Goal: Task Accomplishment & Management: Use online tool/utility

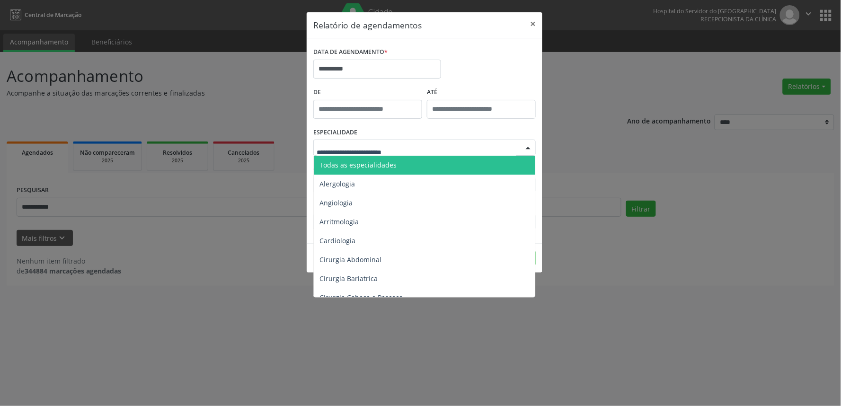
click at [408, 166] on span "Todas as especialidades" at bounding box center [425, 165] width 223 height 19
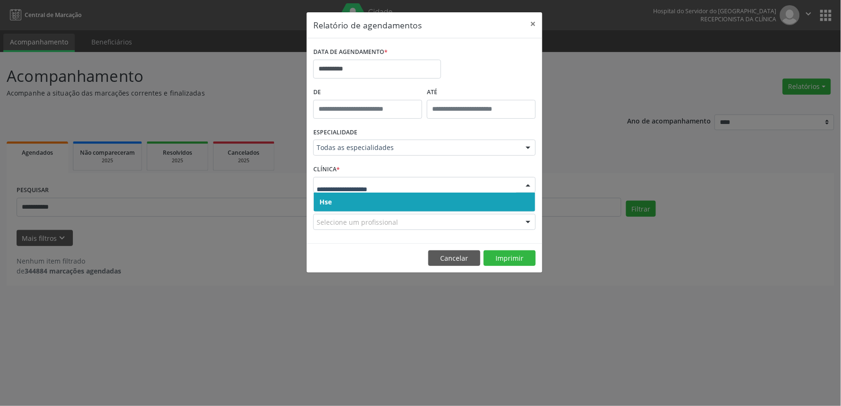
click at [403, 190] on div at bounding box center [424, 185] width 222 height 16
click at [406, 201] on span "Hse" at bounding box center [425, 202] width 222 height 19
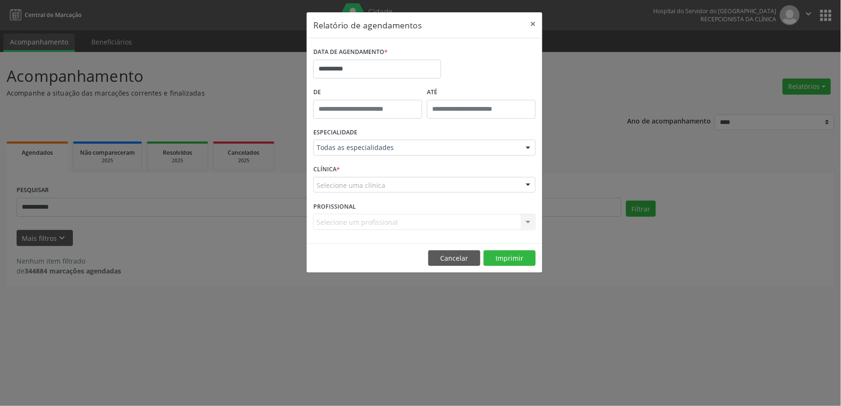
click at [413, 185] on div "Selecione uma clínica" at bounding box center [424, 185] width 222 height 16
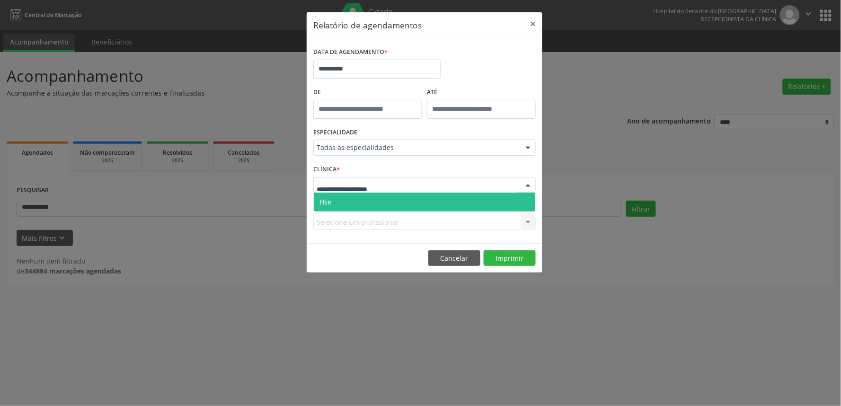
click at [410, 200] on span "Hse" at bounding box center [425, 202] width 222 height 19
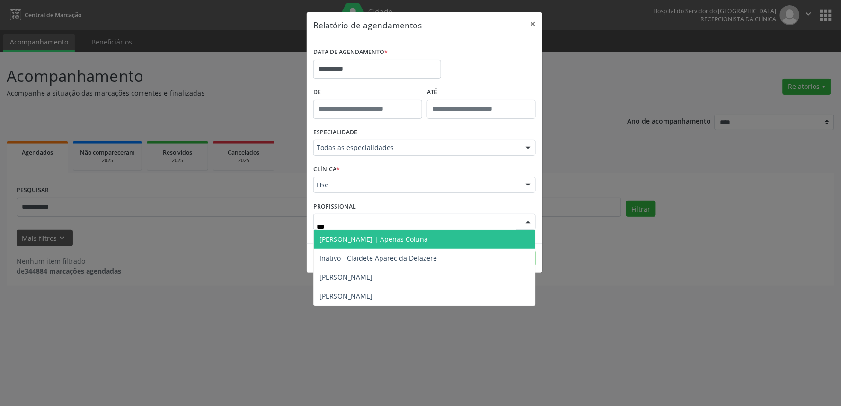
type input "****"
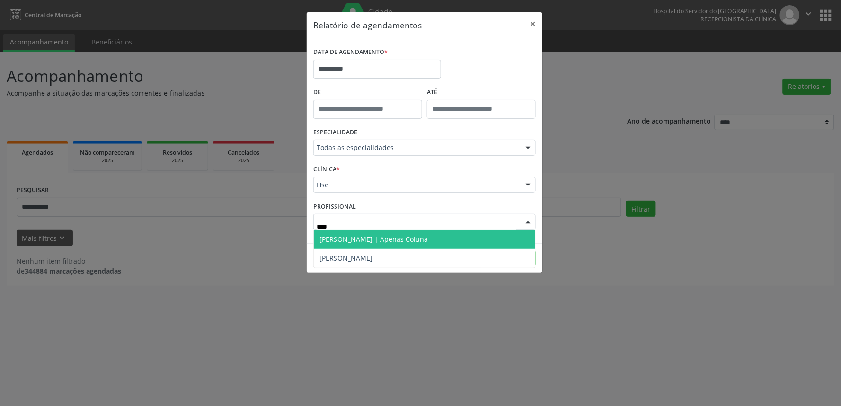
click at [385, 243] on span "[PERSON_NAME] | Apenas Coluna" at bounding box center [373, 239] width 108 height 9
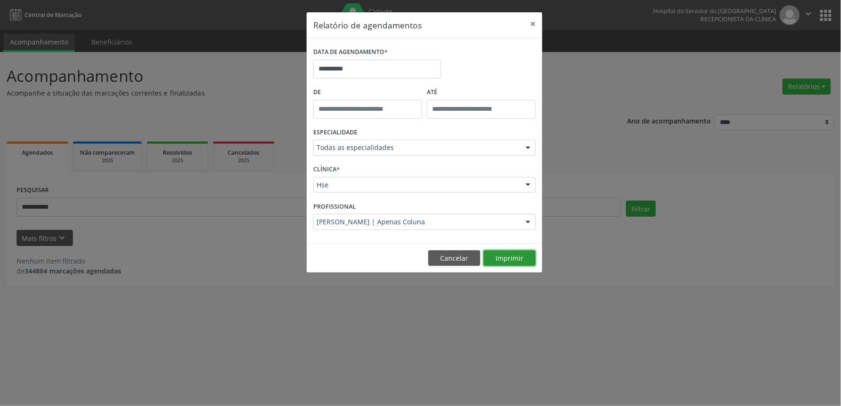
click at [522, 260] on button "Imprimir" at bounding box center [510, 258] width 52 height 16
click at [531, 33] on button "×" at bounding box center [532, 23] width 19 height 23
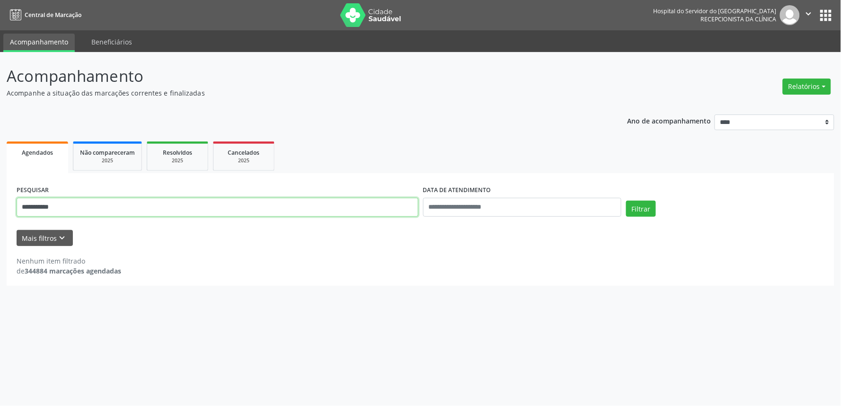
drag, startPoint x: 96, startPoint y: 212, endPoint x: 0, endPoint y: 214, distance: 95.6
click at [0, 214] on div "**********" at bounding box center [420, 229] width 841 height 354
type input "**********"
click at [626, 201] on button "Filtrar" at bounding box center [641, 209] width 30 height 16
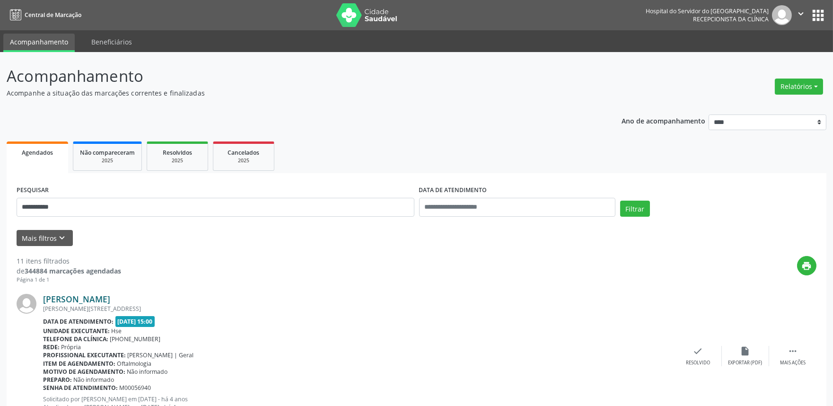
click at [110, 299] on link "[PERSON_NAME]" at bounding box center [76, 299] width 67 height 10
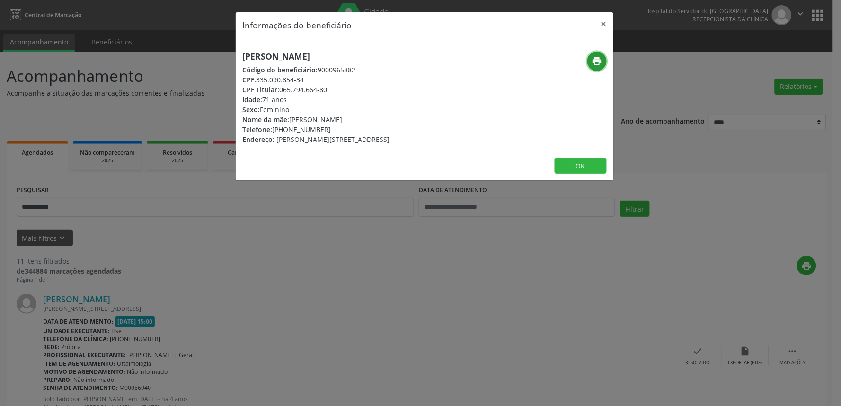
click at [597, 60] on icon "print" at bounding box center [597, 61] width 10 height 10
click at [608, 21] on button "×" at bounding box center [603, 23] width 19 height 23
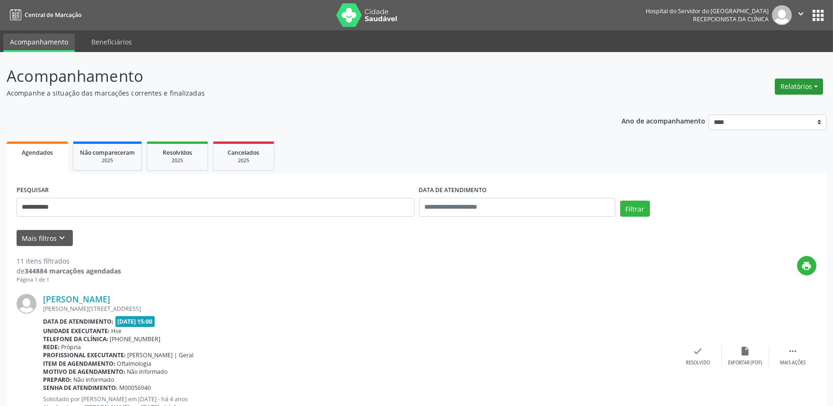
click at [806, 84] on button "Relatórios" at bounding box center [799, 87] width 48 height 16
click at [777, 100] on link "Agendamentos" at bounding box center [773, 106] width 102 height 13
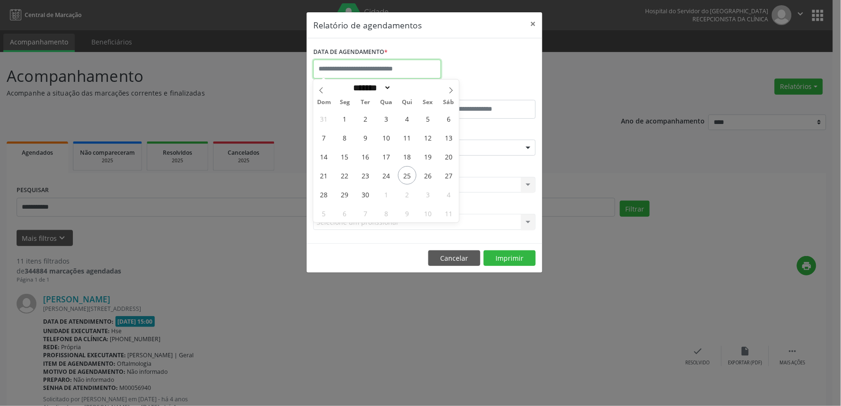
click at [402, 64] on input "text" at bounding box center [377, 69] width 128 height 19
click at [426, 174] on span "26" at bounding box center [428, 175] width 18 height 18
type input "**********"
click at [426, 174] on span "26" at bounding box center [428, 175] width 18 height 18
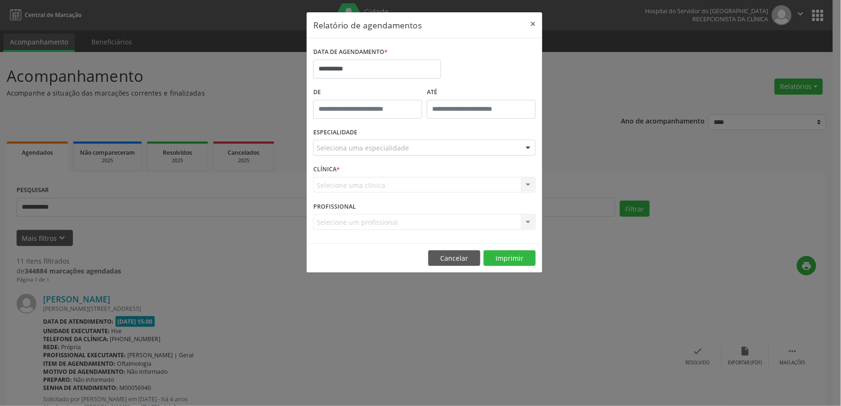
click at [528, 150] on div at bounding box center [528, 148] width 14 height 16
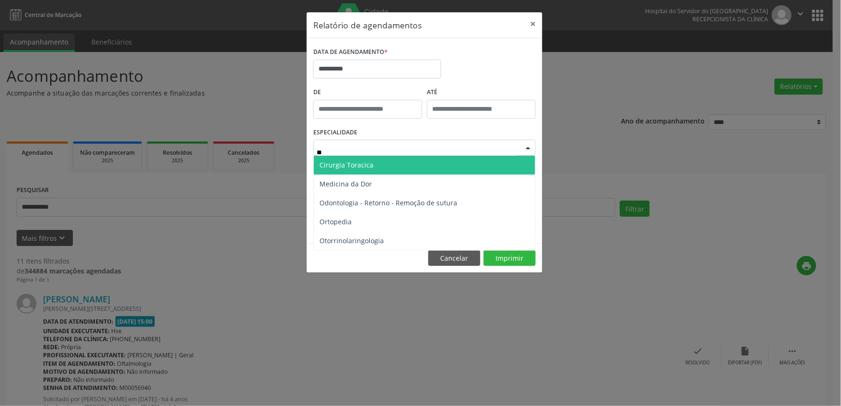
type input "***"
click at [412, 167] on span "Ortopedia" at bounding box center [425, 165] width 222 height 19
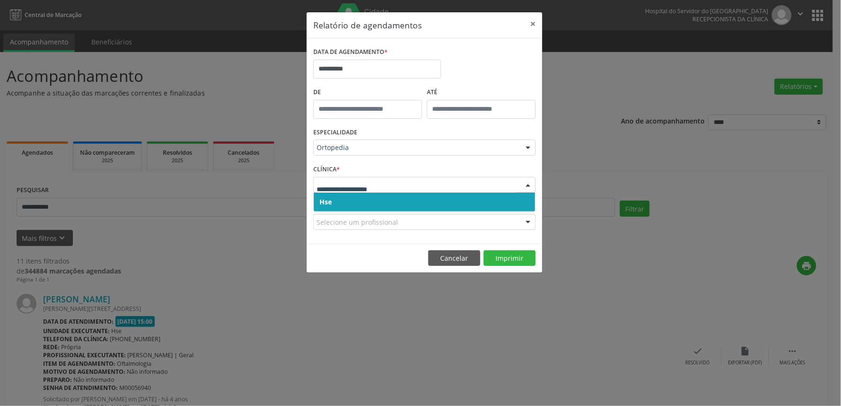
click at [529, 185] on div at bounding box center [528, 185] width 14 height 16
click at [522, 200] on span "Hse" at bounding box center [425, 202] width 222 height 19
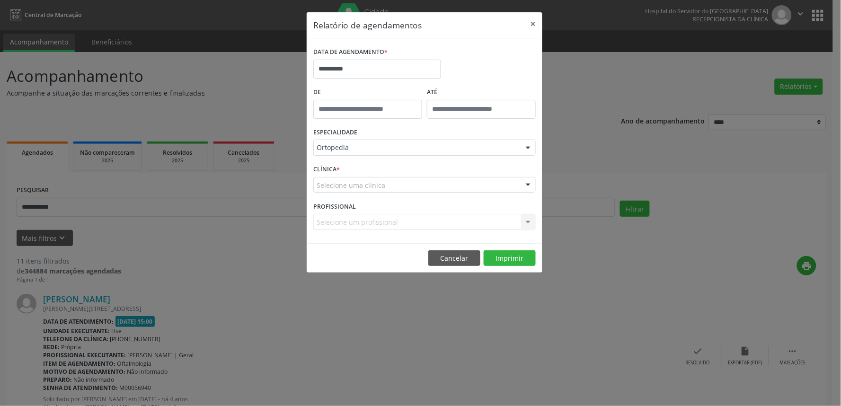
click at [527, 186] on div at bounding box center [528, 185] width 14 height 16
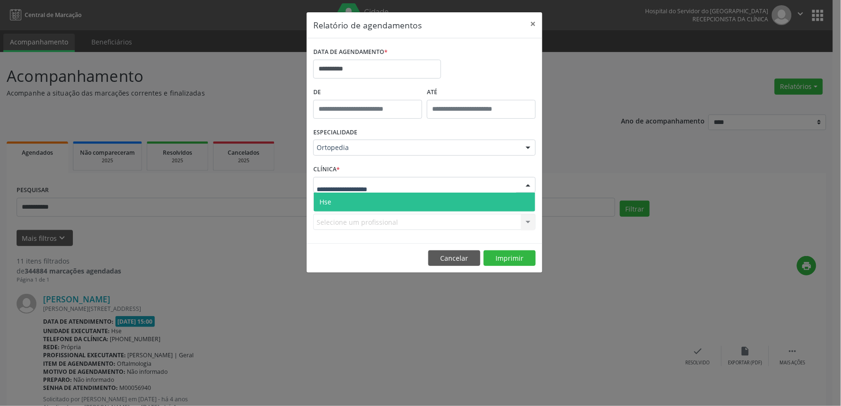
click at [523, 197] on span "Hse" at bounding box center [425, 202] width 222 height 19
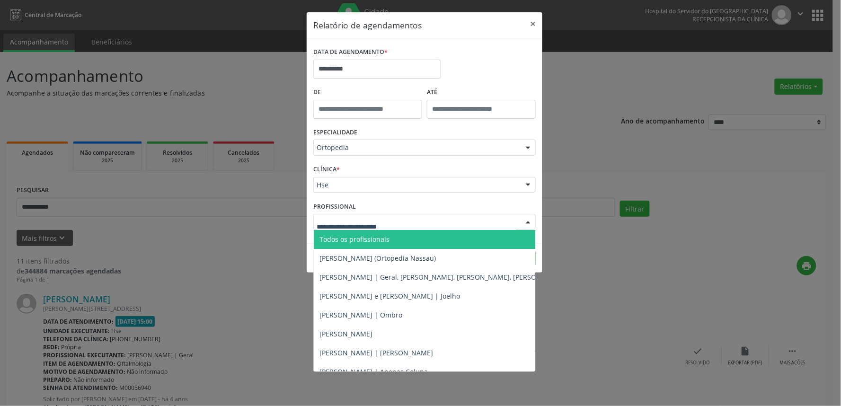
click at [532, 219] on div at bounding box center [528, 222] width 14 height 16
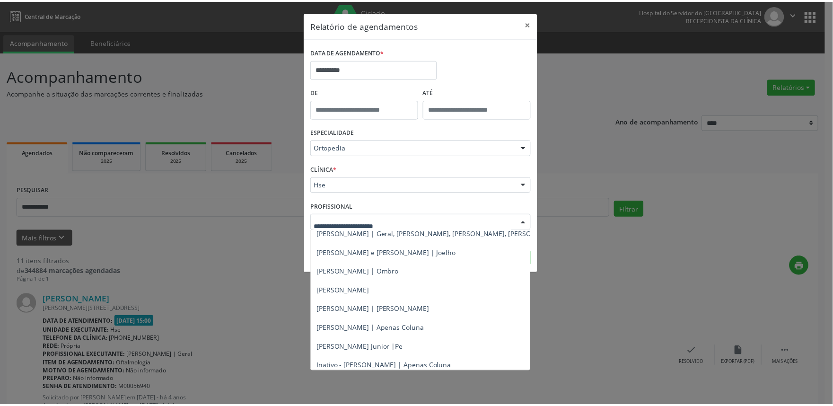
scroll to position [8, 0]
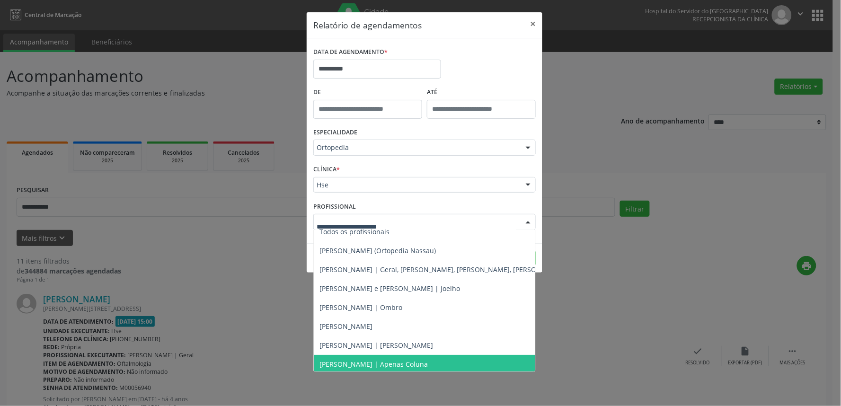
click at [370, 361] on span "[PERSON_NAME] | Apenas Coluna" at bounding box center [373, 364] width 108 height 9
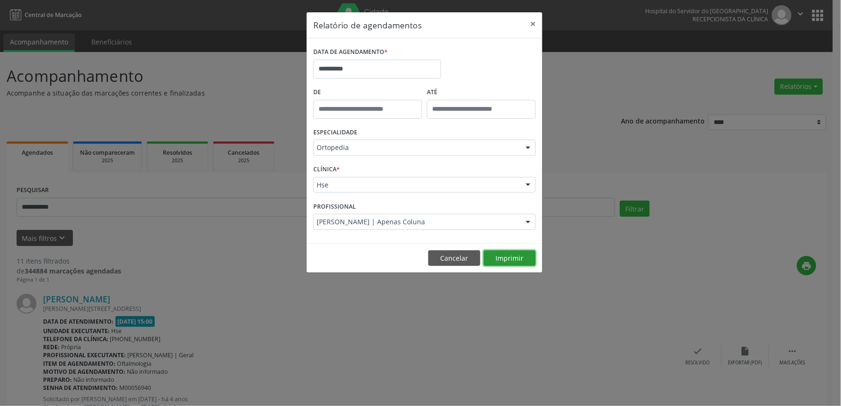
click at [514, 254] on button "Imprimir" at bounding box center [510, 258] width 52 height 16
click at [538, 22] on button "×" at bounding box center [532, 23] width 19 height 23
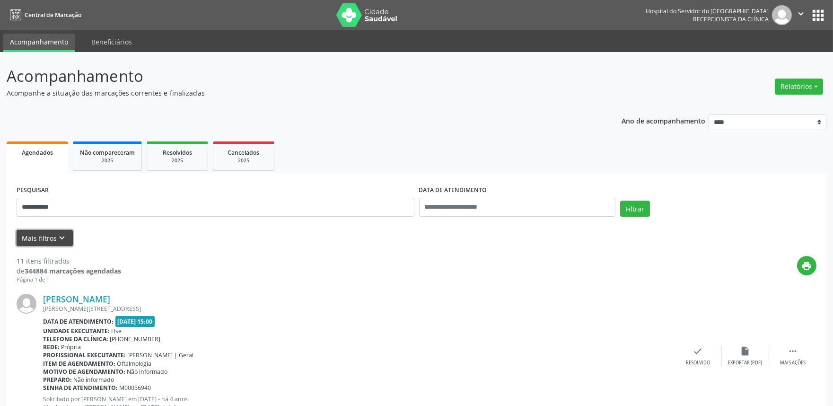
click at [57, 230] on button "Mais filtros keyboard_arrow_down" at bounding box center [45, 238] width 56 height 17
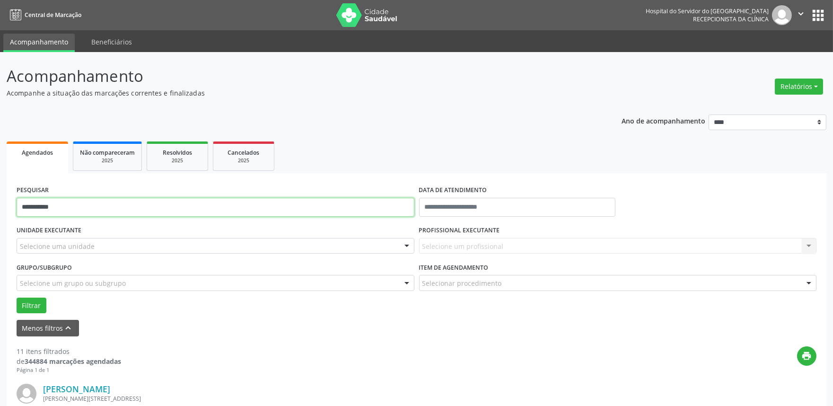
drag, startPoint x: 79, startPoint y: 209, endPoint x: 0, endPoint y: 213, distance: 79.1
click at [39, 303] on button "Filtrar" at bounding box center [32, 306] width 30 height 16
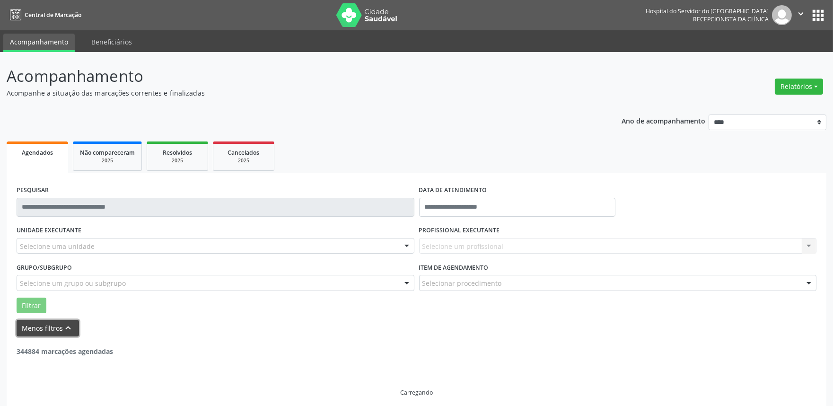
click at [62, 324] on button "Menos filtros keyboard_arrow_up" at bounding box center [48, 328] width 62 height 17
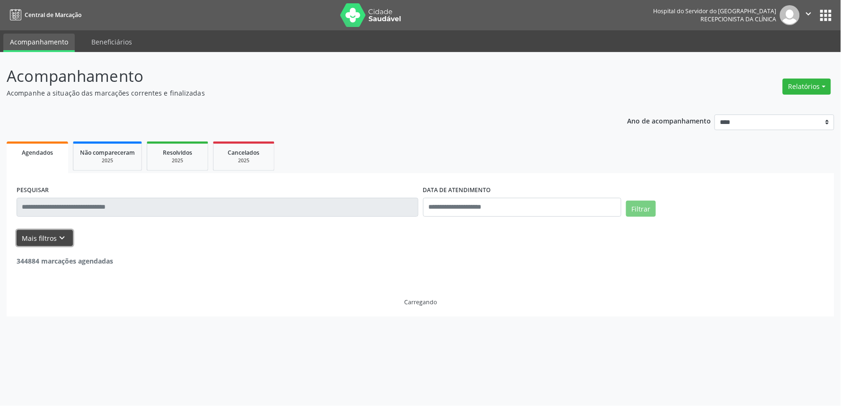
click at [64, 236] on icon "keyboard_arrow_down" at bounding box center [62, 238] width 10 height 10
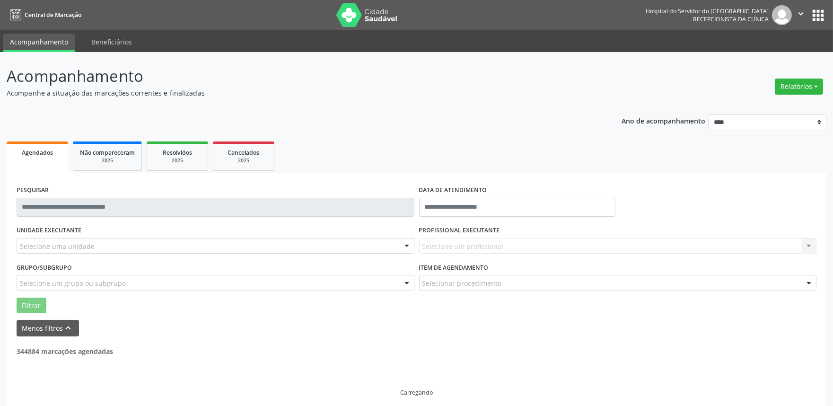
click at [408, 242] on div at bounding box center [407, 247] width 14 height 16
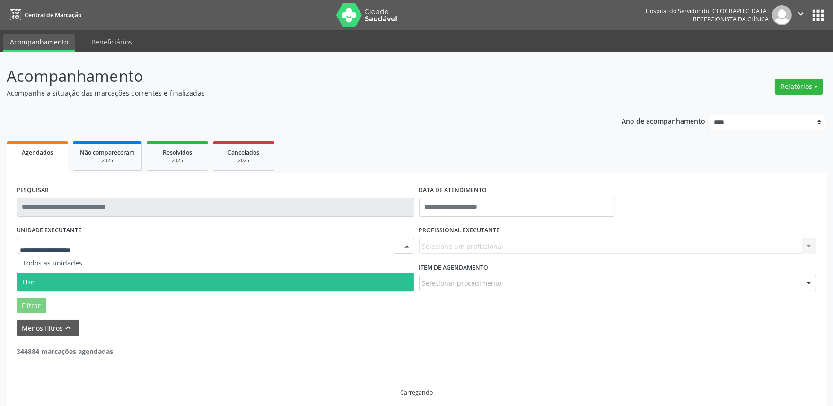
click at [398, 283] on span "Hse" at bounding box center [215, 282] width 397 height 19
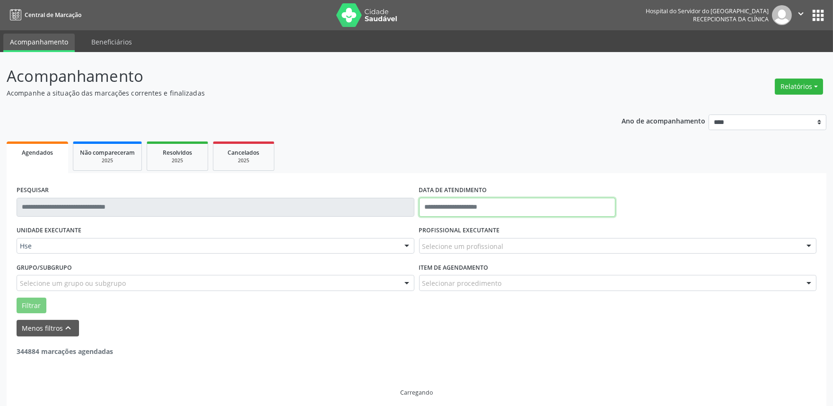
click at [522, 204] on input "text" at bounding box center [517, 207] width 196 height 19
click at [514, 309] on span "25" at bounding box center [513, 313] width 18 height 18
type input "**********"
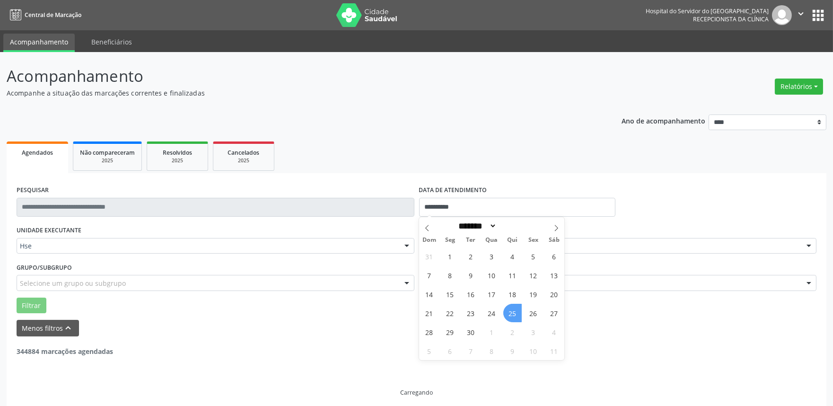
click at [514, 309] on span "25" at bounding box center [513, 313] width 18 height 18
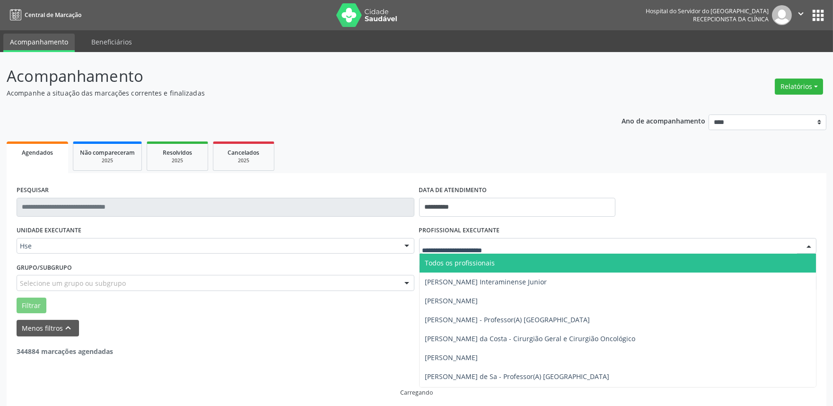
click at [809, 242] on div at bounding box center [809, 247] width 14 height 16
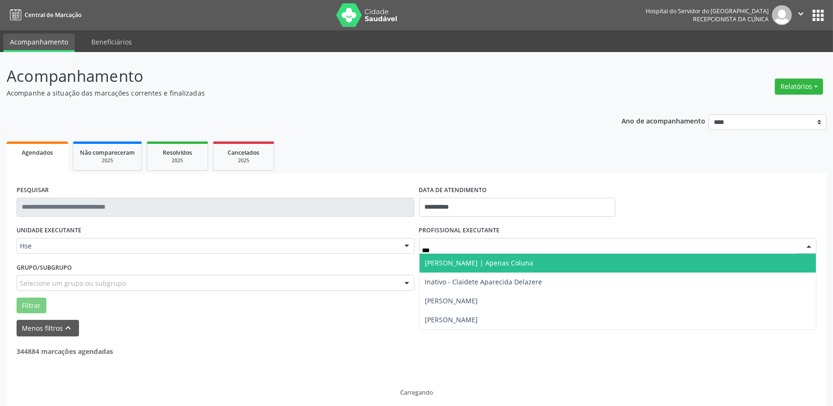
type input "****"
click at [563, 256] on span "[PERSON_NAME] | Apenas Coluna" at bounding box center [618, 263] width 397 height 19
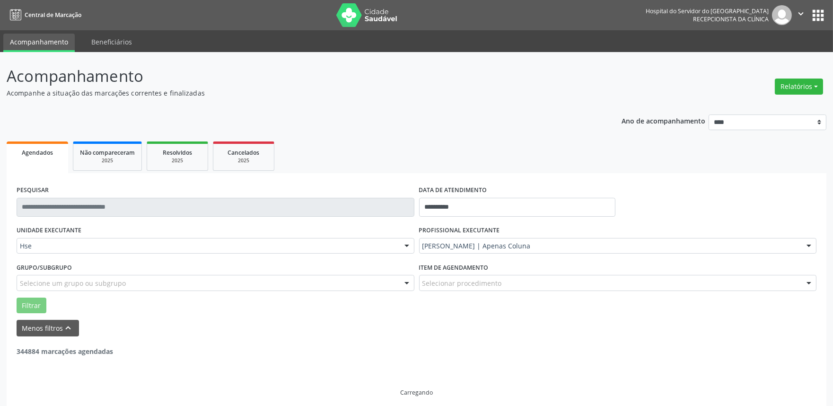
click at [806, 280] on div at bounding box center [809, 283] width 14 height 16
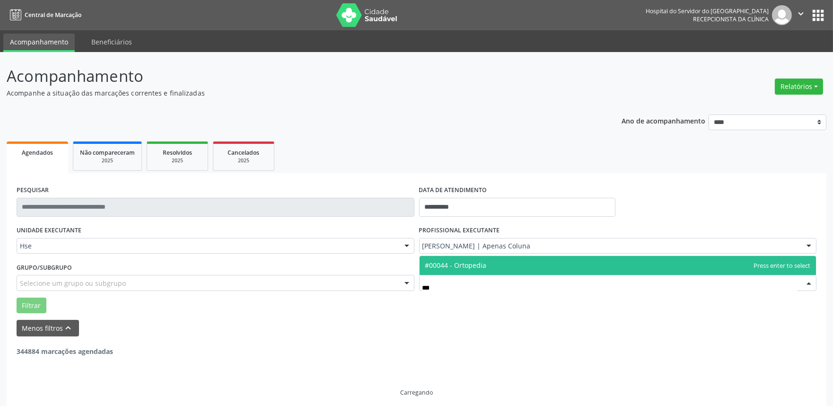
type input "****"
click at [501, 261] on span "#00044 - Ortopedia" at bounding box center [618, 265] width 397 height 19
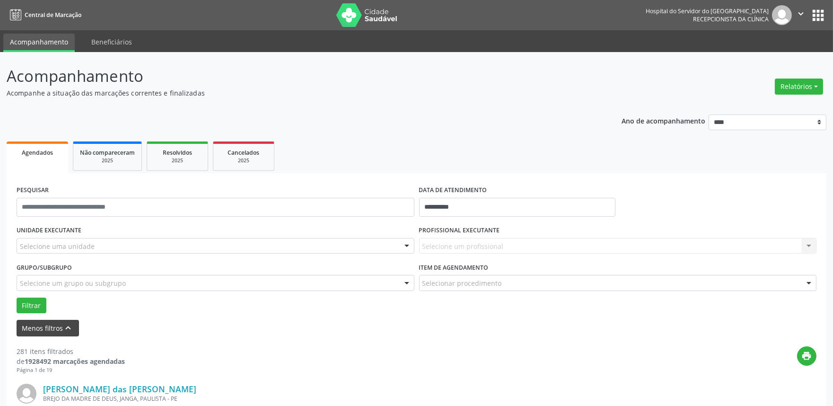
click at [48, 328] on button "Menos filtros keyboard_arrow_up" at bounding box center [48, 328] width 62 height 17
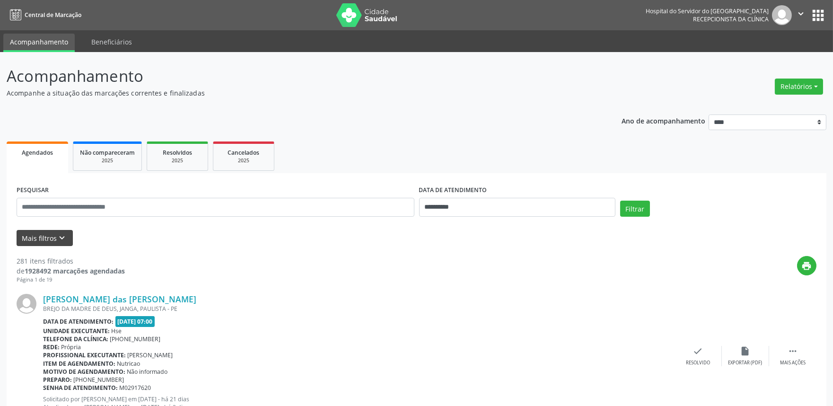
click at [57, 237] on icon "keyboard_arrow_down" at bounding box center [62, 238] width 10 height 10
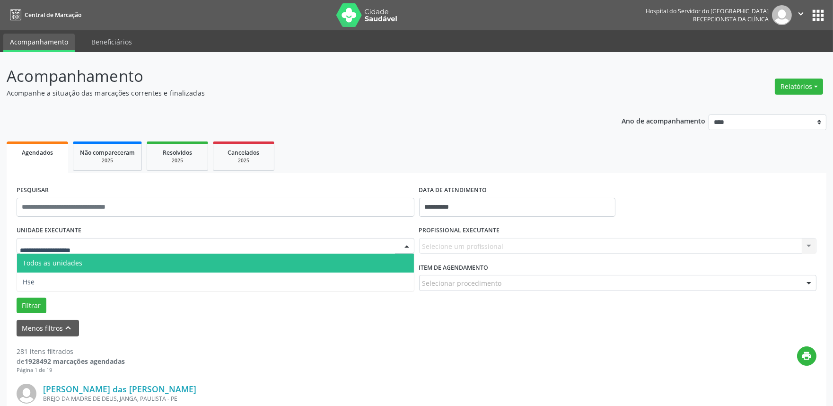
click at [407, 245] on div at bounding box center [407, 247] width 14 height 16
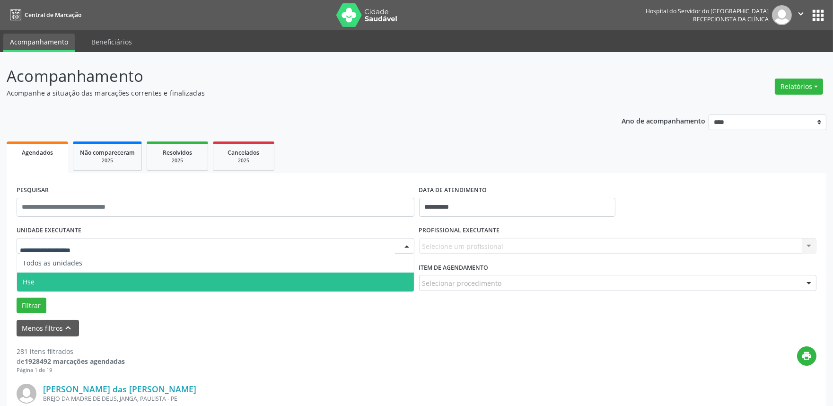
click at [404, 277] on span "Hse" at bounding box center [215, 282] width 397 height 19
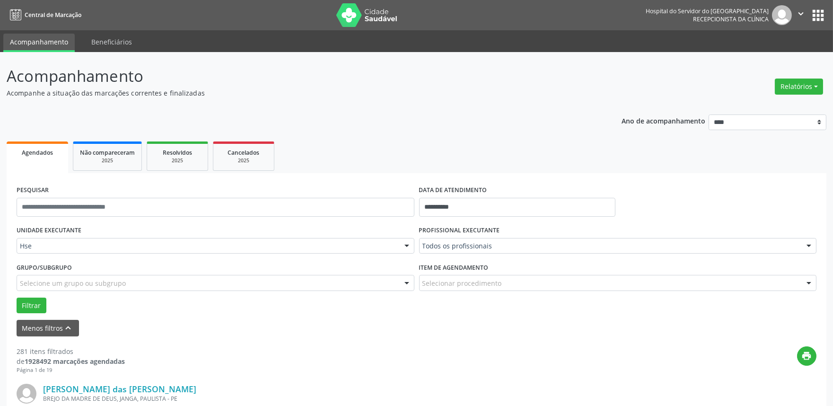
click at [808, 244] on div at bounding box center [809, 247] width 14 height 16
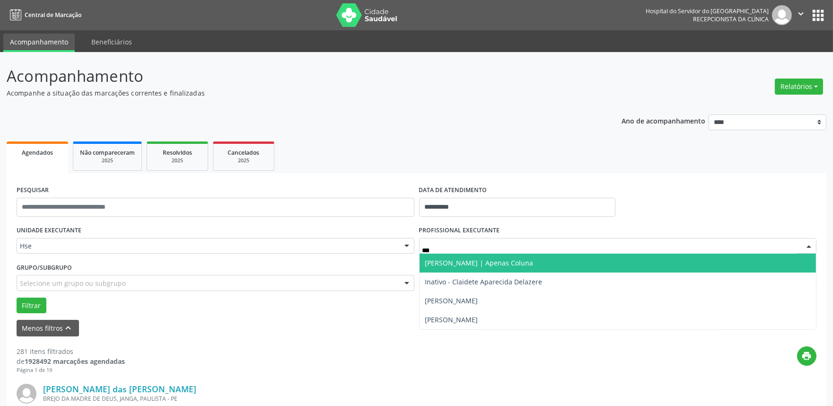
type input "****"
click at [537, 257] on span "[PERSON_NAME] | Apenas Coluna" at bounding box center [618, 263] width 397 height 19
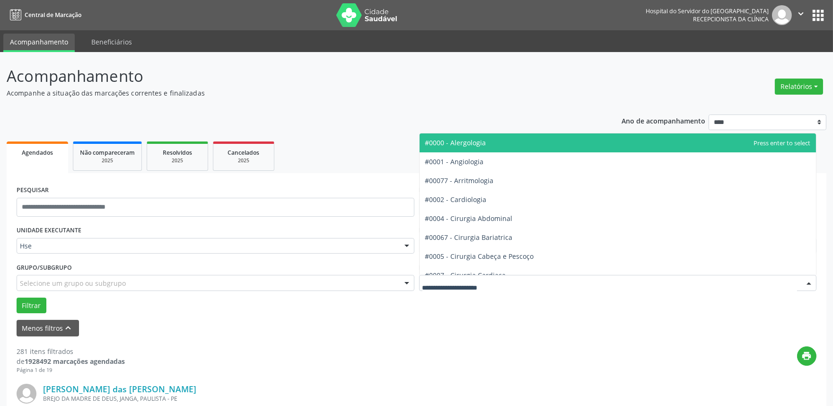
click at [810, 280] on div at bounding box center [809, 283] width 14 height 16
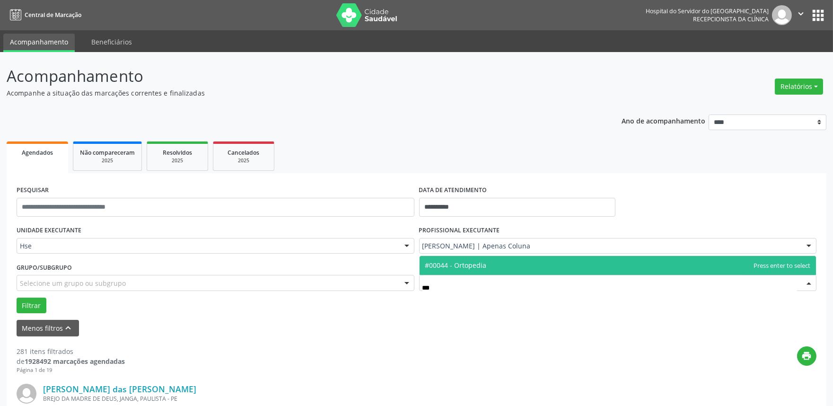
type input "****"
click at [477, 259] on span "#00044 - Ortopedia" at bounding box center [618, 265] width 397 height 19
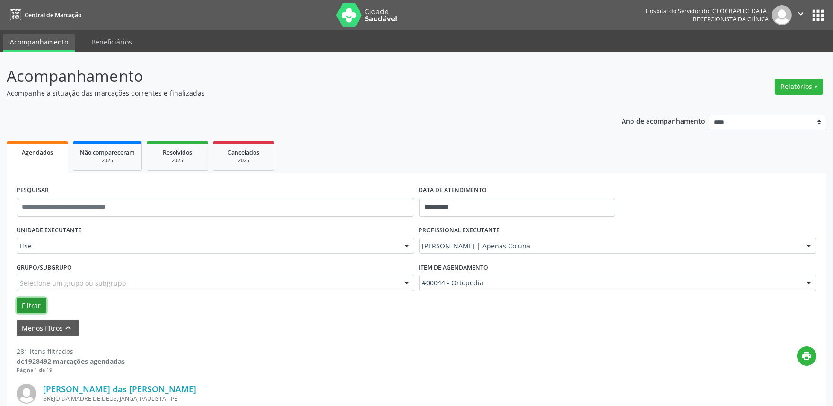
click at [36, 300] on button "Filtrar" at bounding box center [32, 306] width 30 height 16
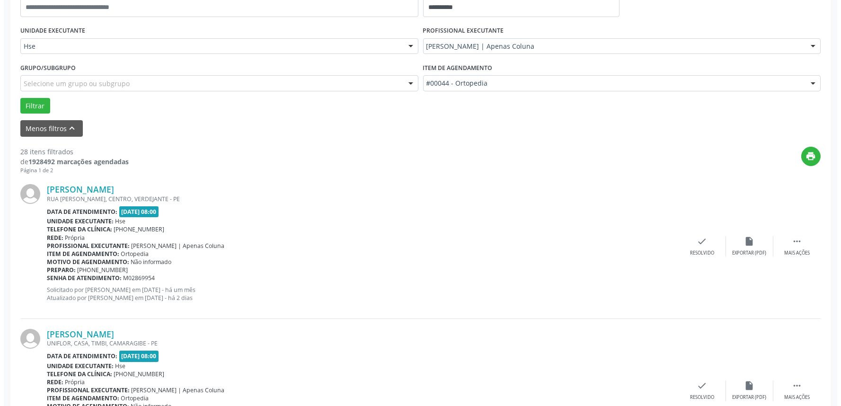
scroll to position [231, 0]
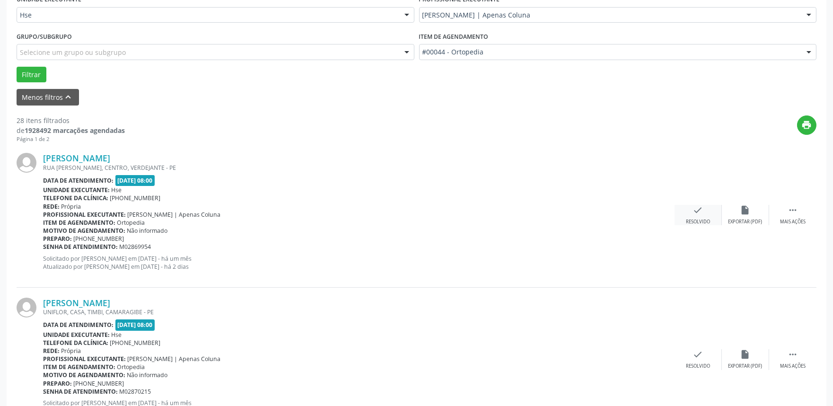
click at [698, 213] on icon "check" at bounding box center [698, 210] width 10 height 10
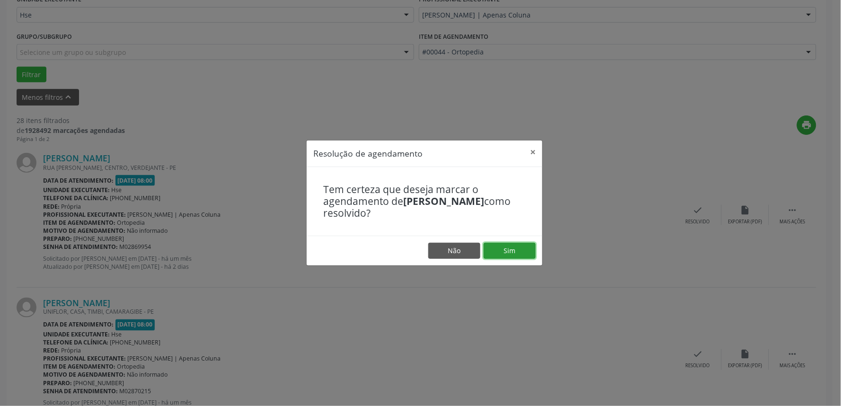
click at [517, 250] on button "Sim" at bounding box center [510, 251] width 52 height 16
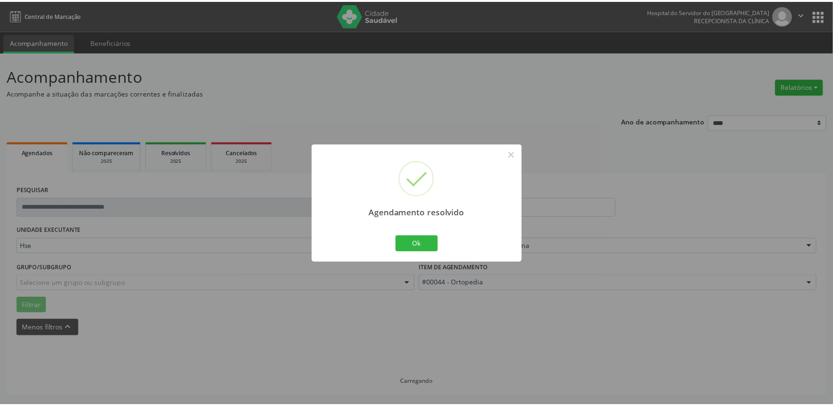
scroll to position [0, 0]
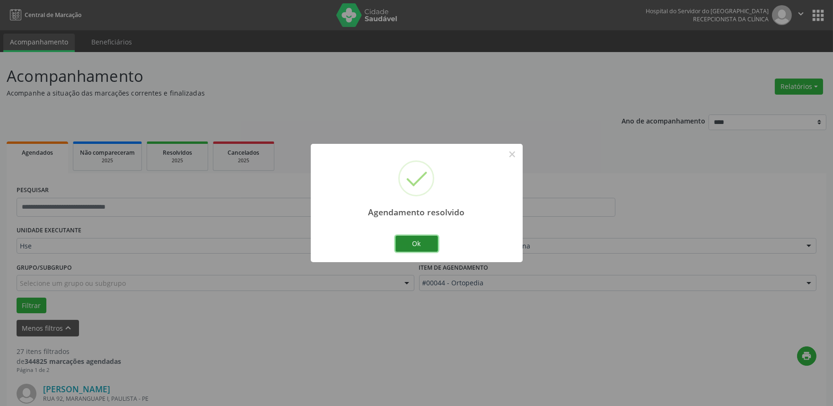
click at [425, 243] on button "Ok" at bounding box center [417, 244] width 43 height 16
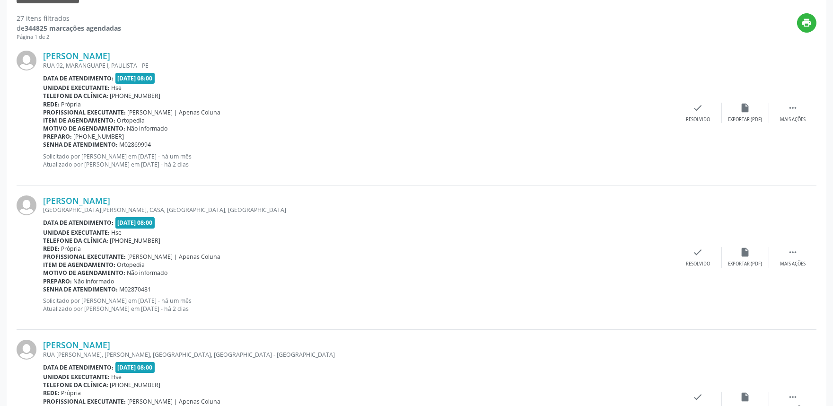
scroll to position [340, 0]
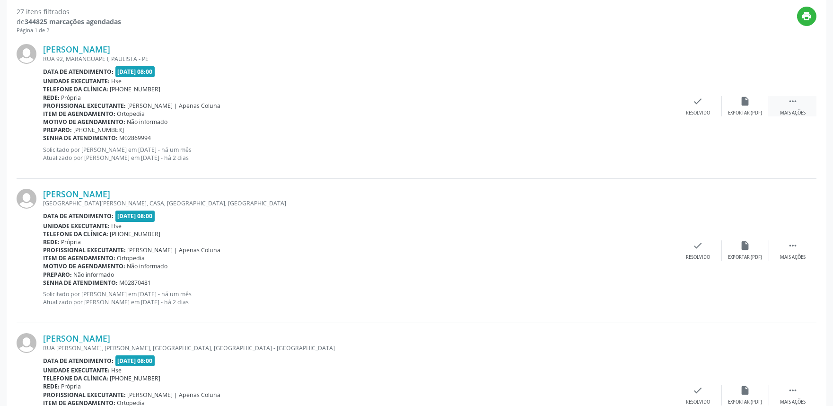
click at [794, 104] on icon "" at bounding box center [793, 101] width 10 height 10
click at [740, 101] on div "alarm_off Não compareceu" at bounding box center [745, 106] width 47 height 20
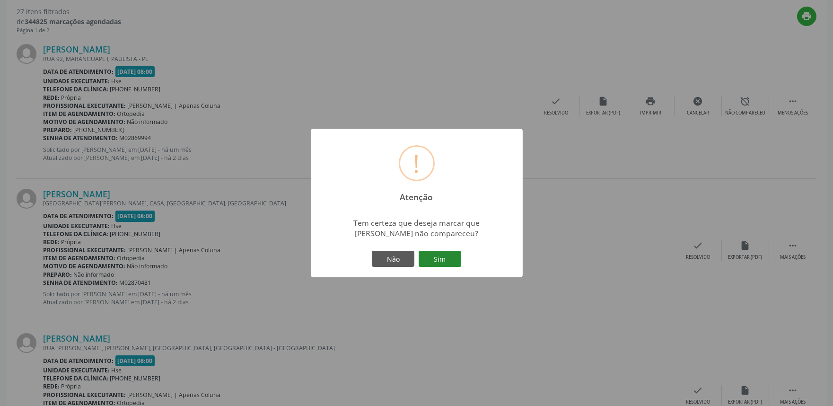
click at [446, 255] on button "Sim" at bounding box center [440, 259] width 43 height 16
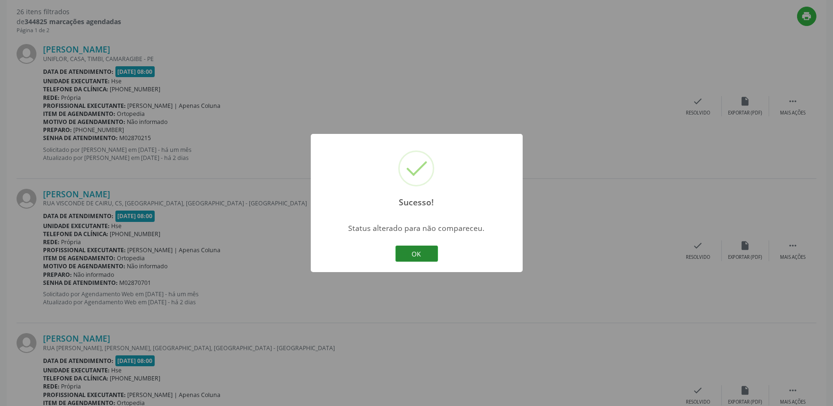
click at [426, 251] on button "OK" at bounding box center [417, 254] width 43 height 16
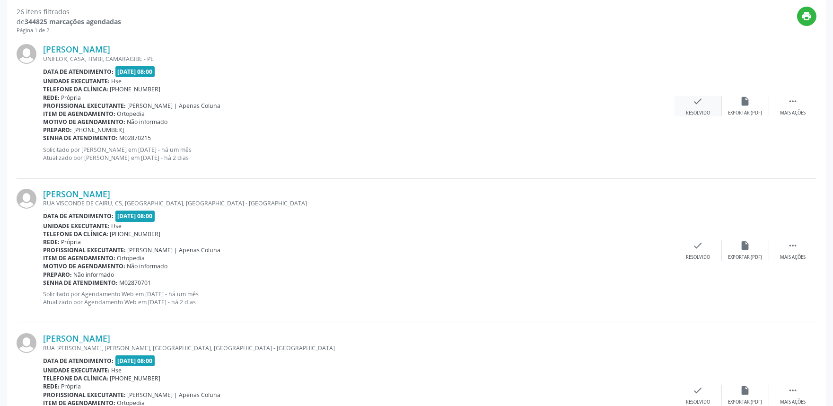
click at [699, 100] on icon "check" at bounding box center [698, 101] width 10 height 10
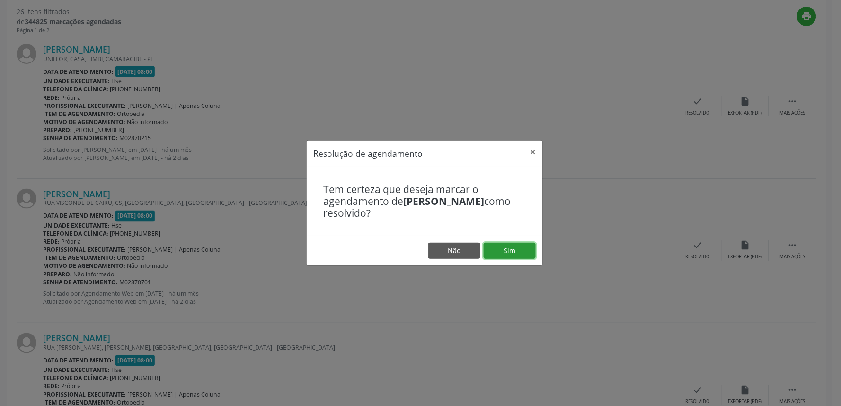
click at [507, 251] on button "Sim" at bounding box center [510, 251] width 52 height 16
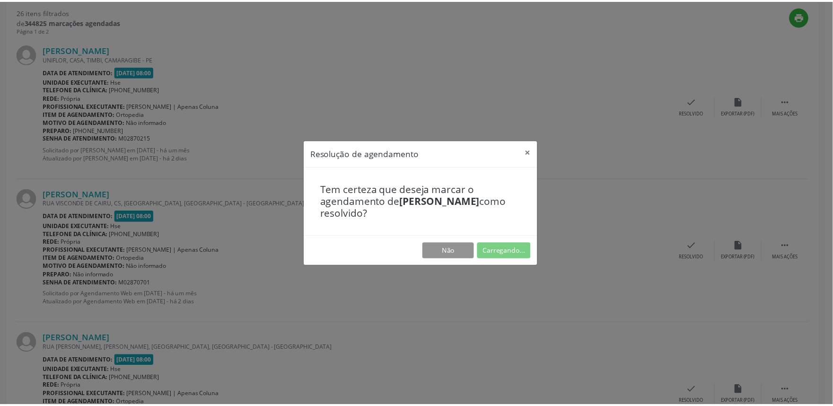
scroll to position [0, 0]
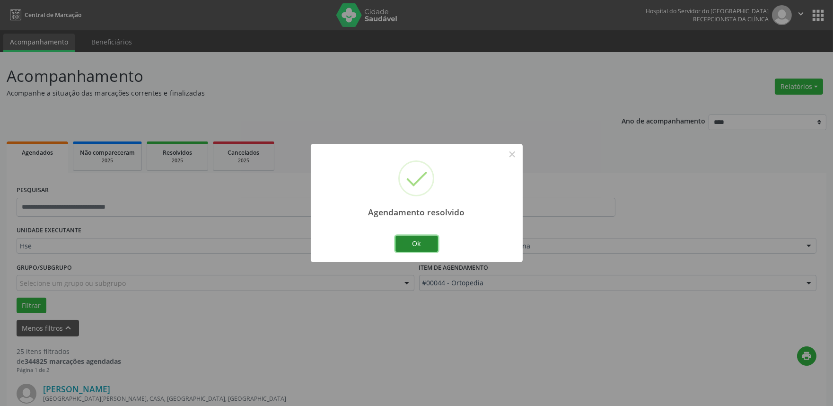
click at [420, 239] on button "Ok" at bounding box center [417, 244] width 43 height 16
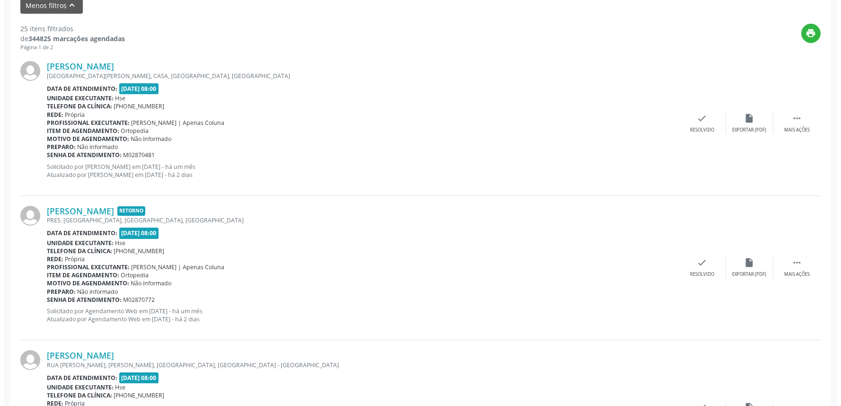
scroll to position [329, 0]
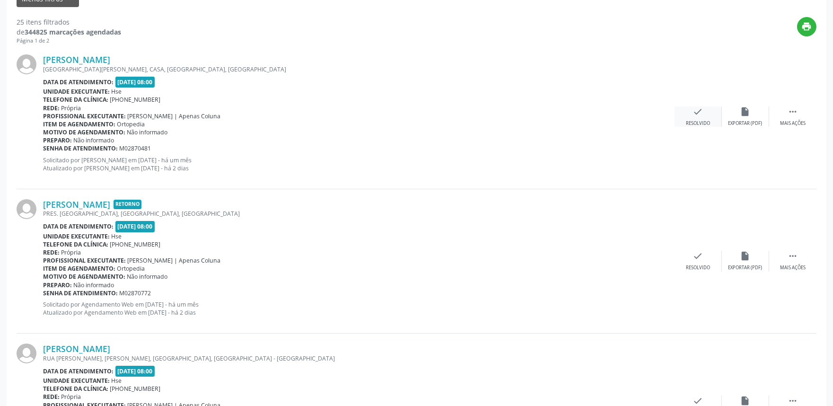
click at [715, 107] on div "check Resolvido" at bounding box center [698, 116] width 47 height 20
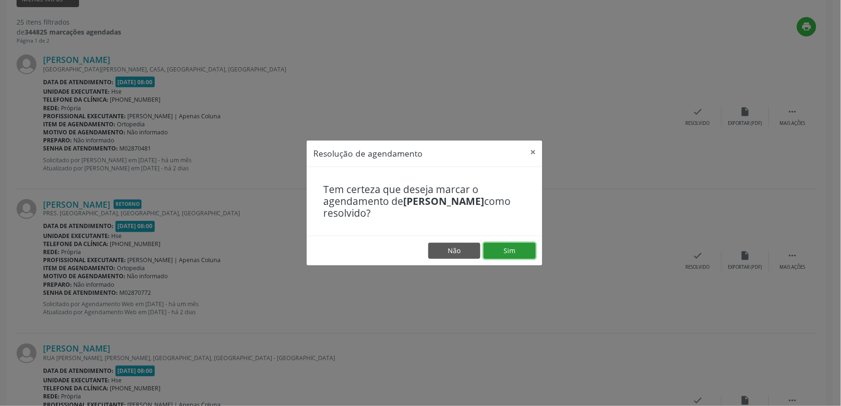
click at [524, 251] on button "Sim" at bounding box center [510, 251] width 52 height 16
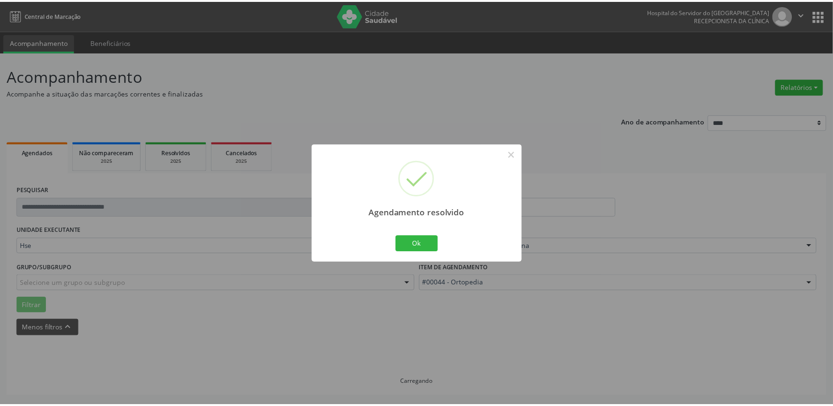
scroll to position [0, 0]
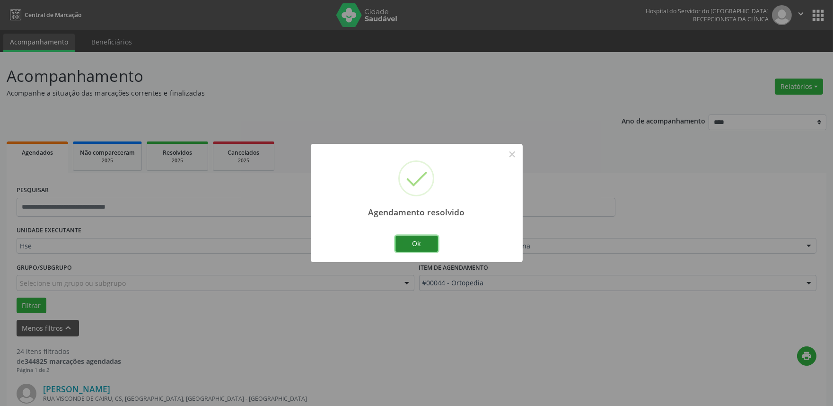
click at [418, 240] on button "Ok" at bounding box center [417, 244] width 43 height 16
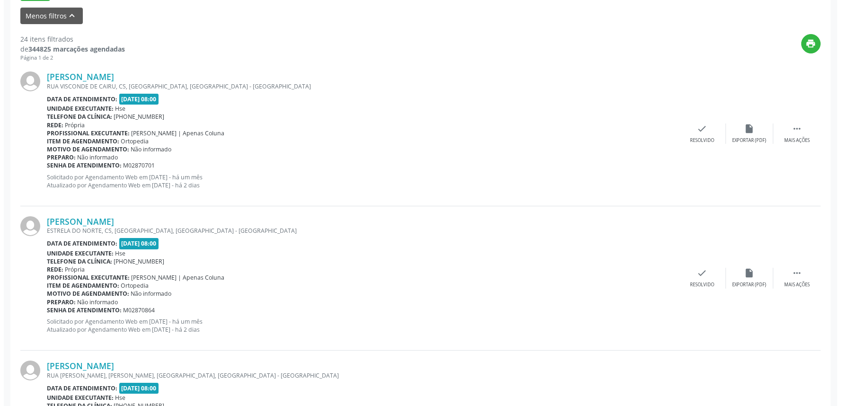
scroll to position [365, 0]
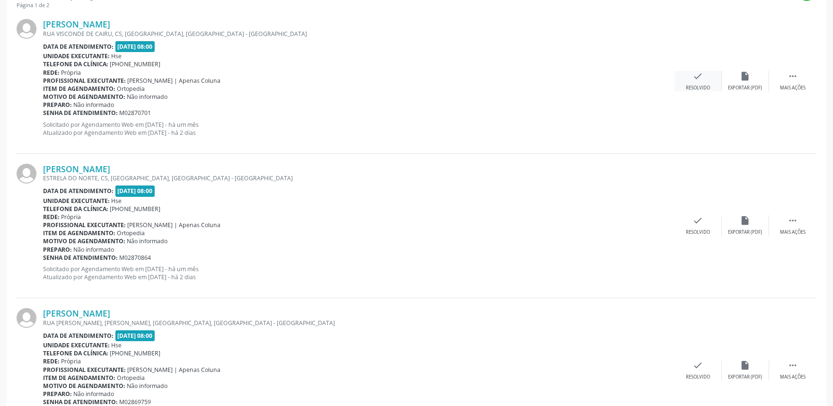
click at [699, 75] on icon "check" at bounding box center [698, 76] width 10 height 10
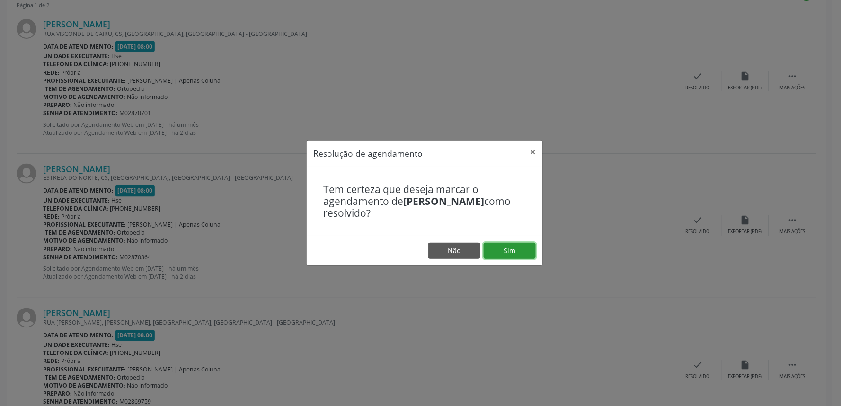
click at [521, 248] on button "Sim" at bounding box center [510, 251] width 52 height 16
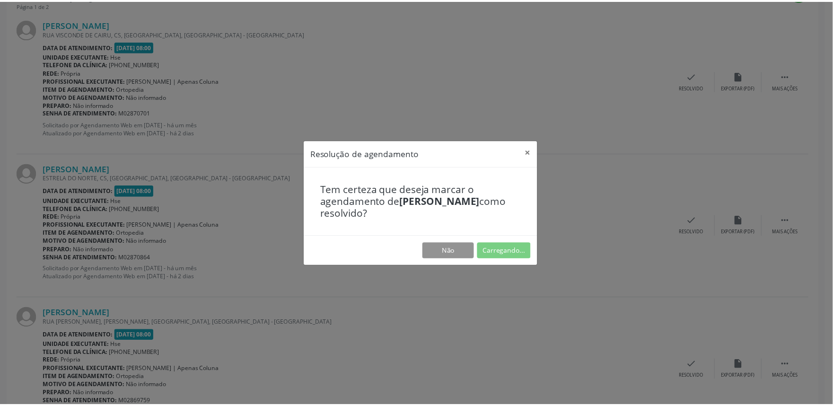
scroll to position [0, 0]
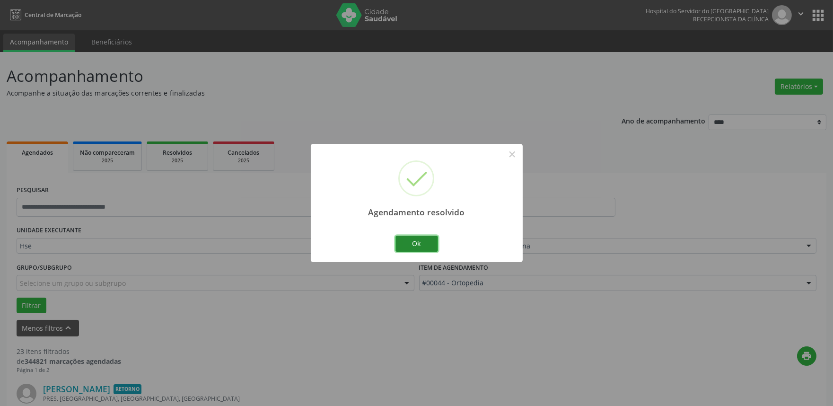
click at [420, 245] on button "Ok" at bounding box center [417, 244] width 43 height 16
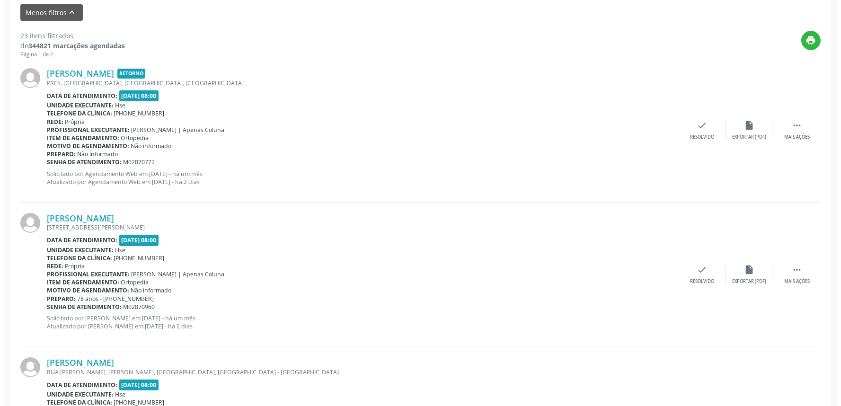
scroll to position [327, 0]
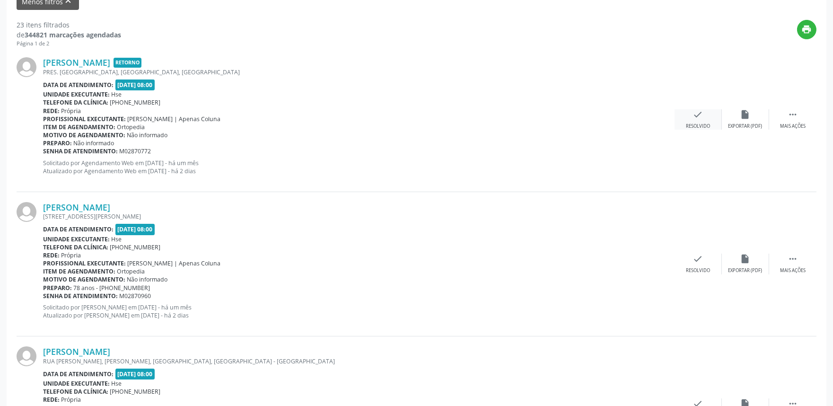
click at [693, 115] on icon "check" at bounding box center [698, 114] width 10 height 10
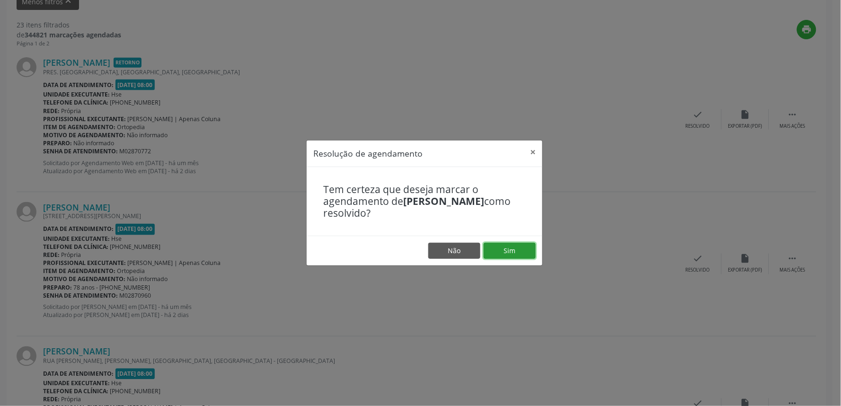
click at [517, 245] on button "Sim" at bounding box center [510, 251] width 52 height 16
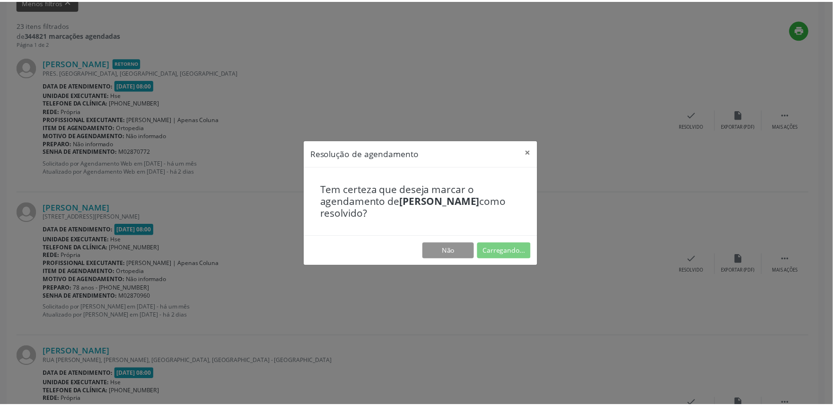
scroll to position [0, 0]
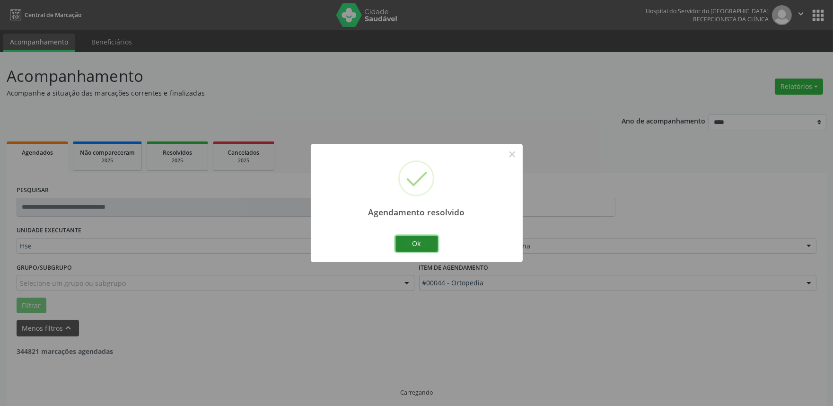
click at [430, 245] on button "Ok" at bounding box center [417, 244] width 43 height 16
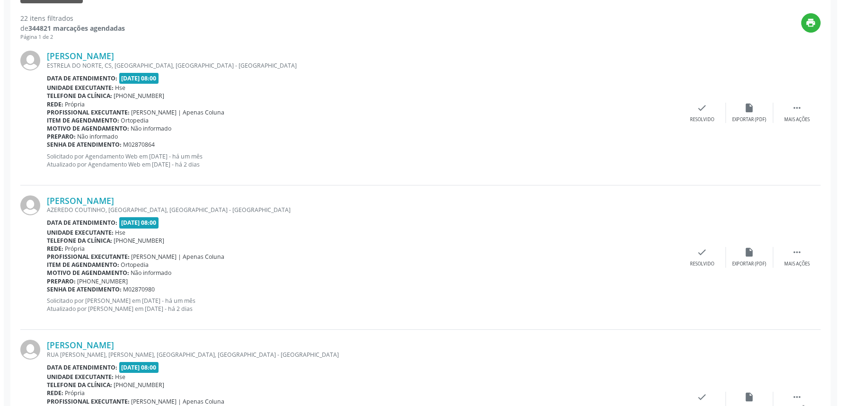
scroll to position [344, 0]
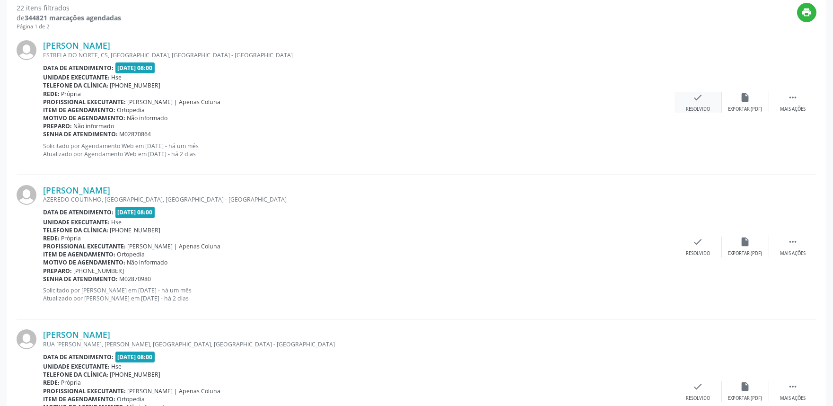
click at [691, 98] on div "check Resolvido" at bounding box center [698, 102] width 47 height 20
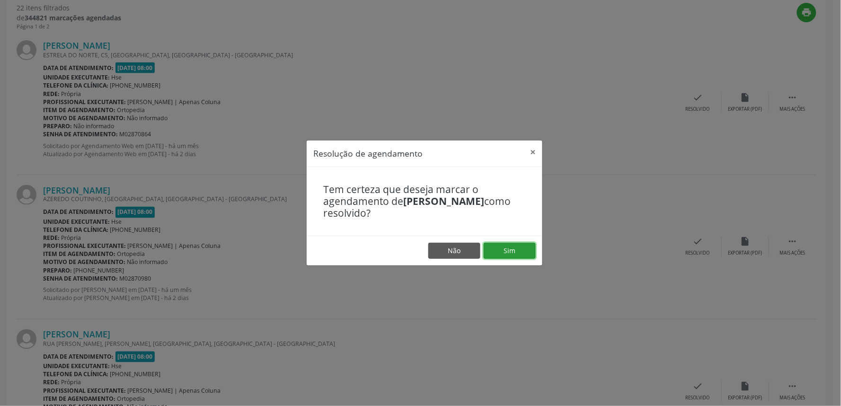
click at [531, 246] on button "Sim" at bounding box center [510, 251] width 52 height 16
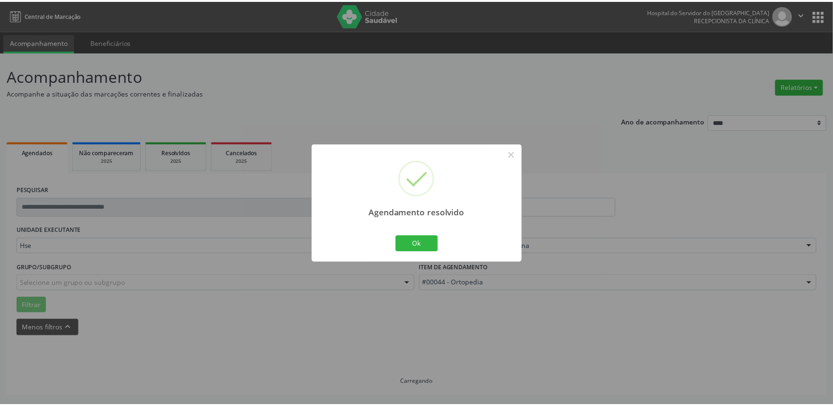
scroll to position [0, 0]
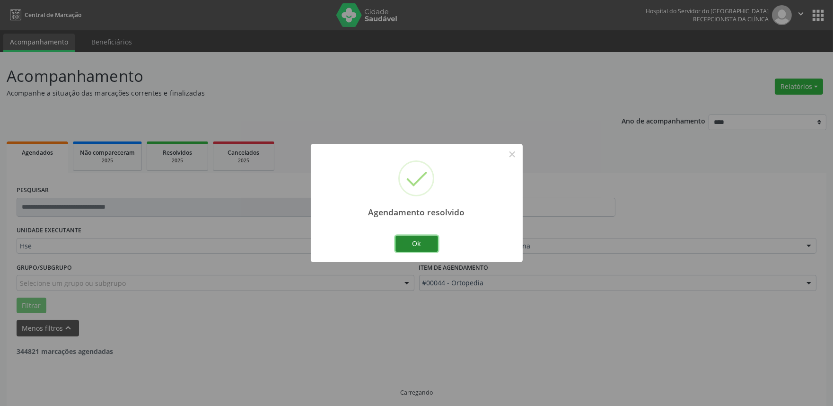
click at [420, 236] on button "Ok" at bounding box center [417, 244] width 43 height 16
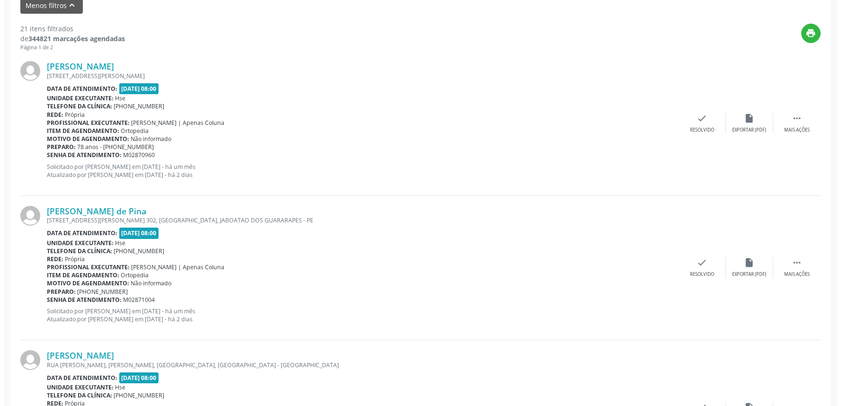
scroll to position [351, 0]
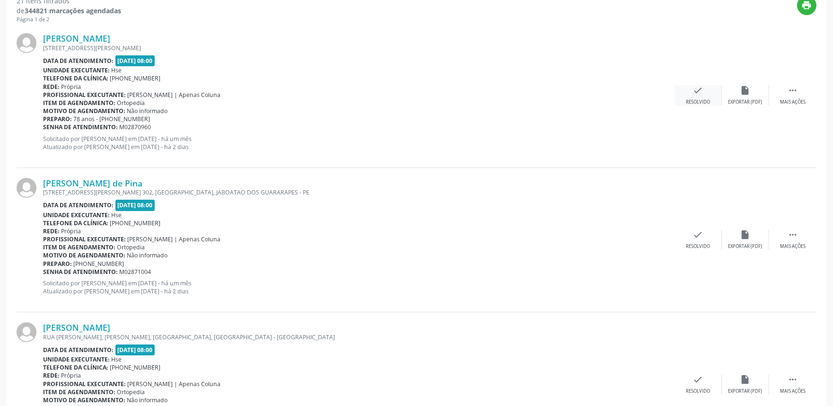
click at [697, 88] on icon "check" at bounding box center [698, 90] width 10 height 10
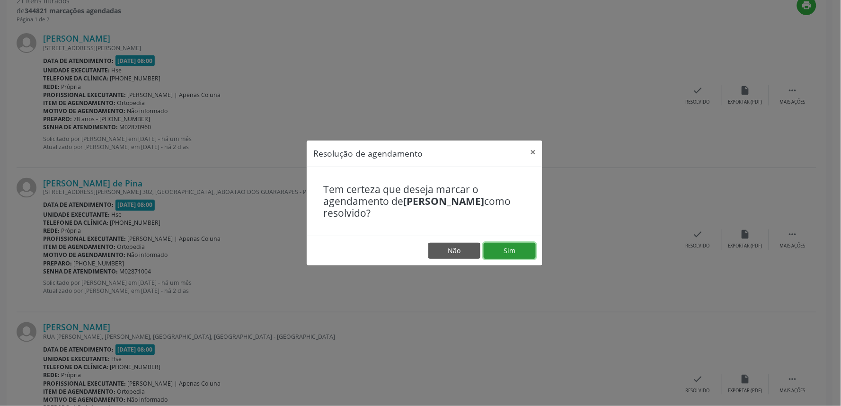
click at [518, 251] on button "Sim" at bounding box center [510, 251] width 52 height 16
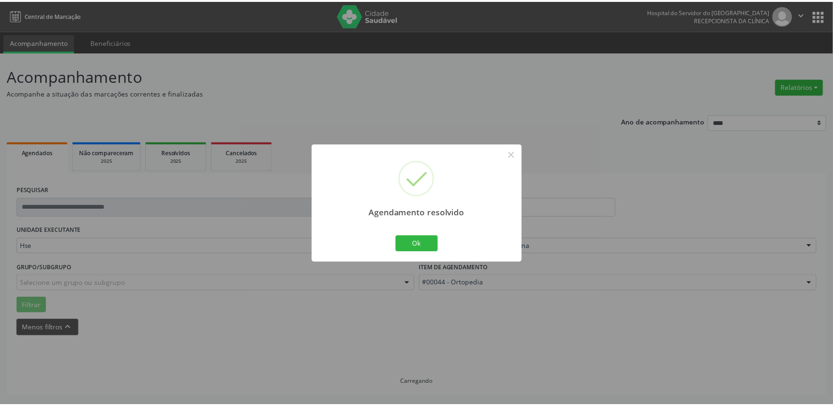
scroll to position [0, 0]
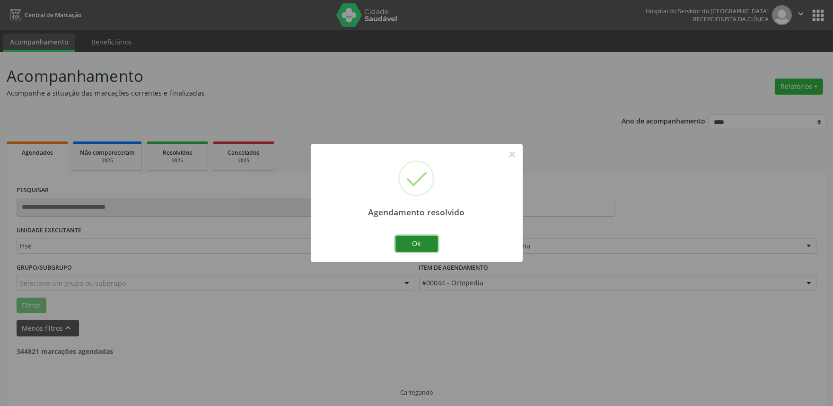
click at [423, 245] on button "Ok" at bounding box center [417, 244] width 43 height 16
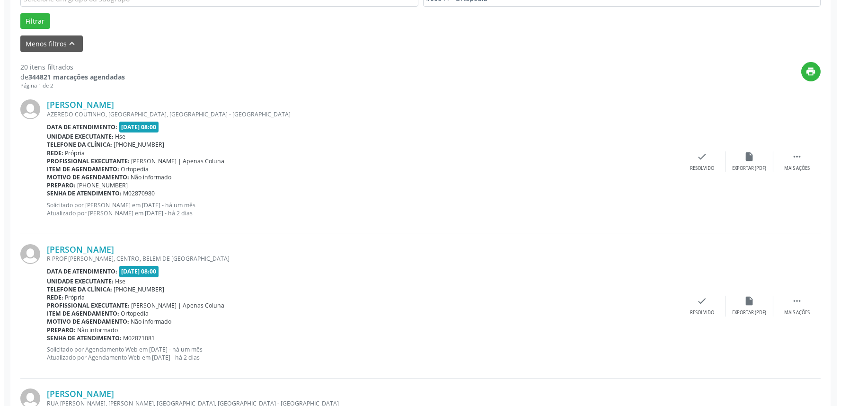
scroll to position [344, 0]
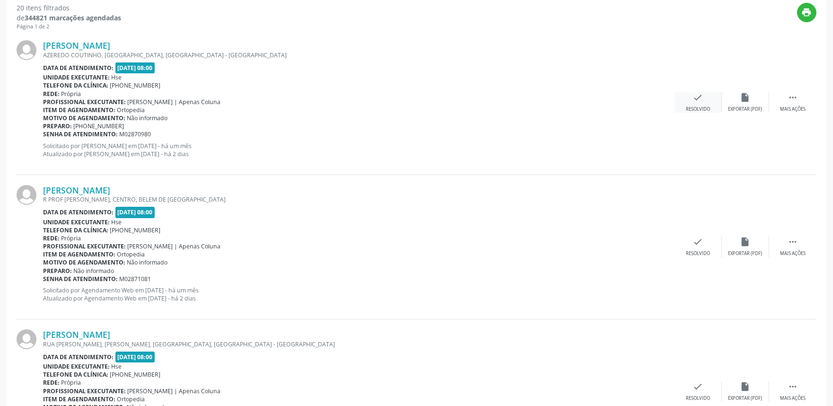
click at [696, 98] on icon "check" at bounding box center [698, 97] width 10 height 10
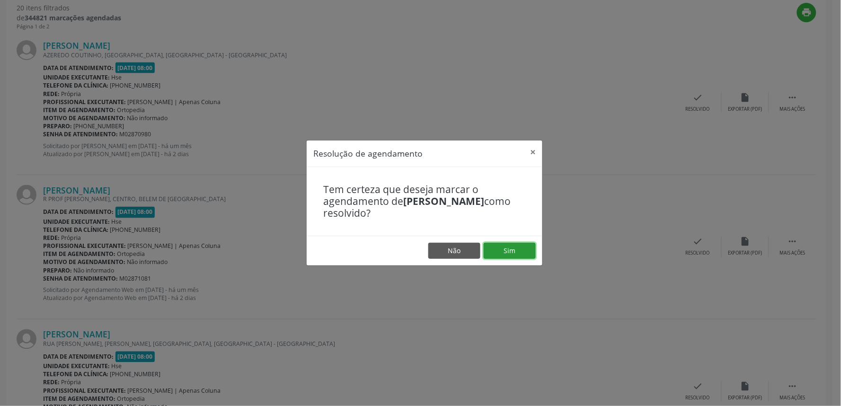
click at [517, 245] on button "Sim" at bounding box center [510, 251] width 52 height 16
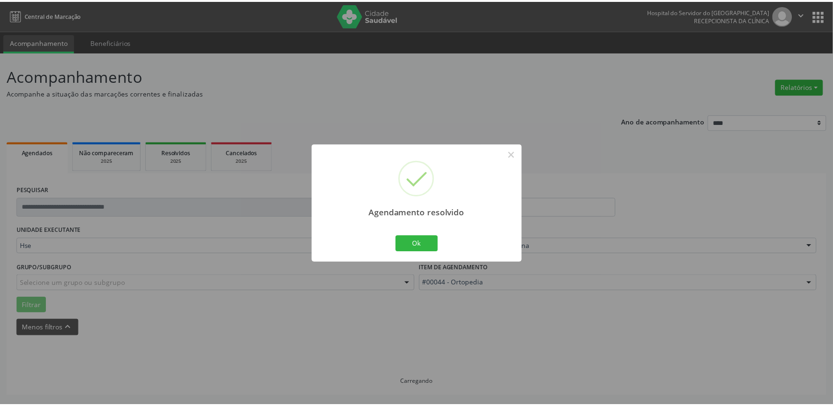
scroll to position [0, 0]
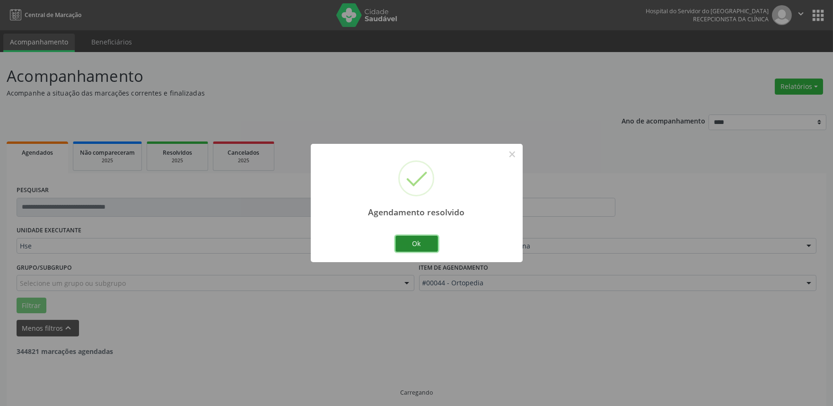
click at [419, 244] on button "Ok" at bounding box center [417, 244] width 43 height 16
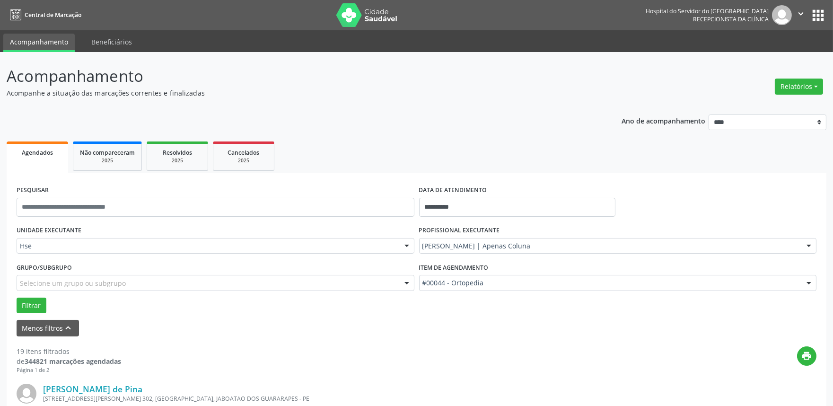
scroll to position [309, 0]
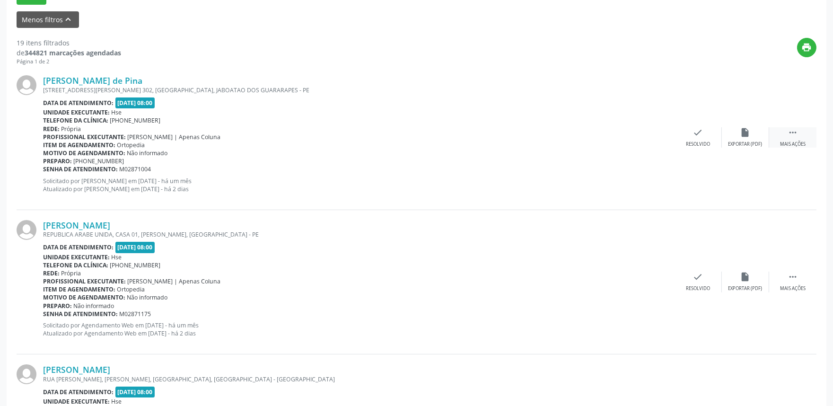
click at [790, 128] on icon "" at bounding box center [793, 132] width 10 height 10
click at [751, 134] on div "alarm_off Não compareceu" at bounding box center [745, 137] width 47 height 20
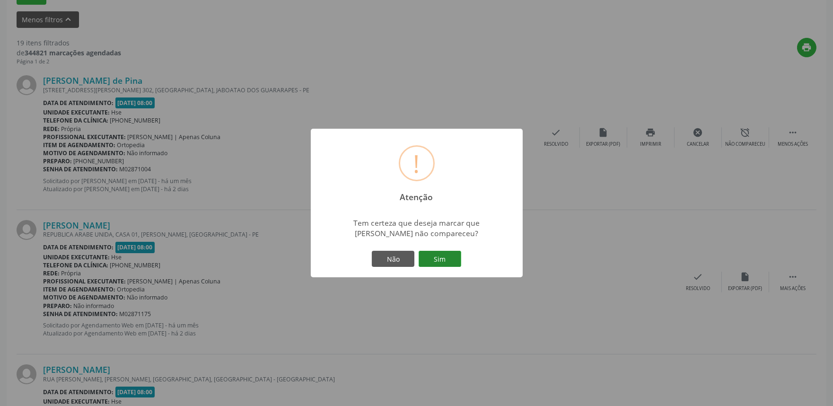
click at [443, 256] on button "Sim" at bounding box center [440, 259] width 43 height 16
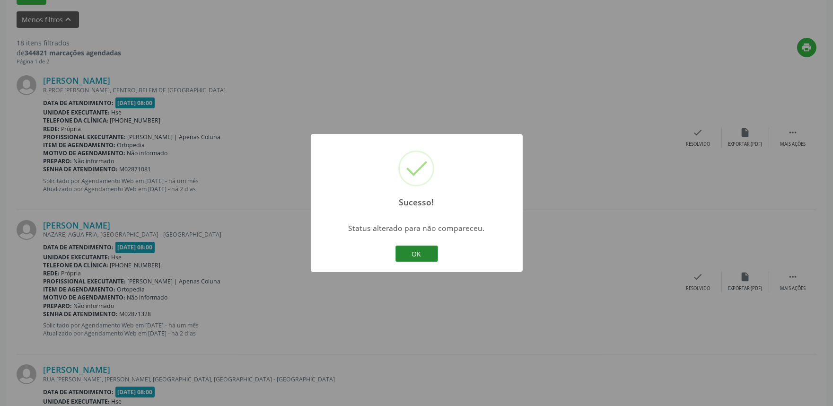
click at [414, 252] on button "OK" at bounding box center [417, 254] width 43 height 16
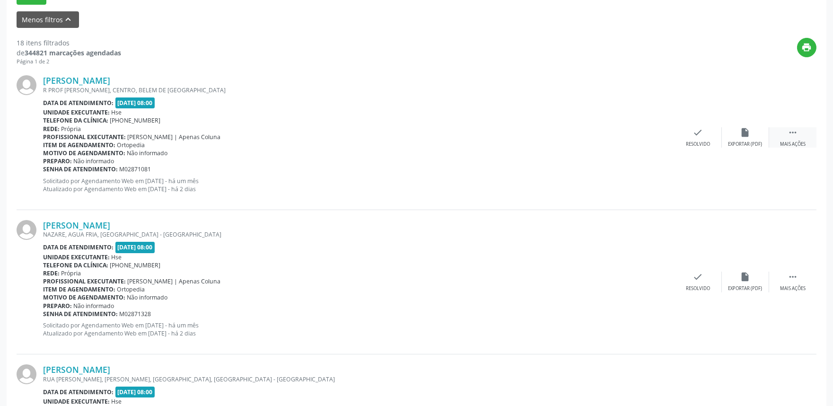
click at [801, 135] on div " Mais ações" at bounding box center [793, 137] width 47 height 20
click at [756, 136] on div "alarm_off Não compareceu" at bounding box center [745, 137] width 47 height 20
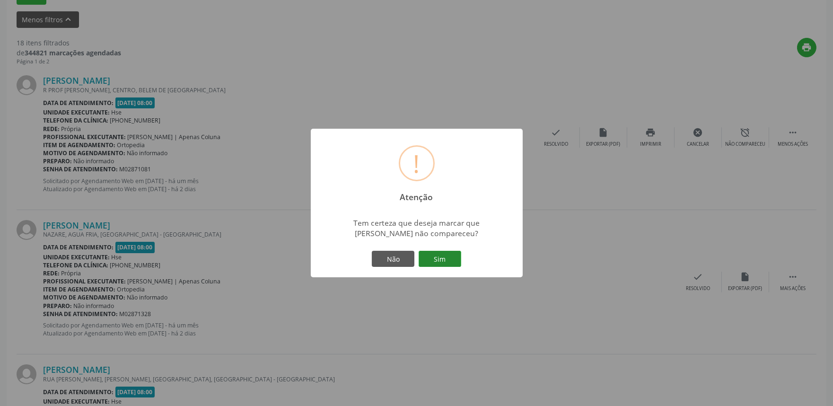
click at [441, 254] on button "Sim" at bounding box center [440, 259] width 43 height 16
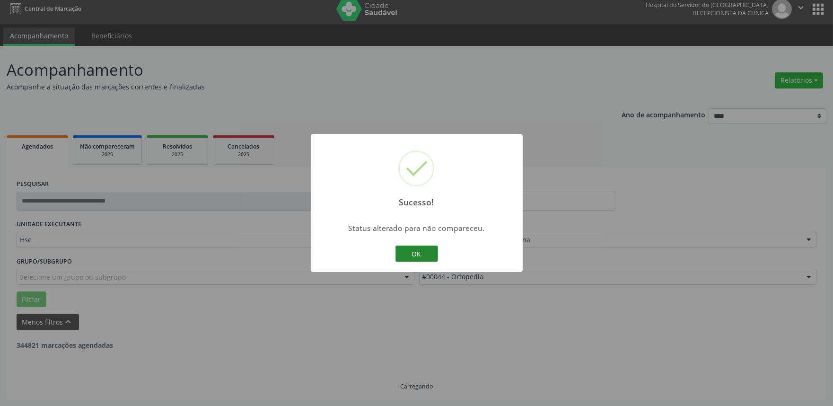
click at [419, 248] on button "OK" at bounding box center [417, 254] width 43 height 16
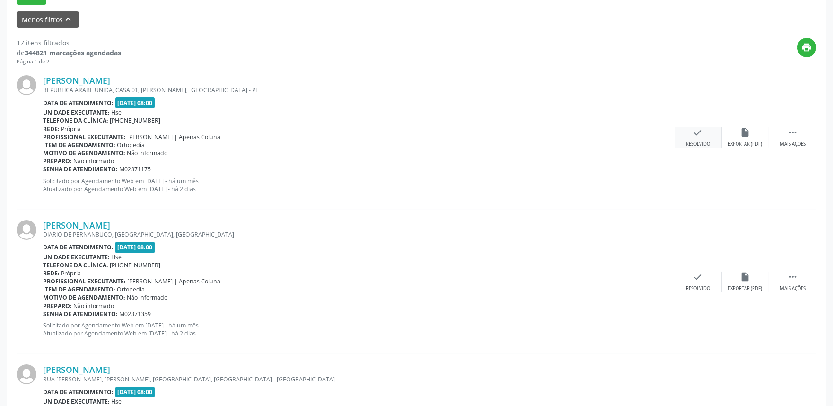
click at [700, 135] on icon "check" at bounding box center [698, 132] width 10 height 10
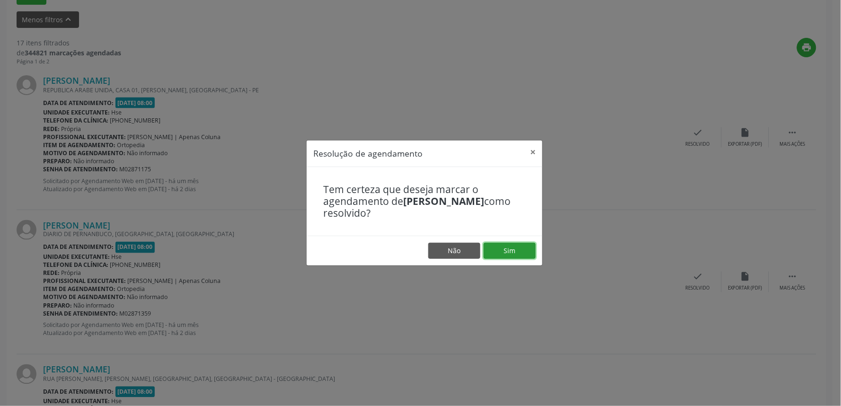
click at [511, 246] on button "Sim" at bounding box center [510, 251] width 52 height 16
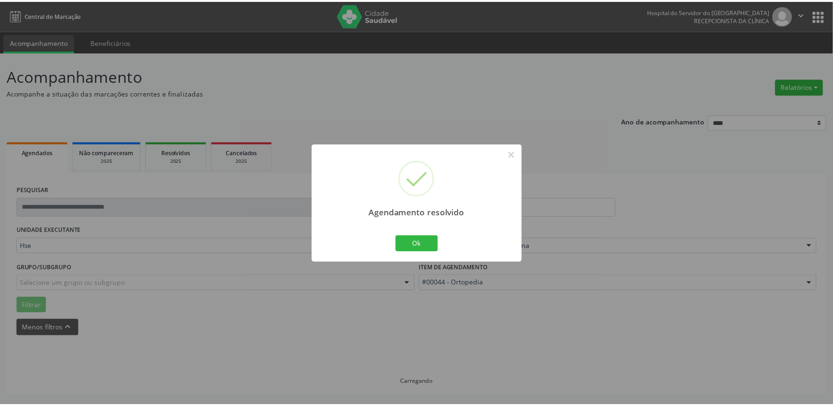
scroll to position [0, 0]
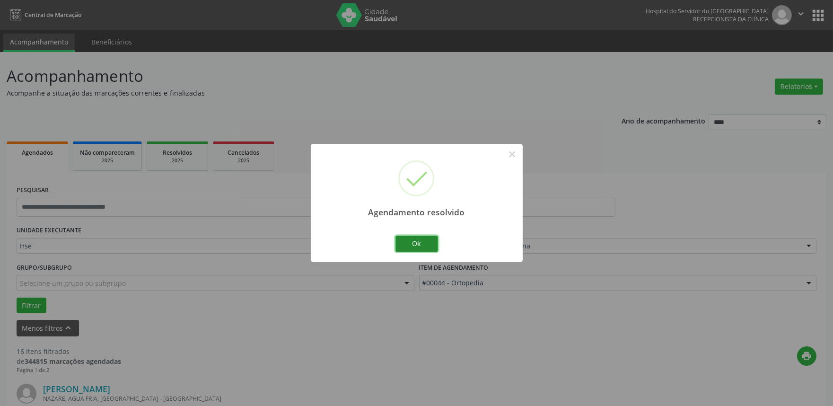
click at [428, 242] on button "Ok" at bounding box center [417, 244] width 43 height 16
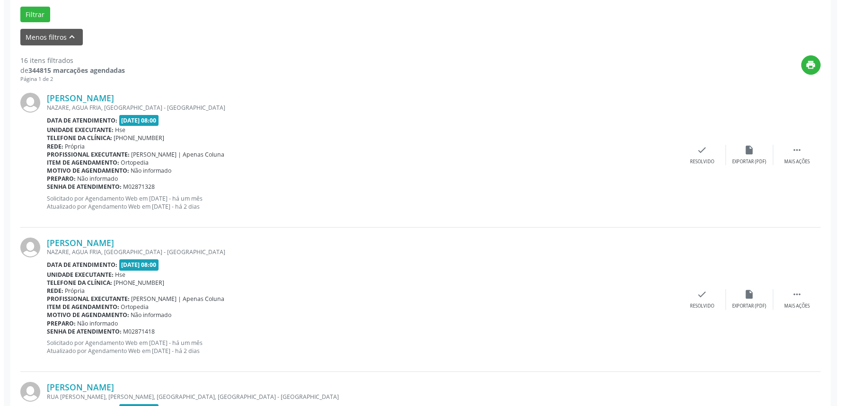
scroll to position [358, 0]
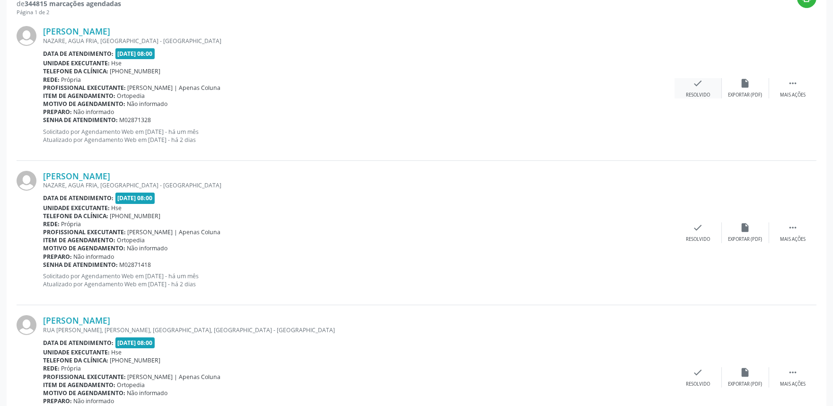
click at [705, 80] on div "check Resolvido" at bounding box center [698, 88] width 47 height 20
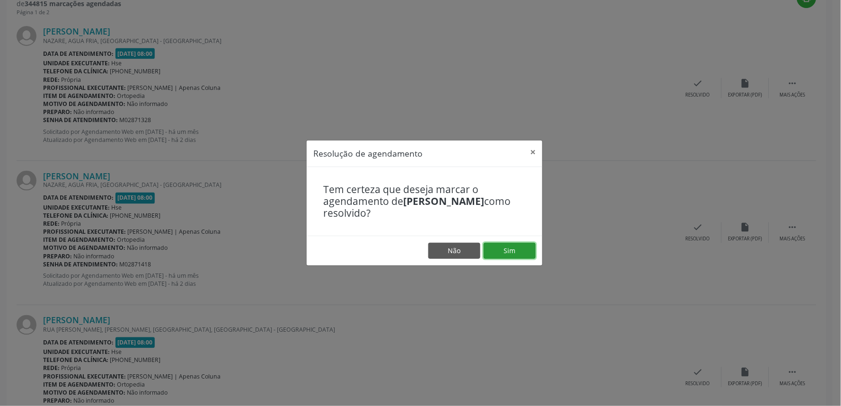
click at [506, 250] on button "Sim" at bounding box center [510, 251] width 52 height 16
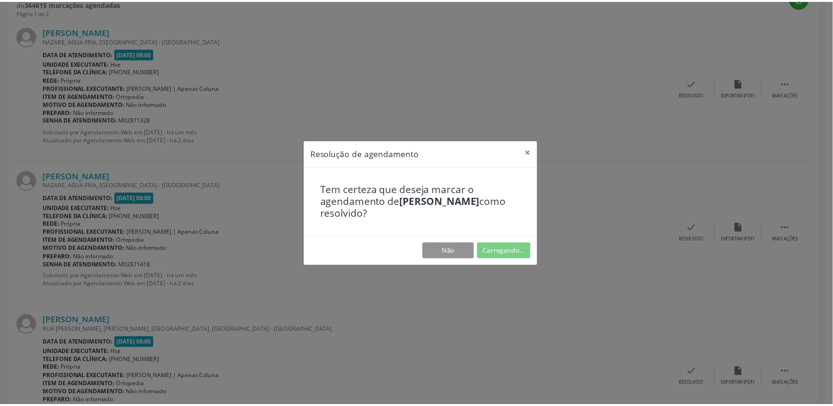
scroll to position [0, 0]
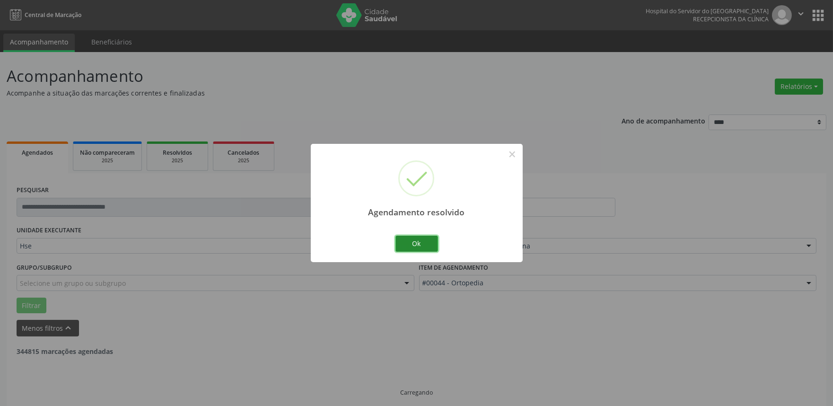
click at [426, 243] on button "Ok" at bounding box center [417, 244] width 43 height 16
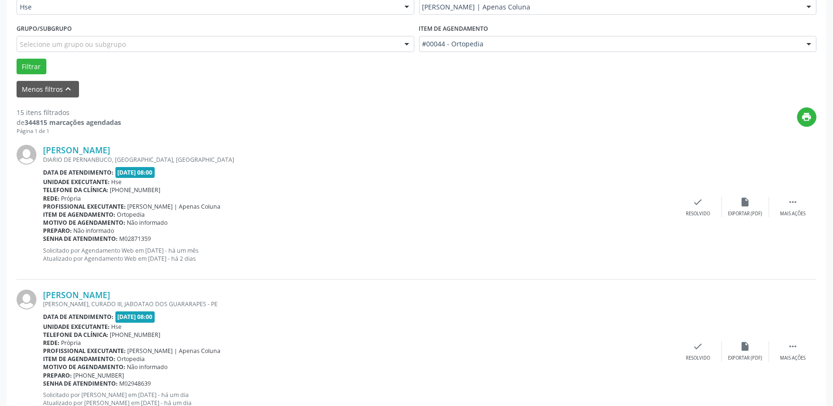
scroll to position [316, 0]
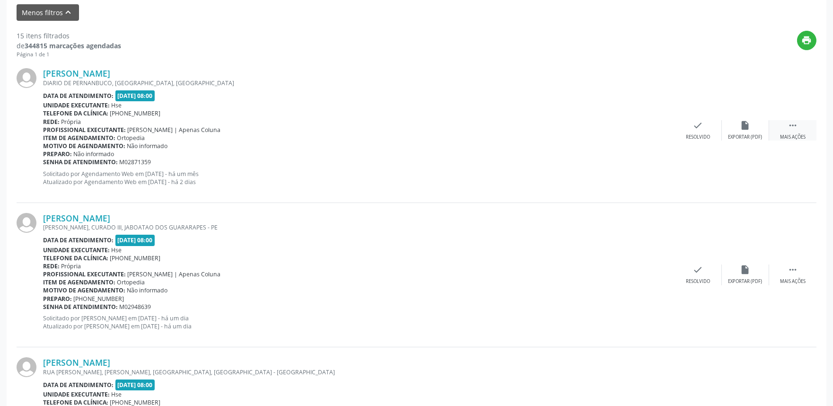
click at [802, 131] on div " Mais ações" at bounding box center [793, 130] width 47 height 20
click at [742, 130] on icon "alarm_off" at bounding box center [746, 125] width 10 height 10
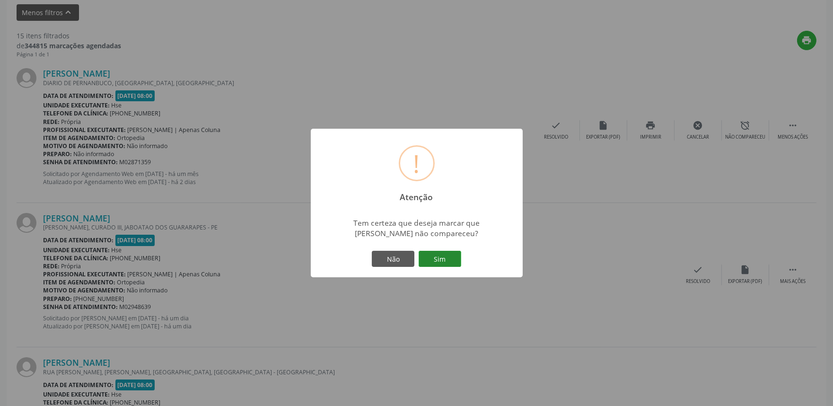
click at [444, 257] on button "Sim" at bounding box center [440, 259] width 43 height 16
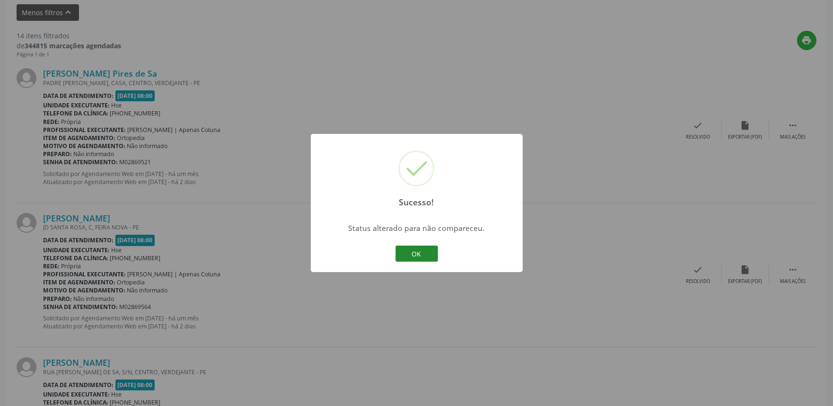
click at [419, 248] on button "OK" at bounding box center [417, 254] width 43 height 16
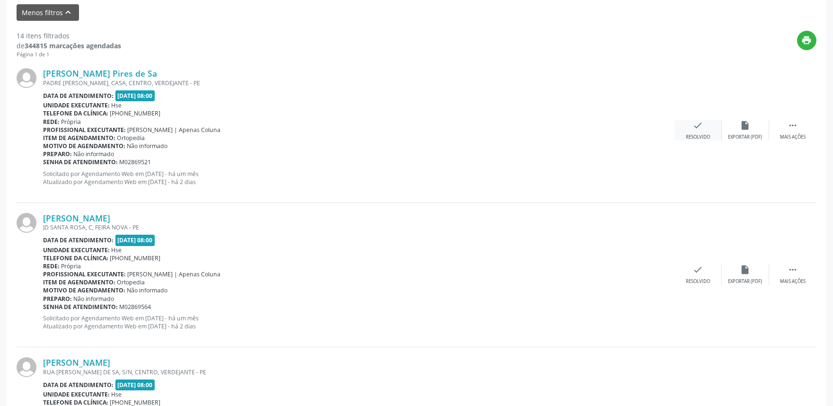
click at [699, 130] on icon "check" at bounding box center [698, 125] width 10 height 10
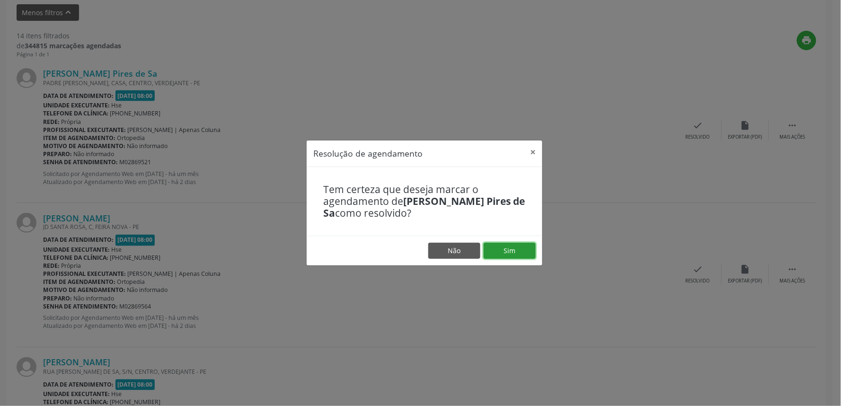
click at [504, 245] on button "Sim" at bounding box center [510, 251] width 52 height 16
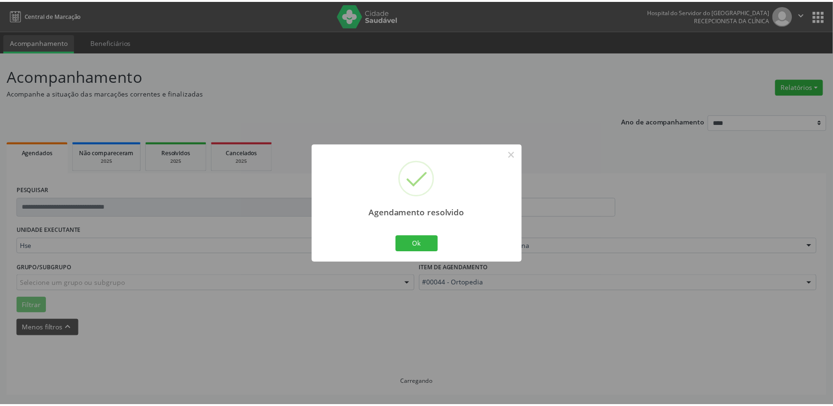
scroll to position [0, 0]
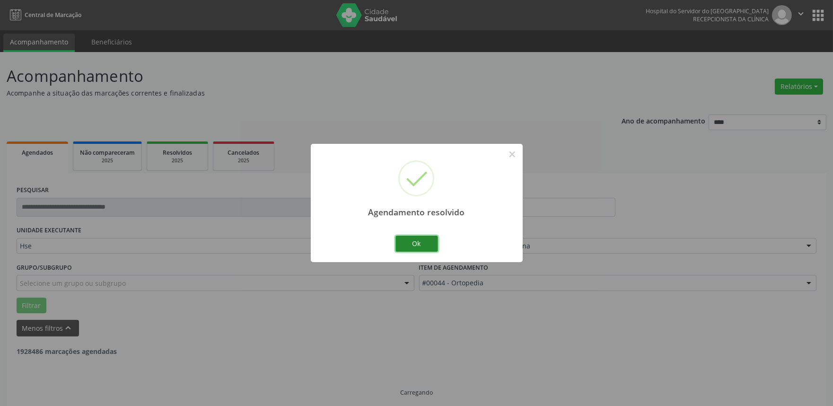
click at [425, 240] on button "Ok" at bounding box center [417, 244] width 43 height 16
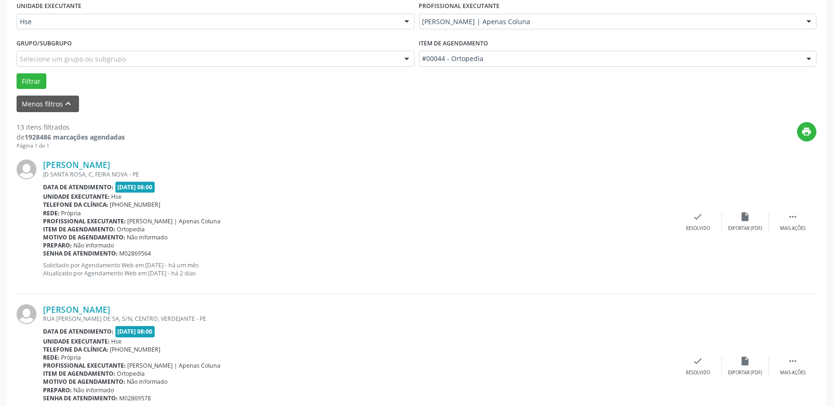
scroll to position [231, 0]
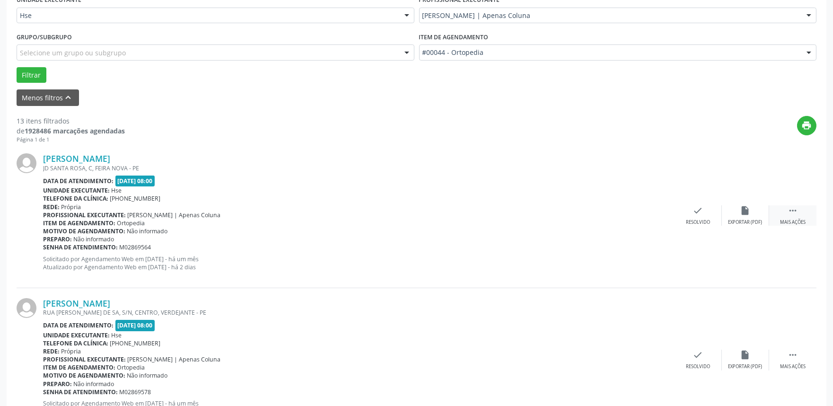
click at [782, 214] on div " Mais ações" at bounding box center [793, 215] width 47 height 20
click at [742, 209] on icon "alarm_off" at bounding box center [746, 210] width 10 height 10
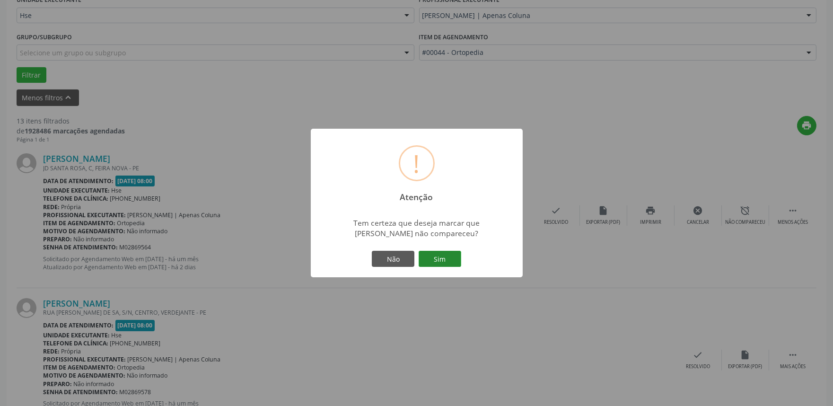
click at [452, 260] on button "Sim" at bounding box center [440, 259] width 43 height 16
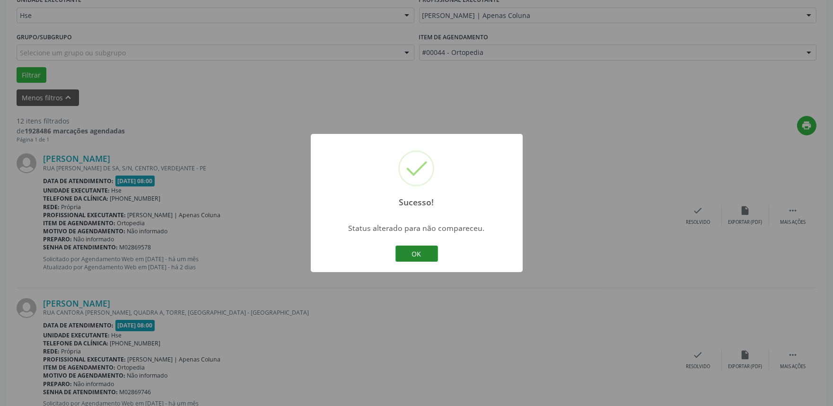
click at [422, 252] on button "OK" at bounding box center [417, 254] width 43 height 16
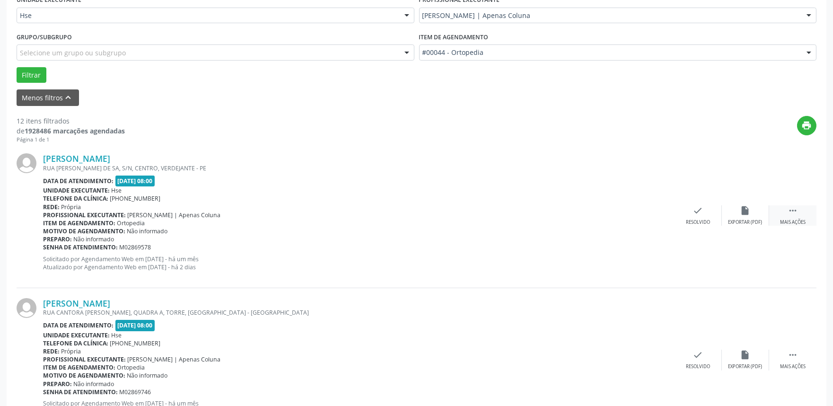
click at [790, 211] on icon "" at bounding box center [793, 210] width 10 height 10
click at [742, 211] on icon "alarm_off" at bounding box center [746, 210] width 10 height 10
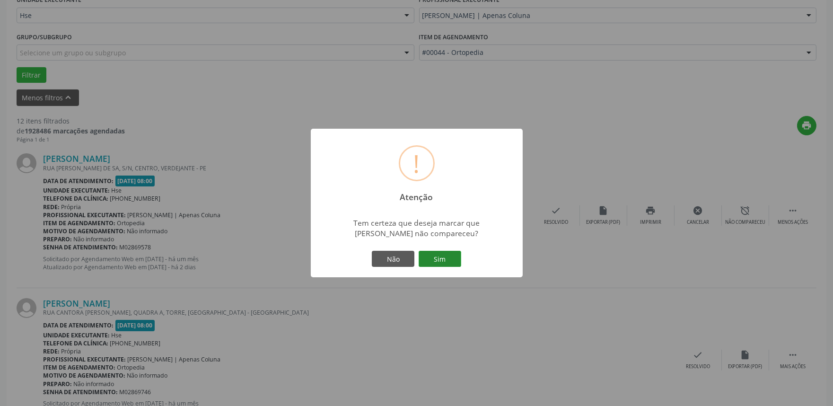
click at [442, 257] on button "Sim" at bounding box center [440, 259] width 43 height 16
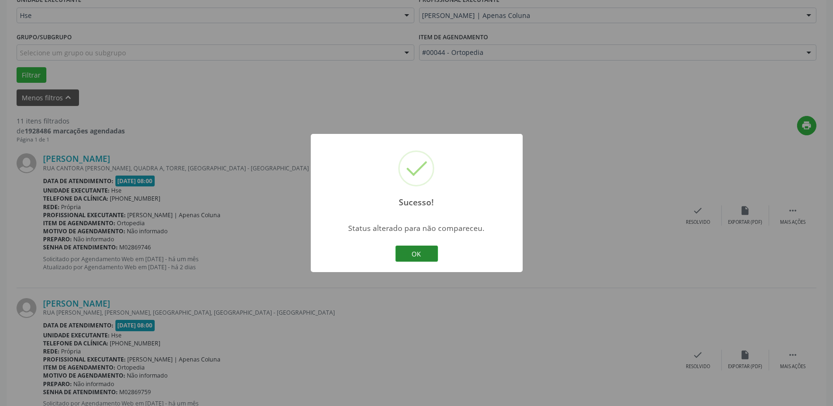
click at [413, 251] on button "OK" at bounding box center [417, 254] width 43 height 16
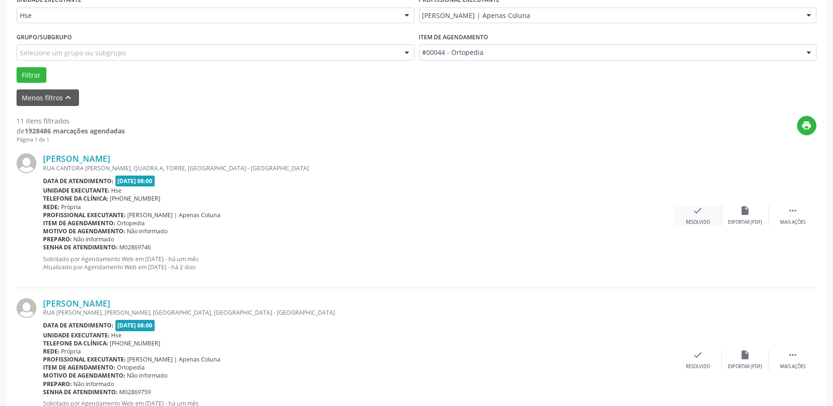
click at [704, 211] on div "check Resolvido" at bounding box center [698, 215] width 47 height 20
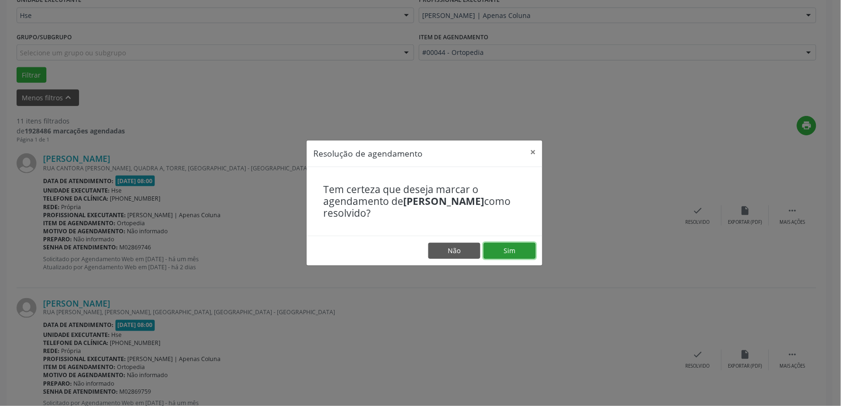
click at [519, 251] on button "Sim" at bounding box center [510, 251] width 52 height 16
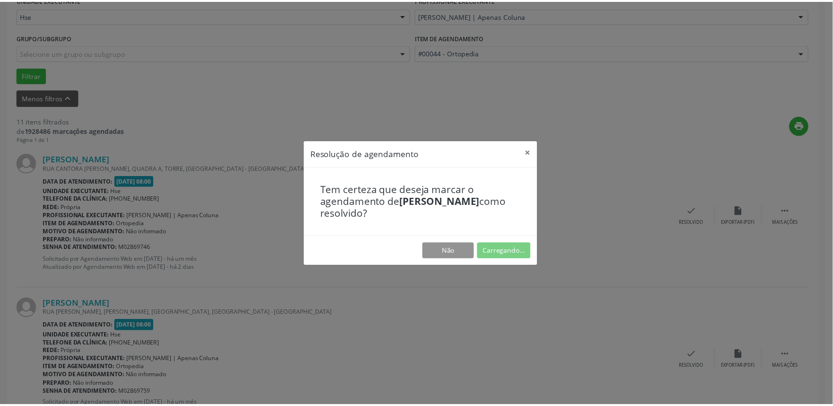
scroll to position [0, 0]
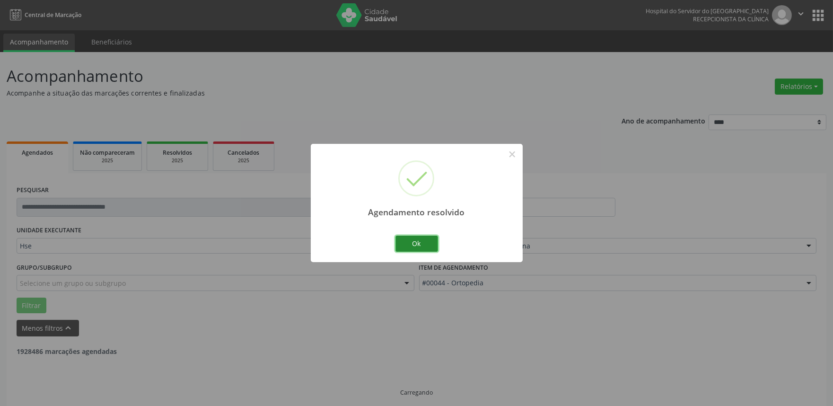
click at [431, 243] on button "Ok" at bounding box center [417, 244] width 43 height 16
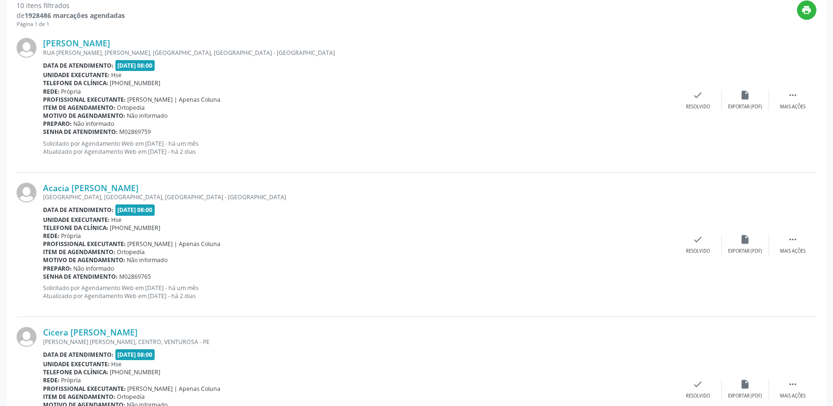
scroll to position [378, 0]
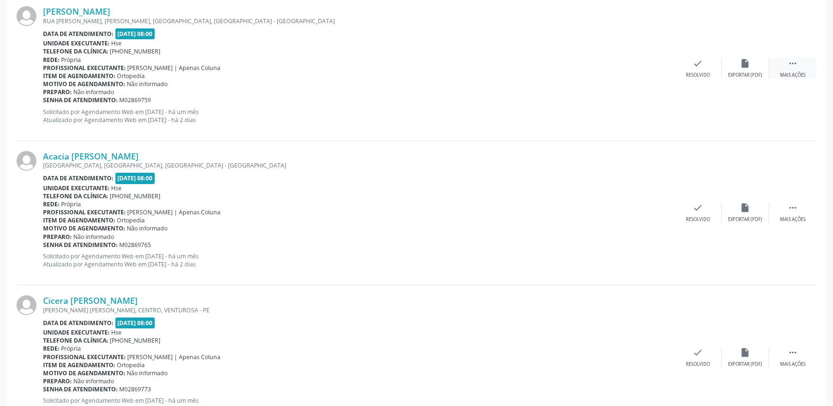
click at [799, 67] on div " Mais ações" at bounding box center [793, 68] width 47 height 20
click at [749, 70] on div "alarm_off Não compareceu" at bounding box center [745, 68] width 47 height 20
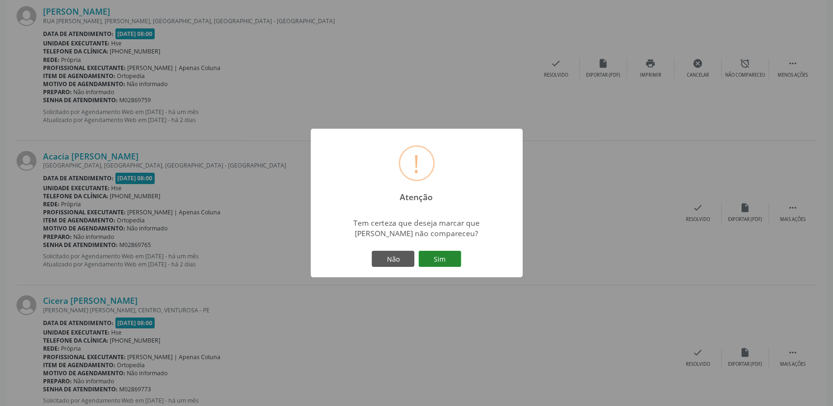
click at [436, 256] on button "Sim" at bounding box center [440, 259] width 43 height 16
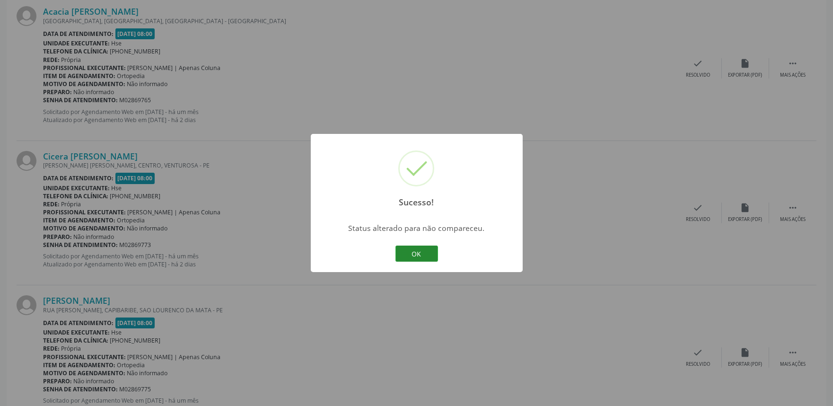
click at [414, 249] on button "OK" at bounding box center [417, 254] width 43 height 16
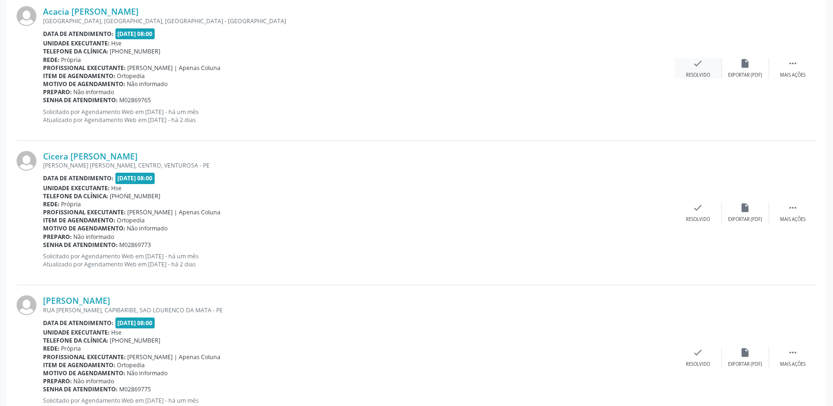
click at [698, 72] on div "Resolvido" at bounding box center [698, 75] width 24 height 7
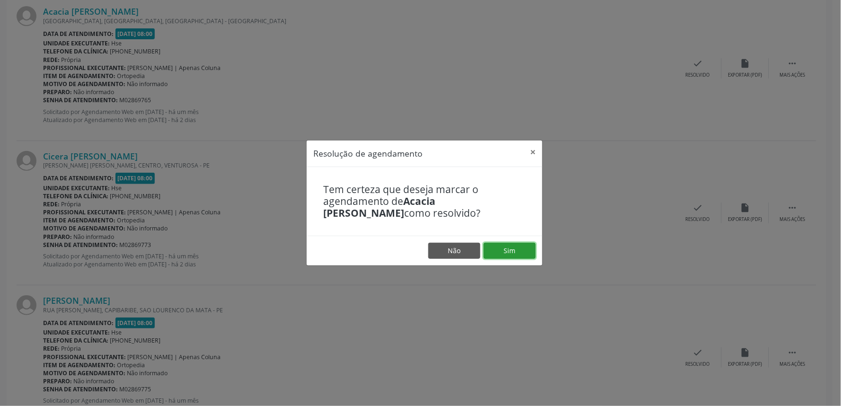
click at [520, 248] on button "Sim" at bounding box center [510, 251] width 52 height 16
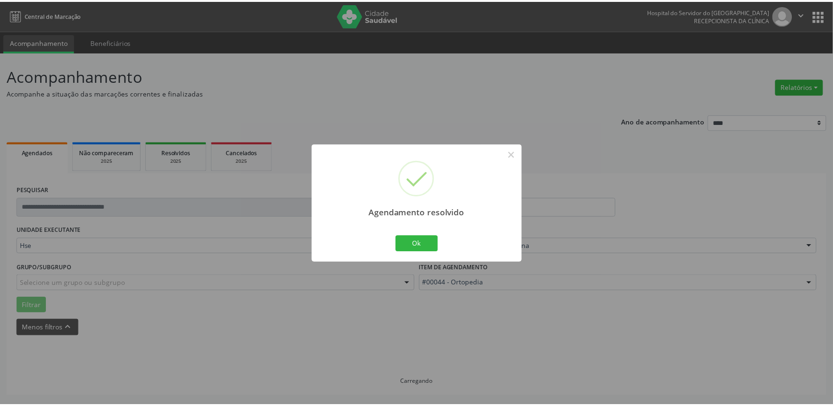
scroll to position [0, 0]
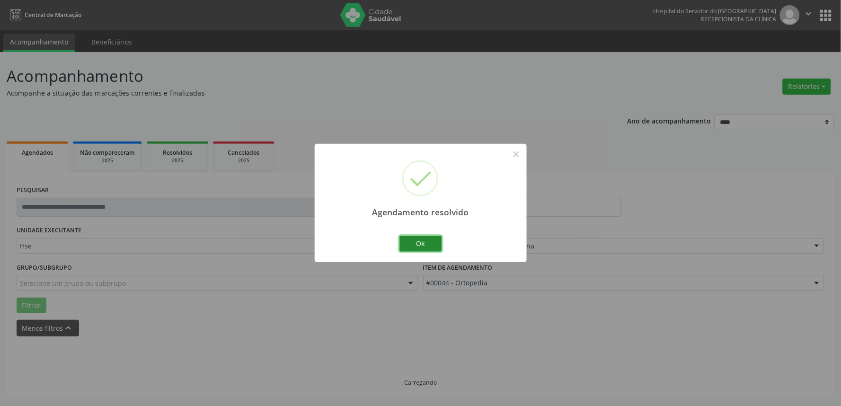
click at [427, 243] on button "Ok" at bounding box center [420, 244] width 43 height 16
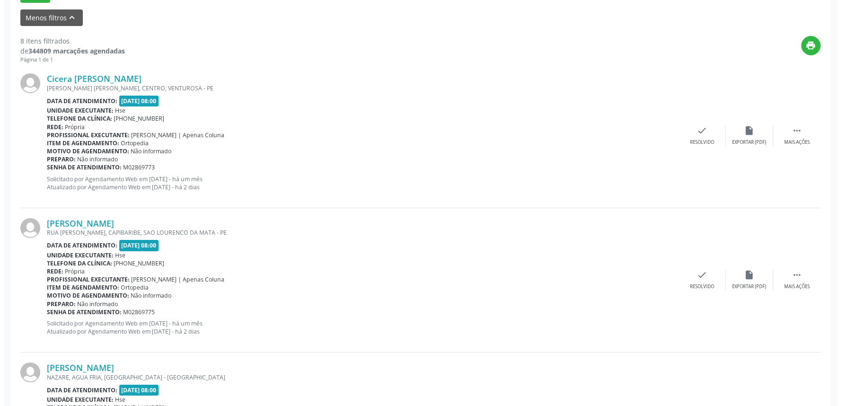
scroll to position [332, 0]
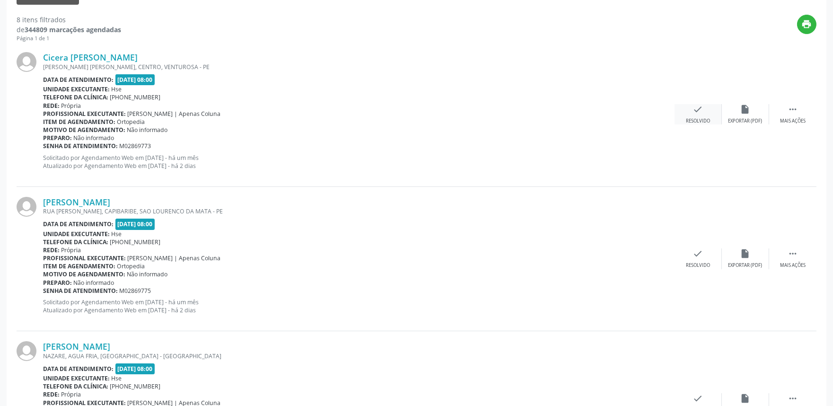
click at [703, 112] on icon "check" at bounding box center [698, 109] width 10 height 10
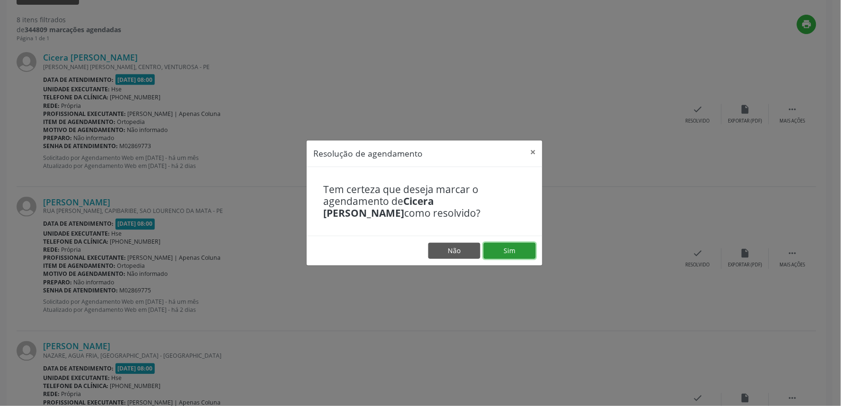
click at [510, 248] on button "Sim" at bounding box center [510, 251] width 52 height 16
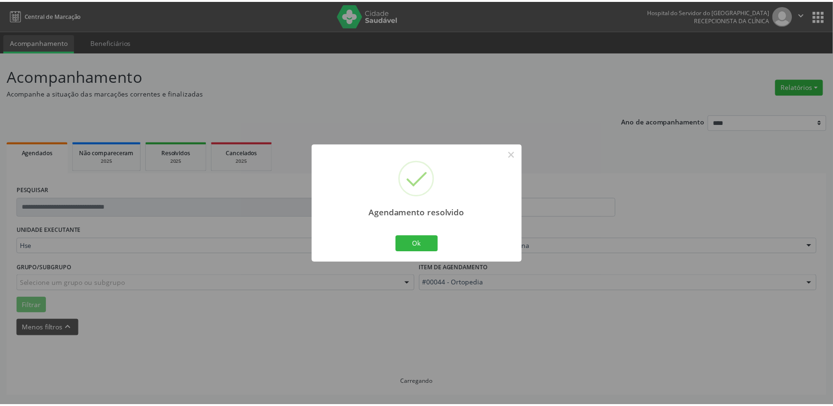
scroll to position [0, 0]
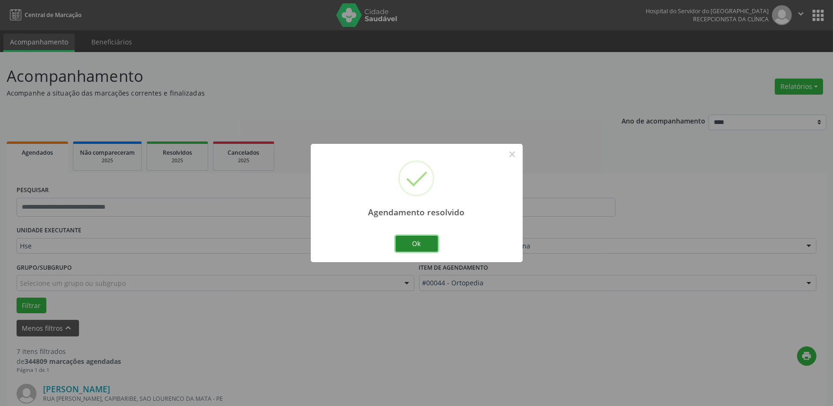
click at [411, 240] on button "Ok" at bounding box center [417, 244] width 43 height 16
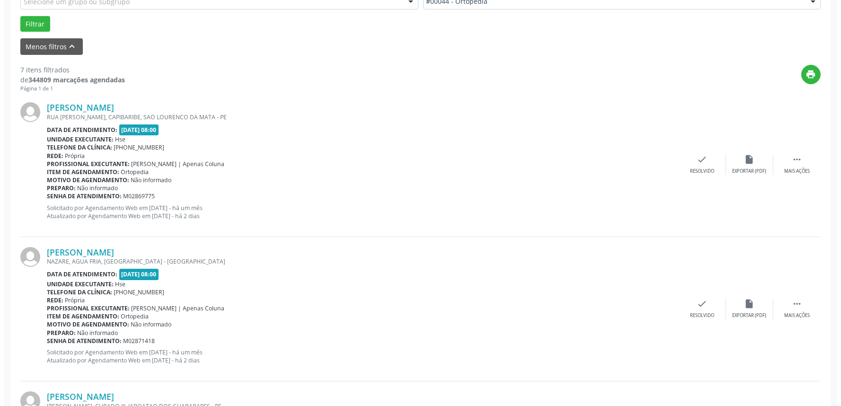
scroll to position [291, 0]
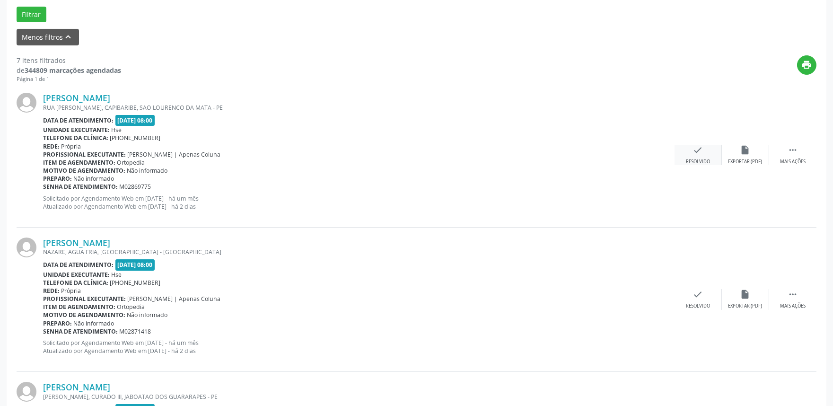
click at [703, 159] on div "Resolvido" at bounding box center [698, 162] width 24 height 7
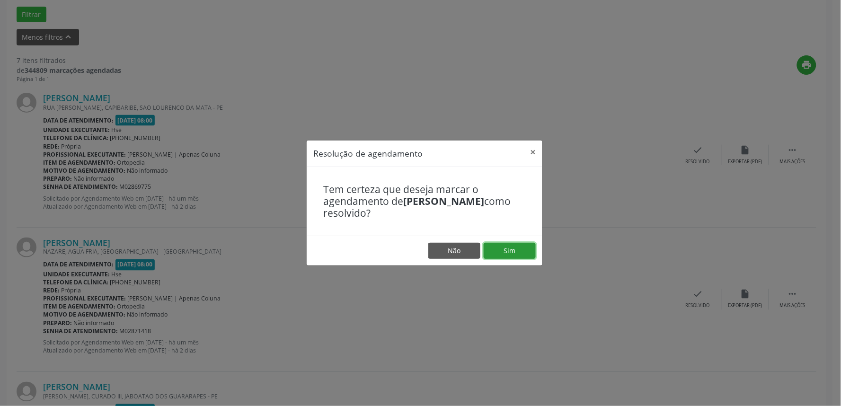
click at [517, 249] on button "Sim" at bounding box center [510, 251] width 52 height 16
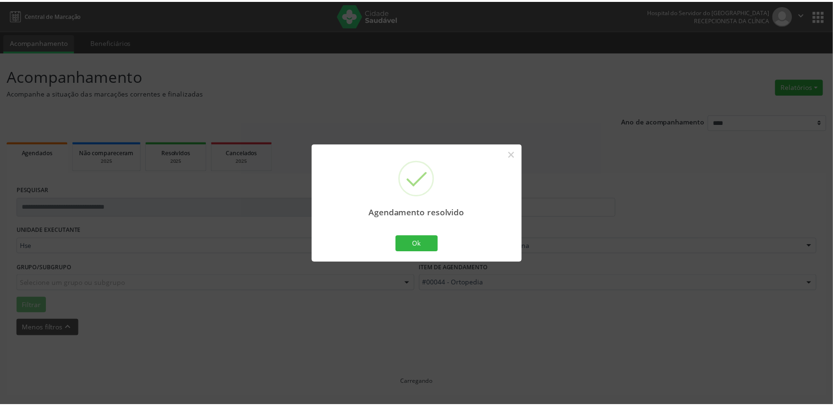
scroll to position [0, 0]
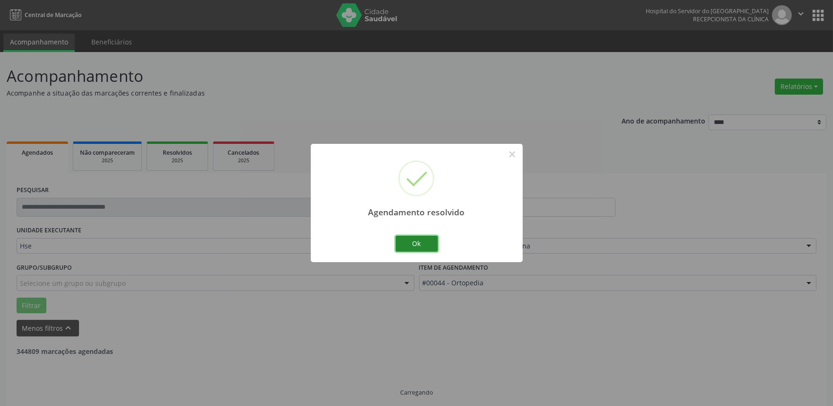
click at [422, 242] on button "Ok" at bounding box center [417, 244] width 43 height 16
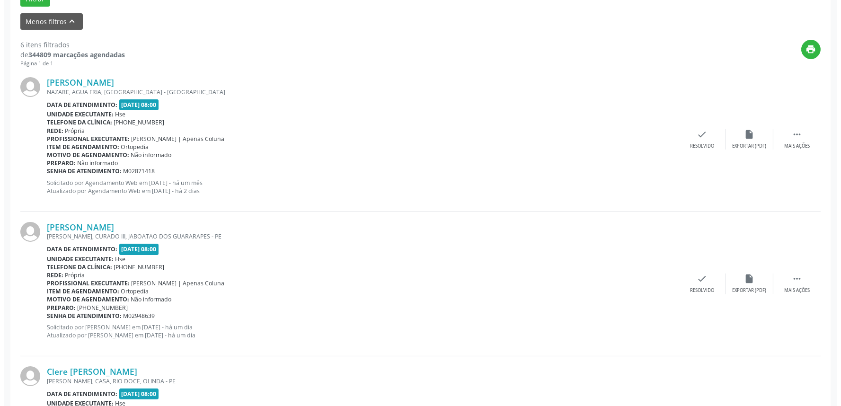
scroll to position [320, 0]
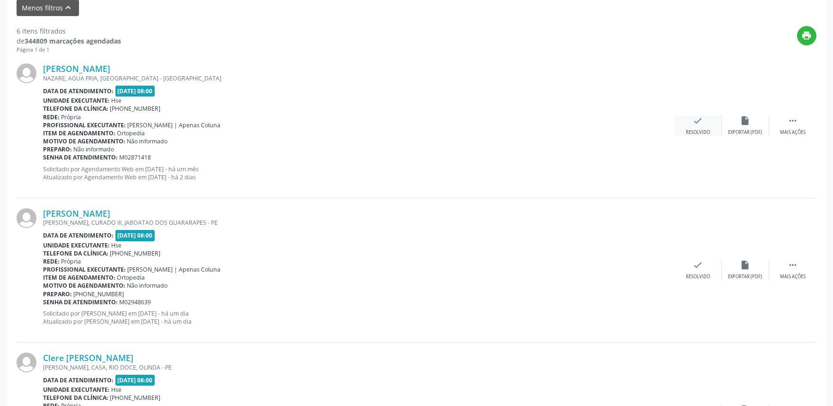
click at [706, 125] on div "check Resolvido" at bounding box center [698, 125] width 47 height 20
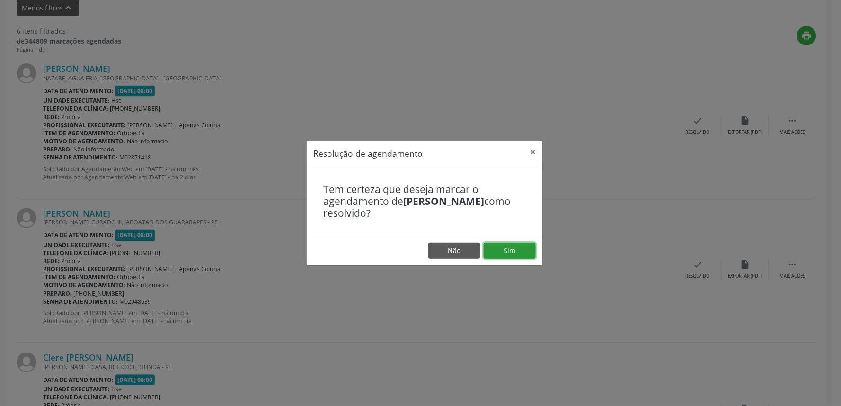
click at [505, 251] on button "Sim" at bounding box center [510, 251] width 52 height 16
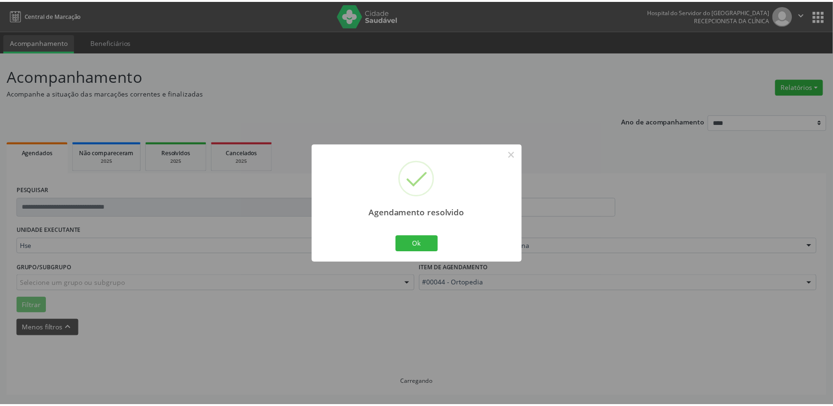
scroll to position [0, 0]
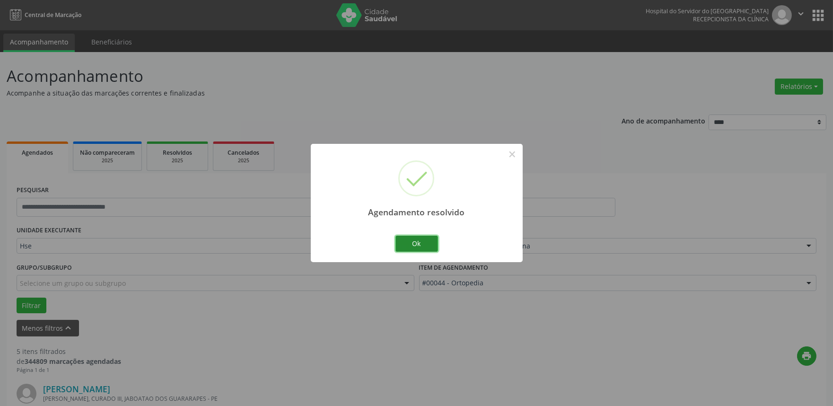
click at [424, 241] on button "Ok" at bounding box center [417, 244] width 43 height 16
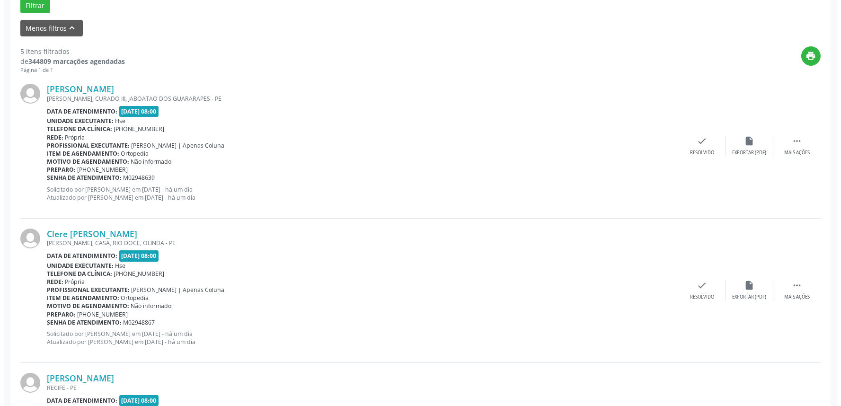
scroll to position [305, 0]
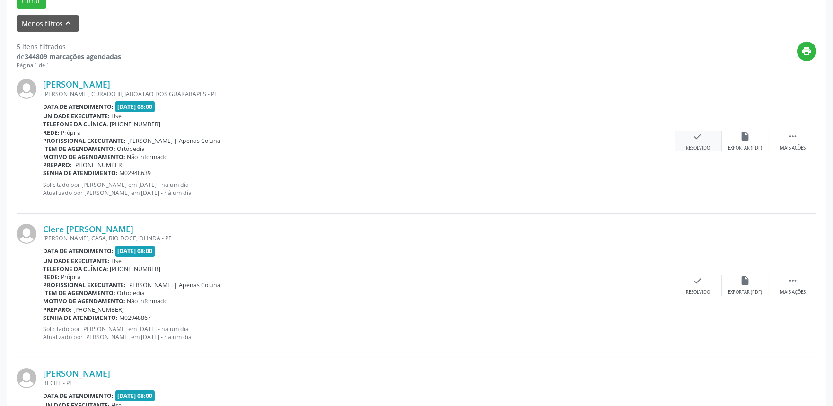
click at [704, 140] on div "check Resolvido" at bounding box center [698, 141] width 47 height 20
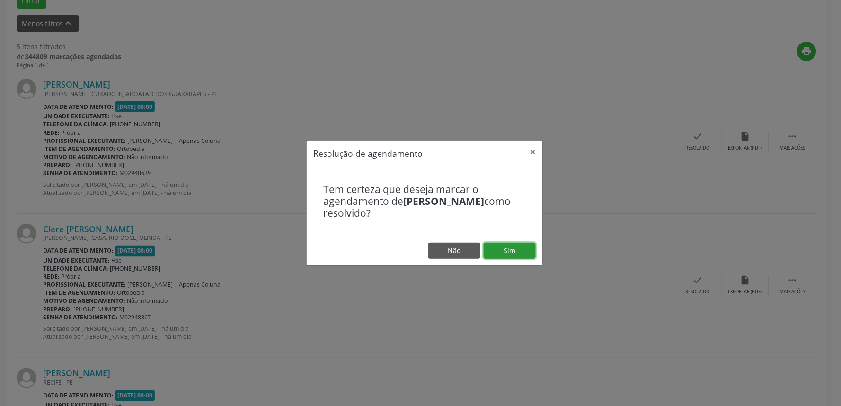
click at [507, 247] on button "Sim" at bounding box center [510, 251] width 52 height 16
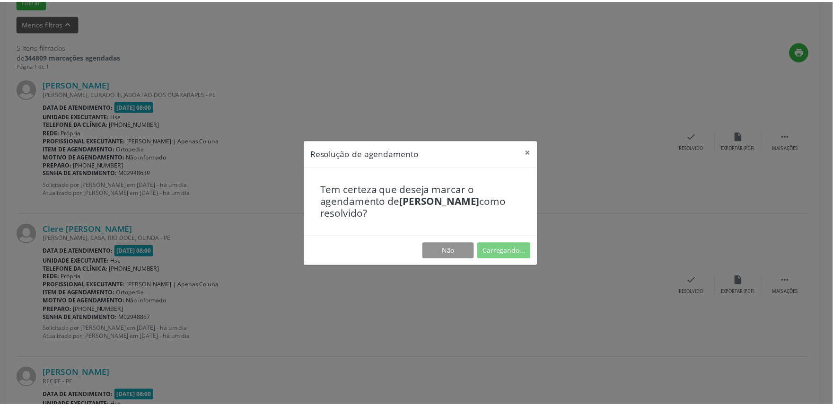
scroll to position [0, 0]
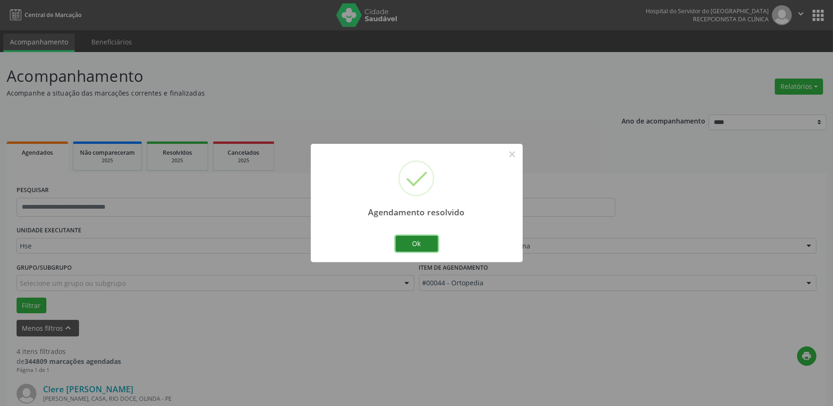
click at [429, 239] on button "Ok" at bounding box center [417, 244] width 43 height 16
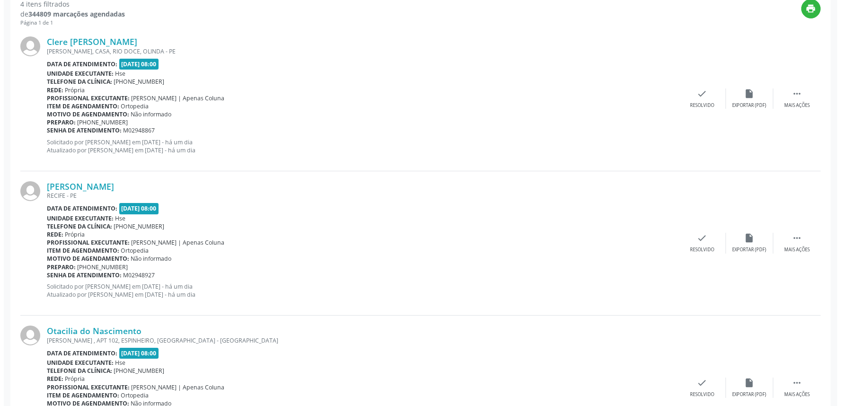
scroll to position [350, 0]
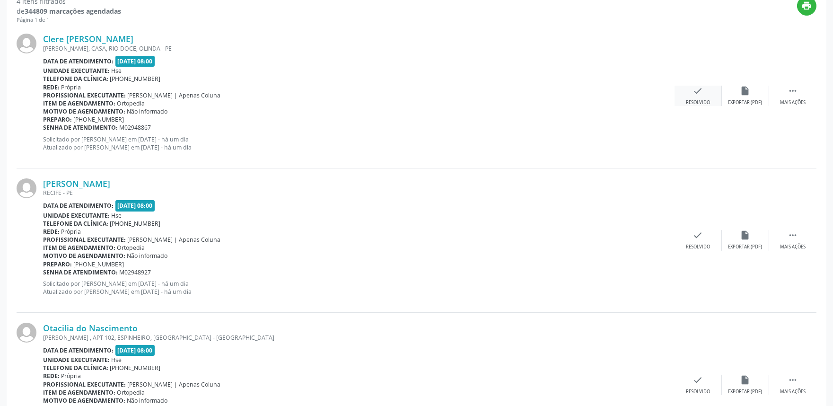
click at [701, 90] on icon "check" at bounding box center [698, 91] width 10 height 10
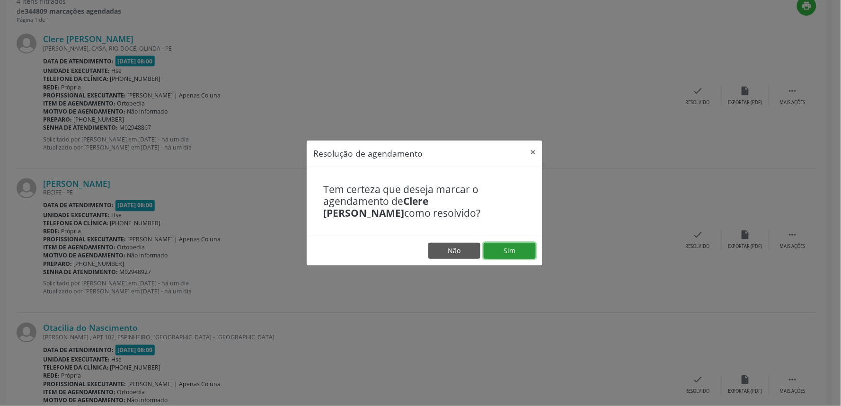
click at [516, 248] on button "Sim" at bounding box center [510, 251] width 52 height 16
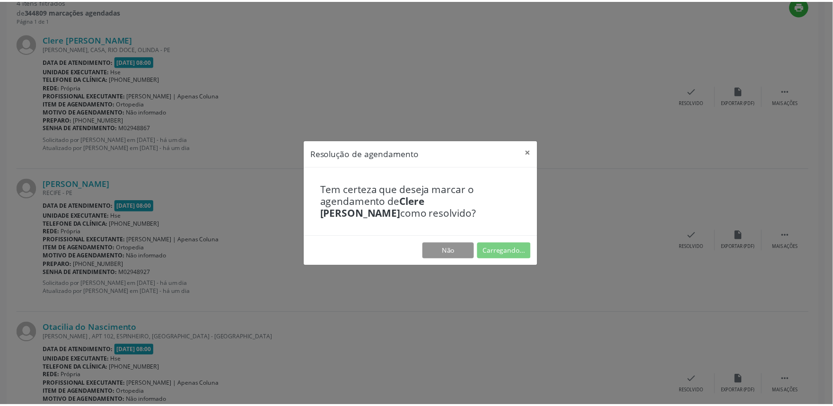
scroll to position [0, 0]
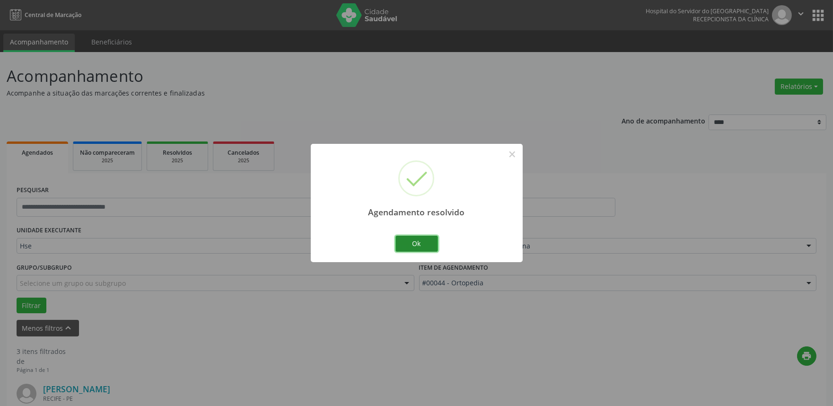
click at [427, 244] on button "Ok" at bounding box center [417, 244] width 43 height 16
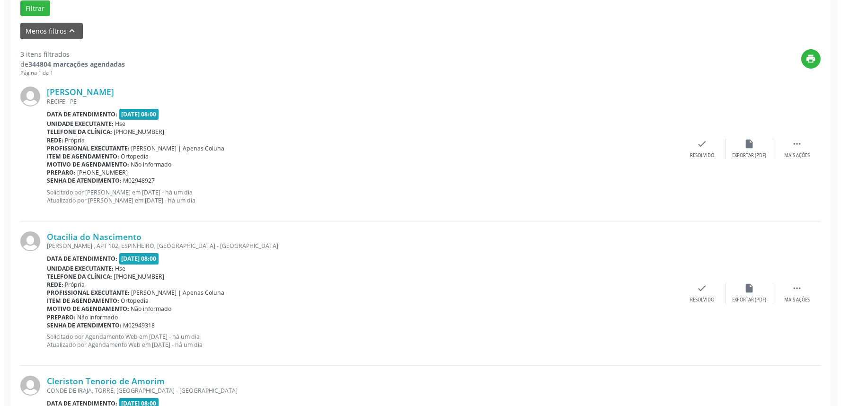
scroll to position [308, 0]
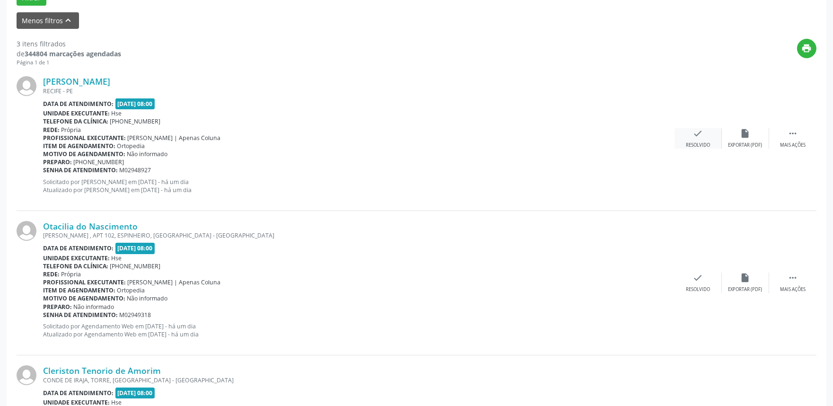
click at [702, 135] on icon "check" at bounding box center [698, 133] width 10 height 10
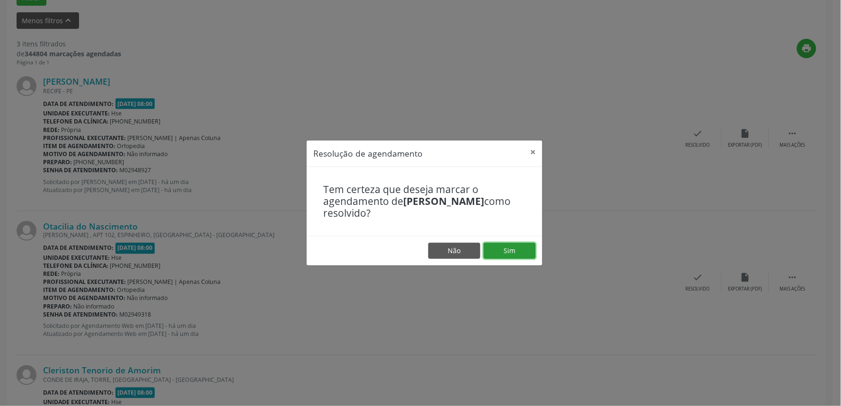
click at [517, 251] on button "Sim" at bounding box center [510, 251] width 52 height 16
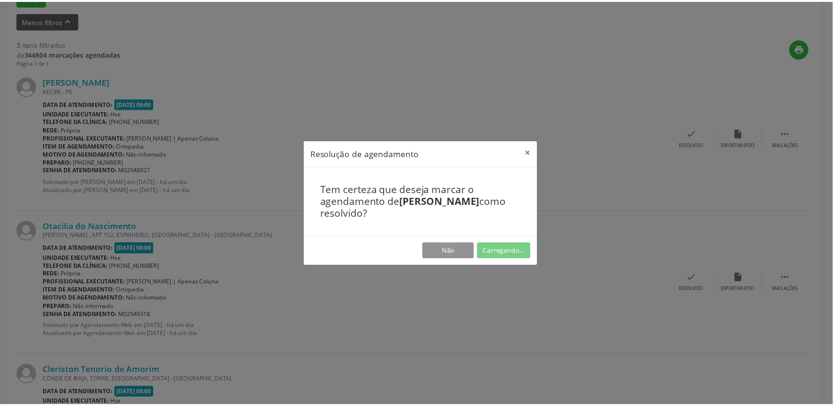
scroll to position [0, 0]
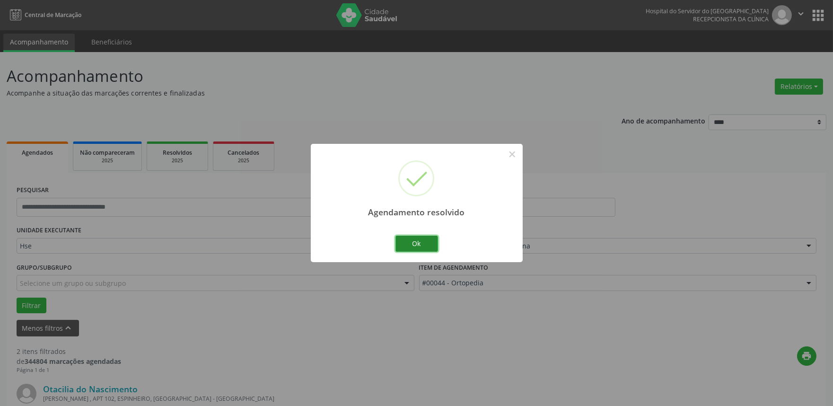
click at [423, 240] on button "Ok" at bounding box center [417, 244] width 43 height 16
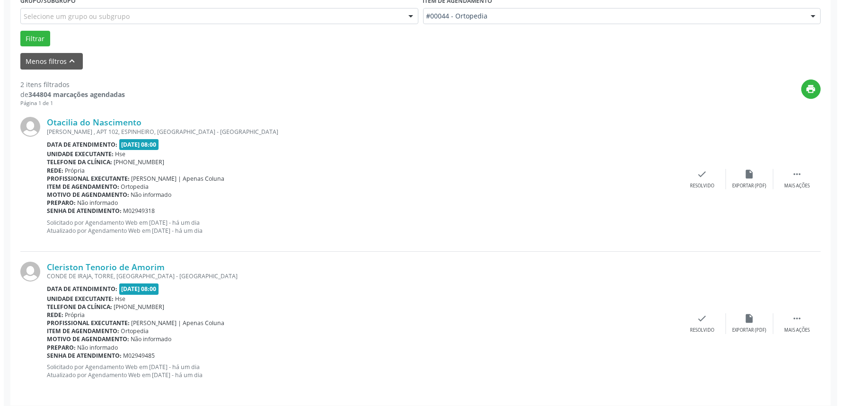
scroll to position [272, 0]
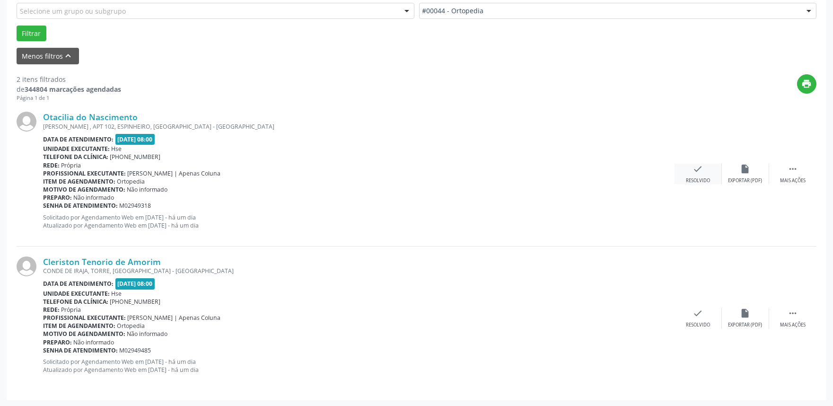
click at [703, 168] on icon "check" at bounding box center [698, 169] width 10 height 10
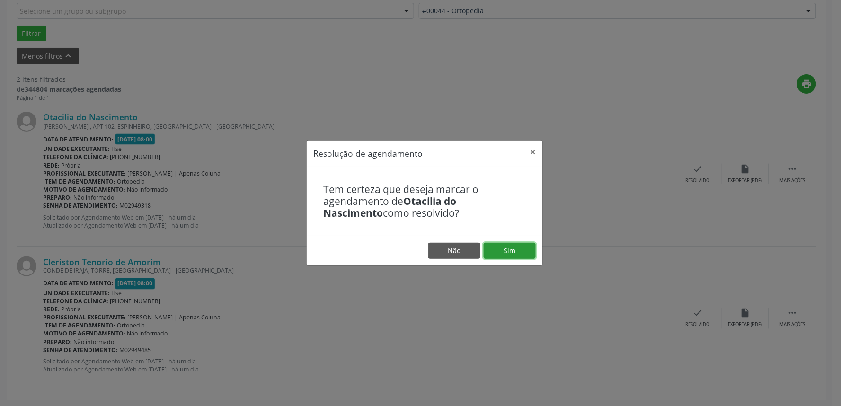
click at [521, 248] on button "Sim" at bounding box center [510, 251] width 52 height 16
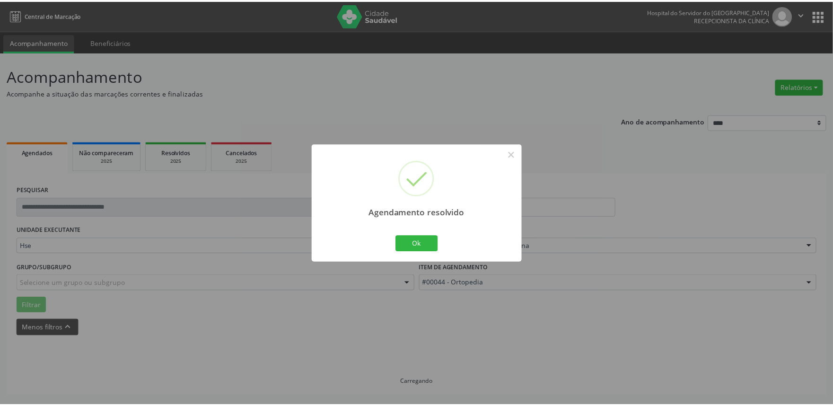
scroll to position [0, 0]
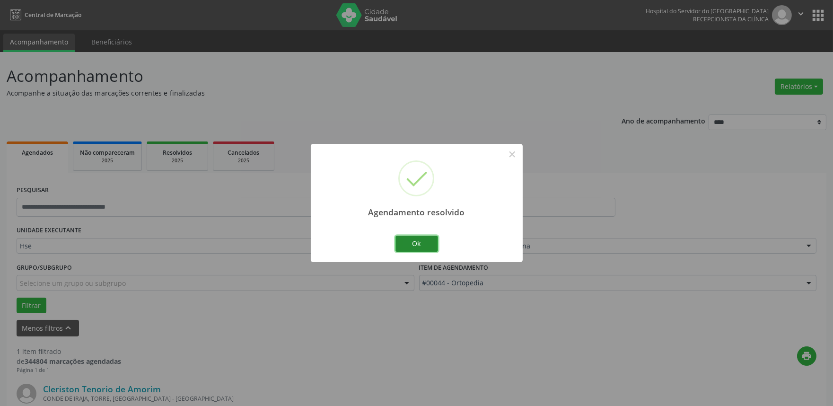
click at [418, 239] on button "Ok" at bounding box center [417, 244] width 43 height 16
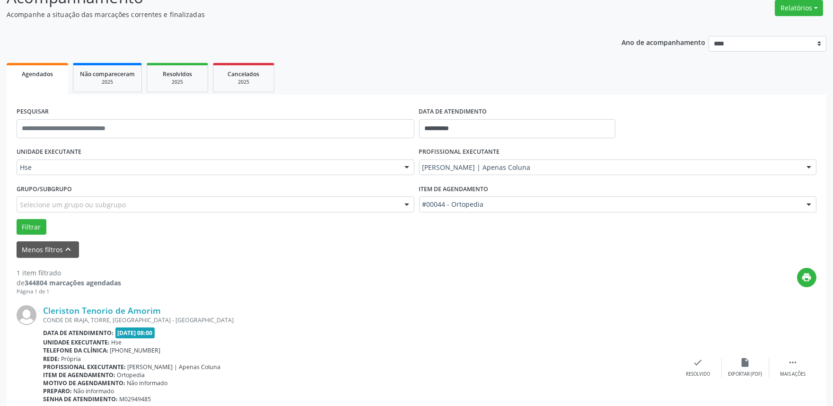
scroll to position [128, 0]
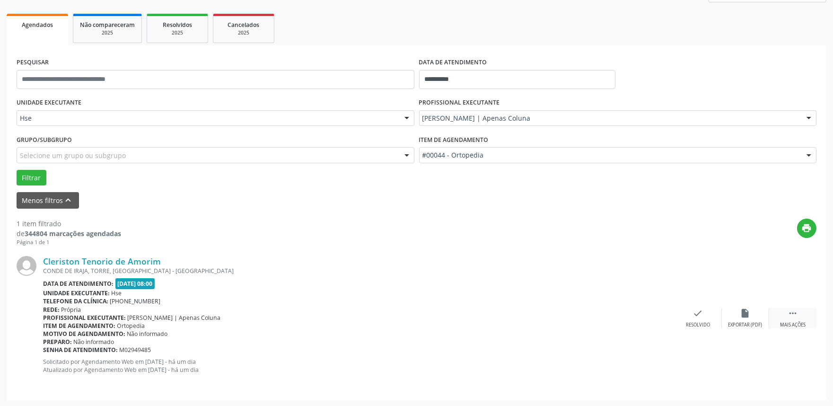
click at [793, 311] on icon "" at bounding box center [793, 313] width 10 height 10
click at [784, 309] on div " Menos ações" at bounding box center [793, 318] width 47 height 20
click at [796, 316] on icon "" at bounding box center [793, 313] width 10 height 10
click at [754, 315] on div "alarm_off Não compareceu" at bounding box center [745, 318] width 47 height 20
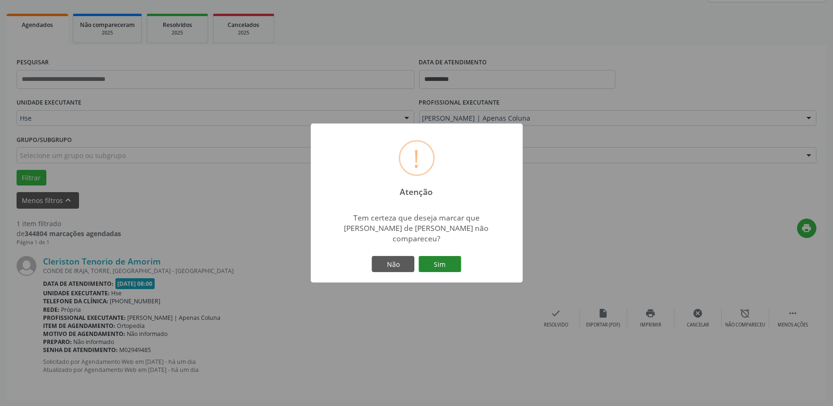
click at [446, 256] on button "Sim" at bounding box center [440, 264] width 43 height 16
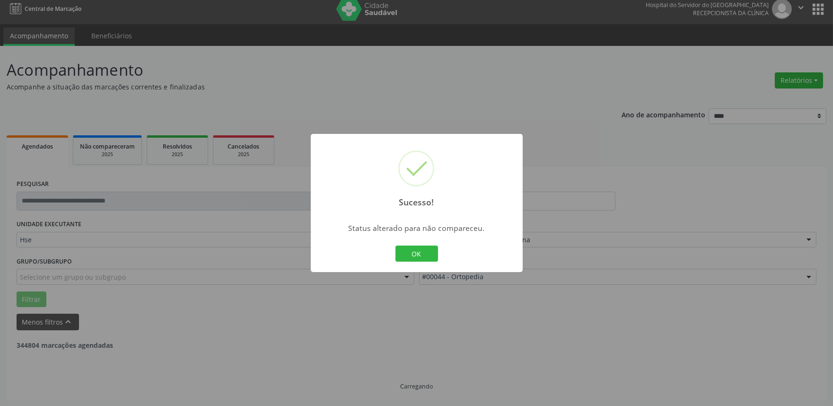
scroll to position [0, 0]
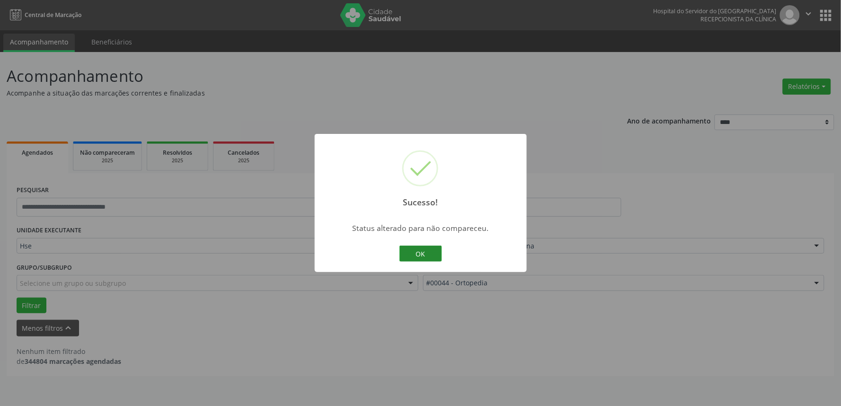
click at [424, 254] on button "OK" at bounding box center [420, 254] width 43 height 16
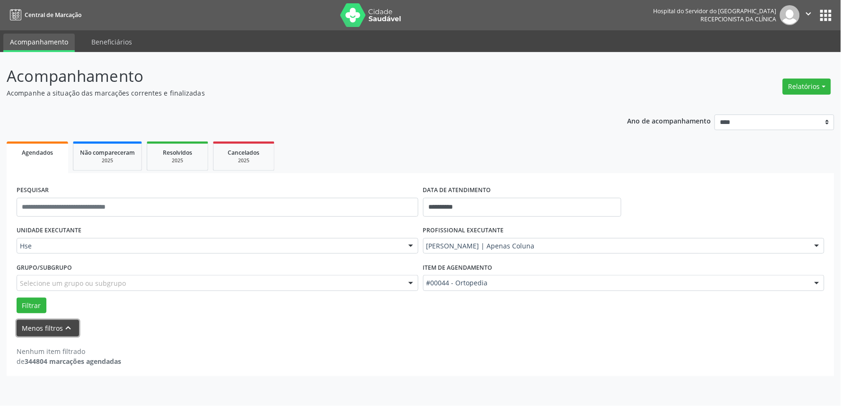
click at [63, 326] on icon "keyboard_arrow_up" at bounding box center [68, 328] width 10 height 10
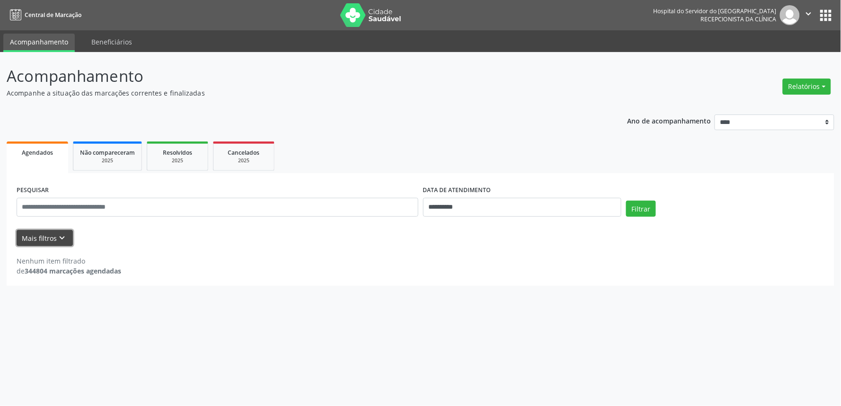
click at [61, 233] on icon "keyboard_arrow_down" at bounding box center [62, 238] width 10 height 10
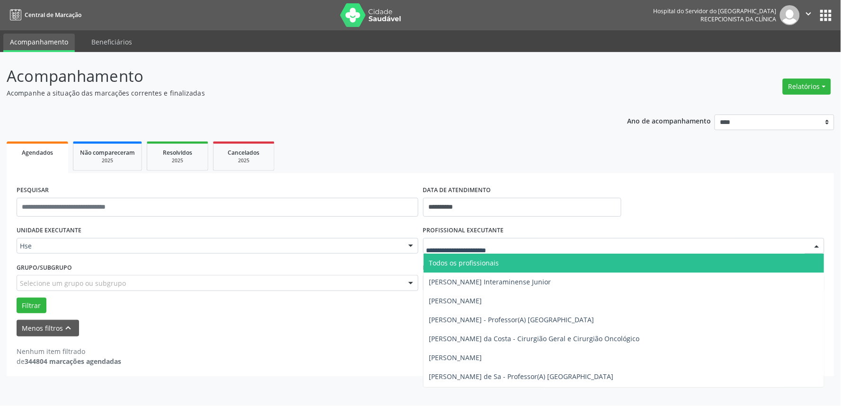
click at [816, 245] on div at bounding box center [817, 247] width 14 height 16
type input "**"
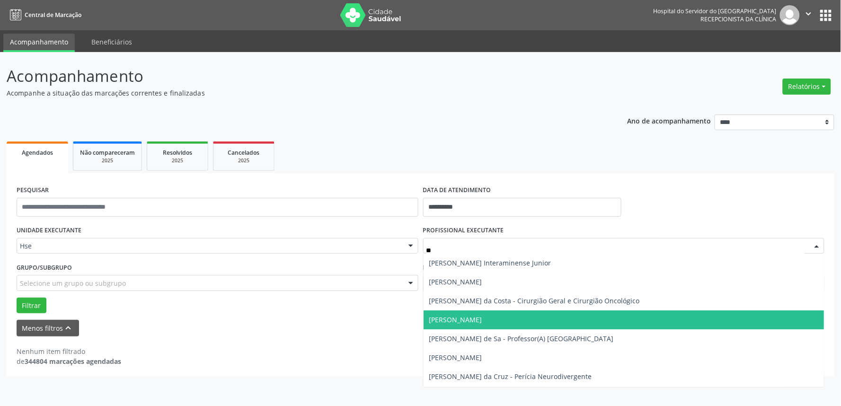
click at [475, 315] on span "[PERSON_NAME]" at bounding box center [455, 319] width 53 height 9
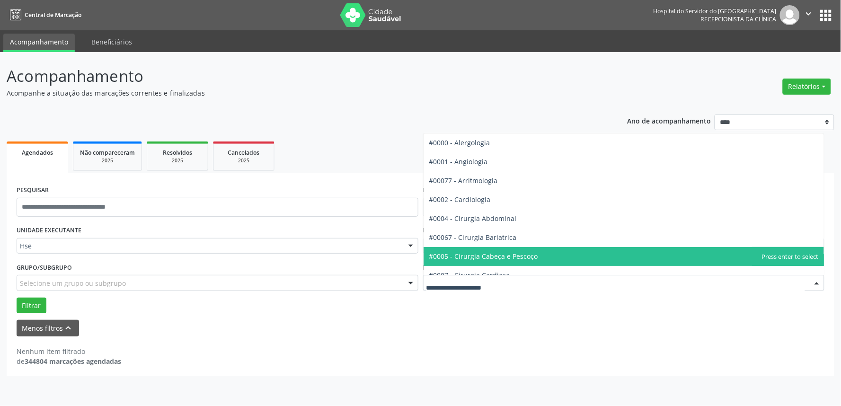
click at [820, 281] on div at bounding box center [817, 283] width 14 height 16
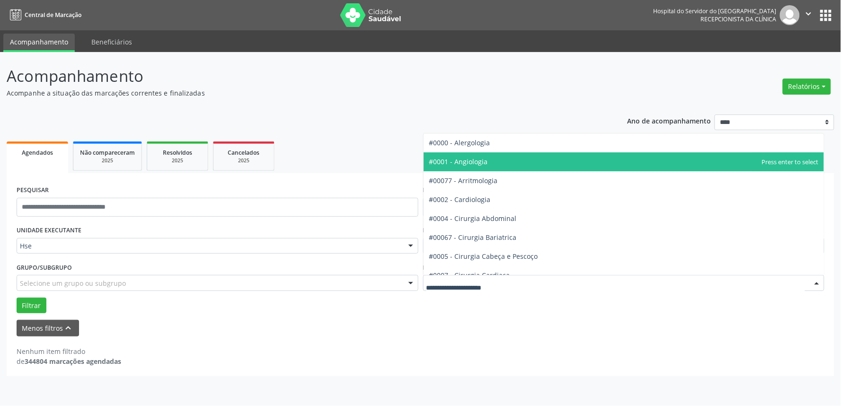
click at [485, 157] on span "#0001 - Angiologia" at bounding box center [458, 161] width 59 height 9
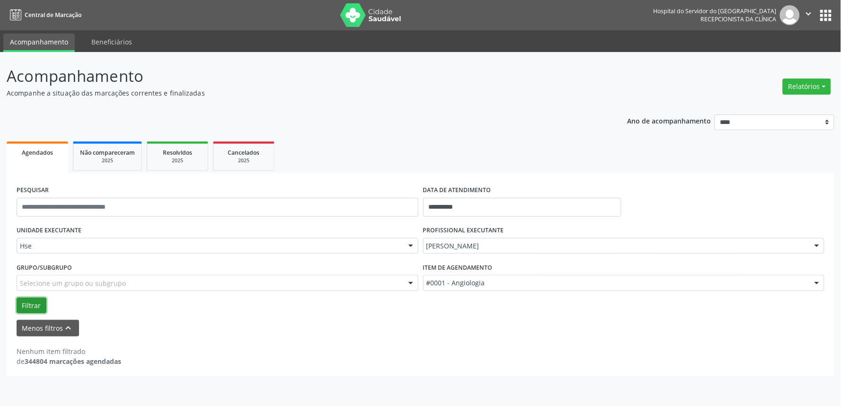
click at [27, 301] on button "Filtrar" at bounding box center [32, 306] width 30 height 16
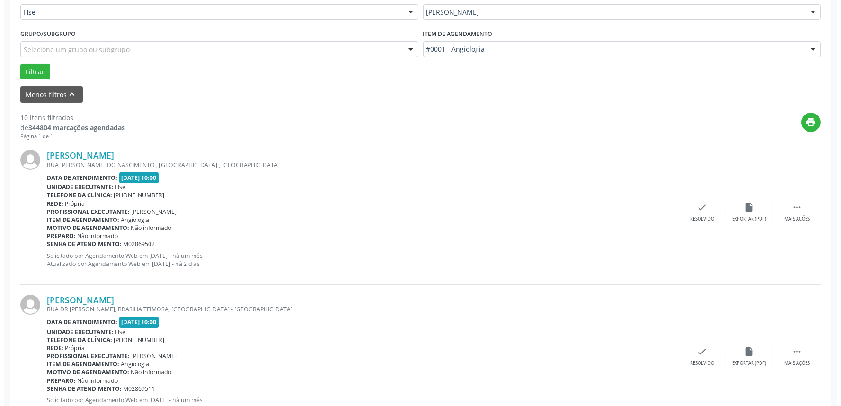
scroll to position [321, 0]
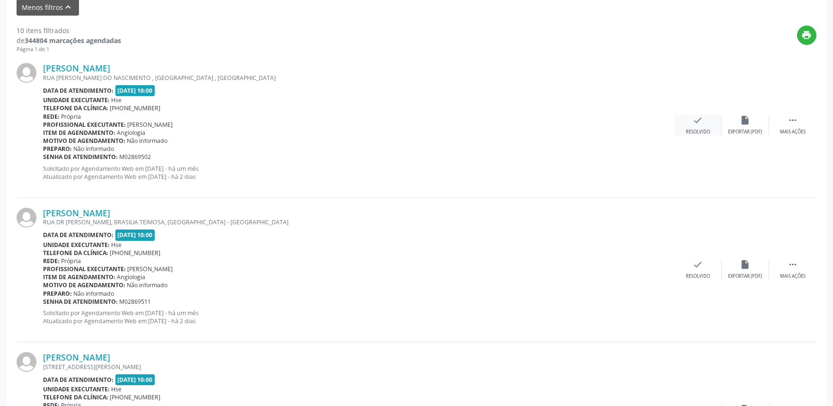
click at [701, 124] on icon "check" at bounding box center [698, 120] width 10 height 10
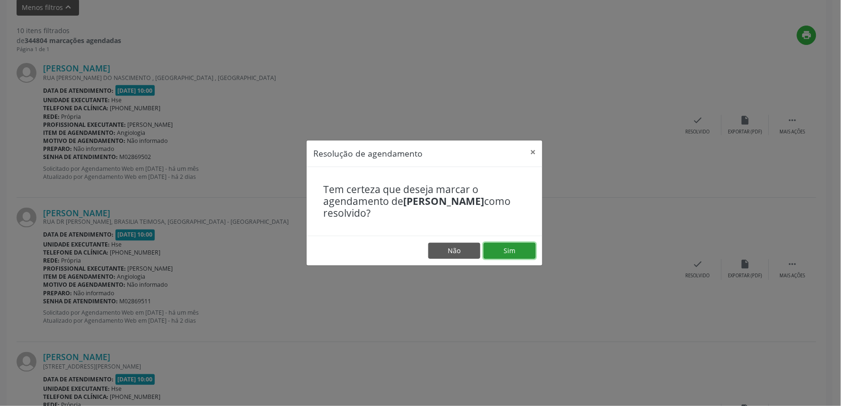
click at [513, 248] on button "Sim" at bounding box center [510, 251] width 52 height 16
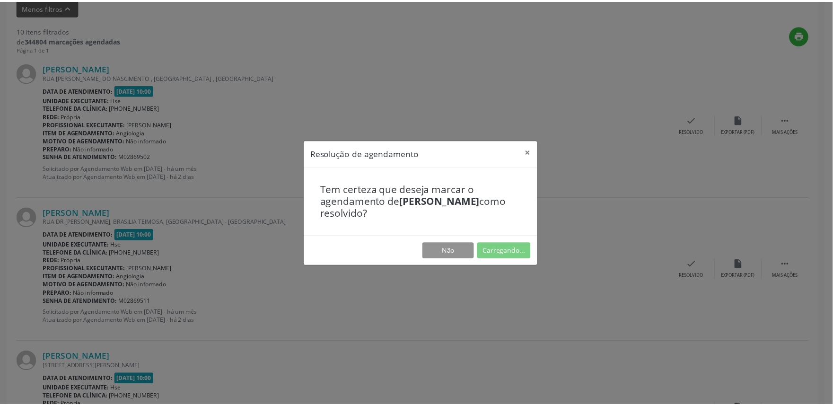
scroll to position [0, 0]
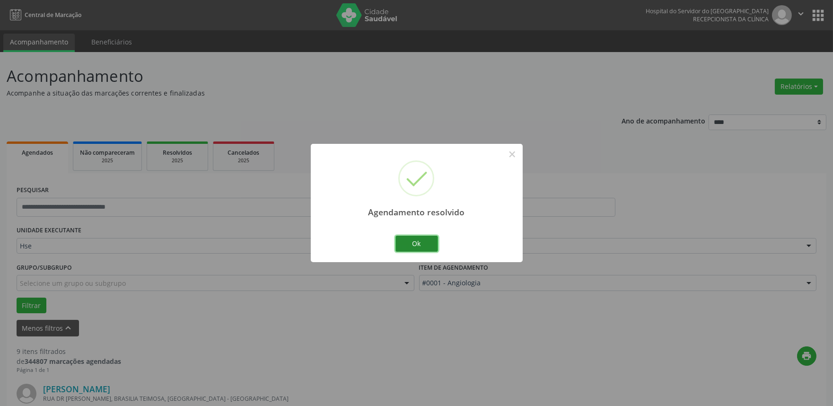
click at [429, 241] on button "Ok" at bounding box center [417, 244] width 43 height 16
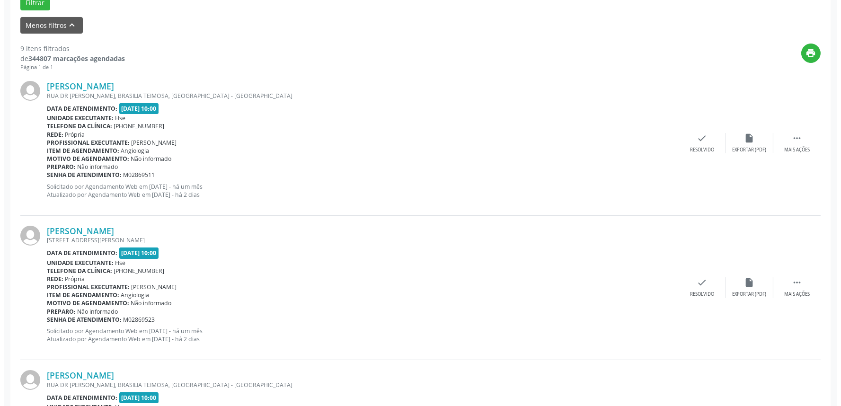
scroll to position [319, 0]
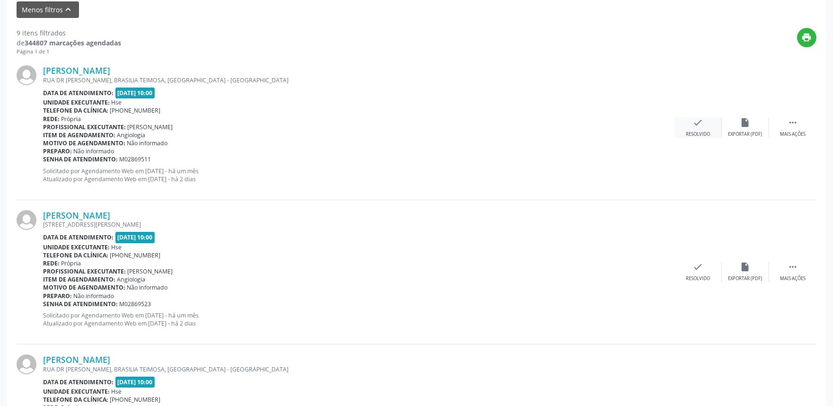
click at [696, 128] on div "check Resolvido" at bounding box center [698, 127] width 47 height 20
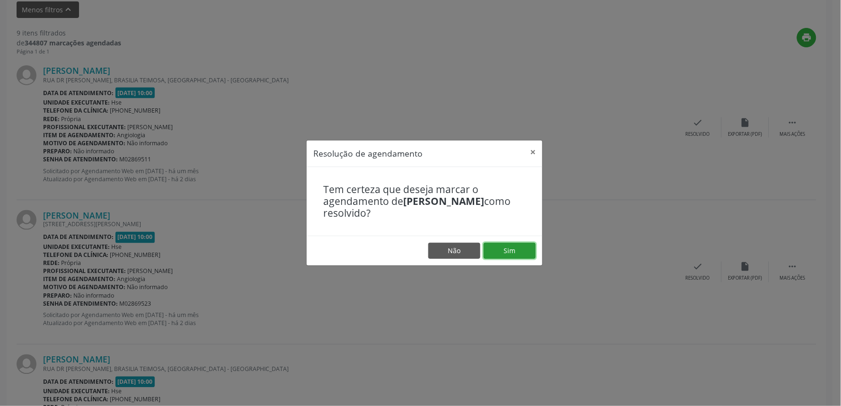
click at [504, 249] on button "Sim" at bounding box center [510, 251] width 52 height 16
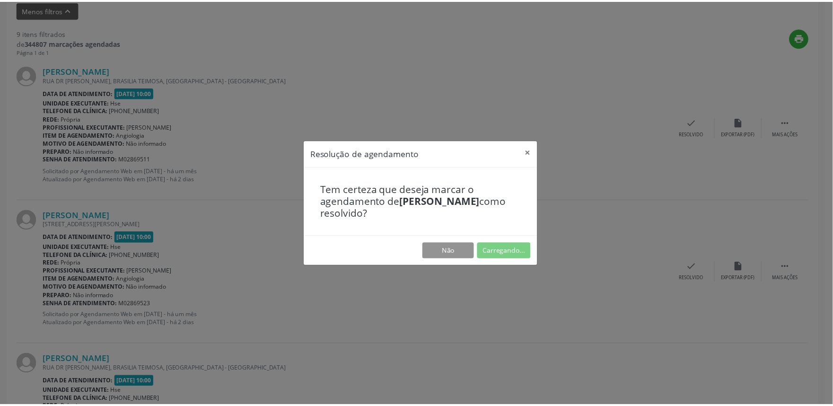
scroll to position [0, 0]
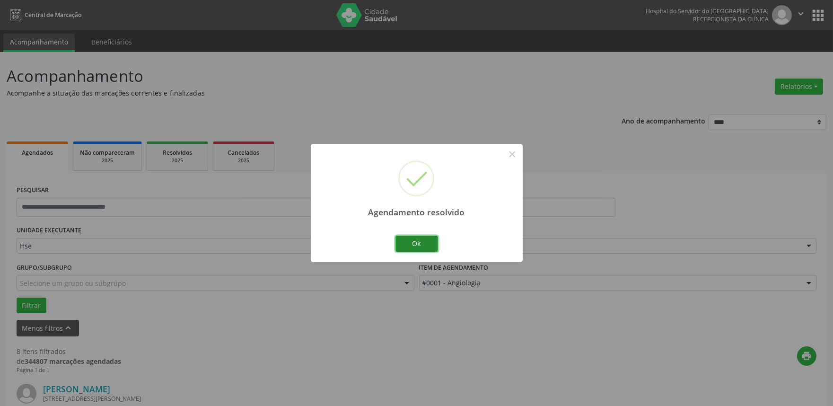
click at [418, 243] on button "Ok" at bounding box center [417, 244] width 43 height 16
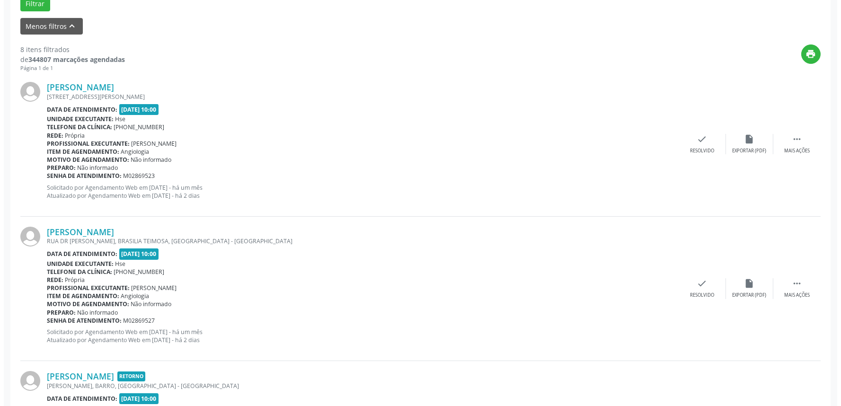
scroll to position [319, 0]
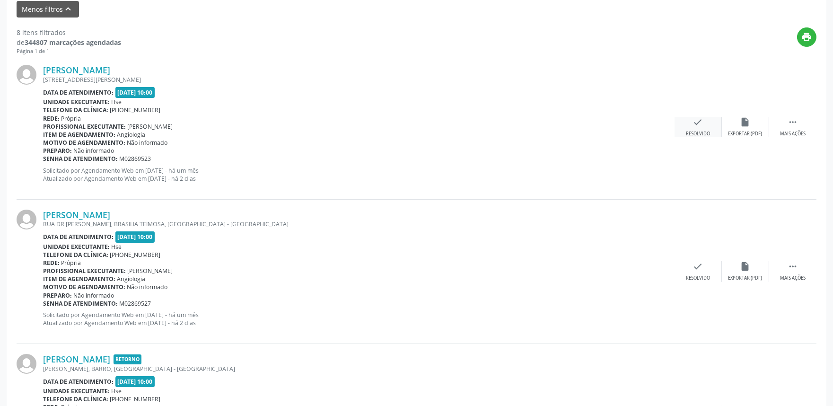
click at [700, 125] on icon "check" at bounding box center [698, 122] width 10 height 10
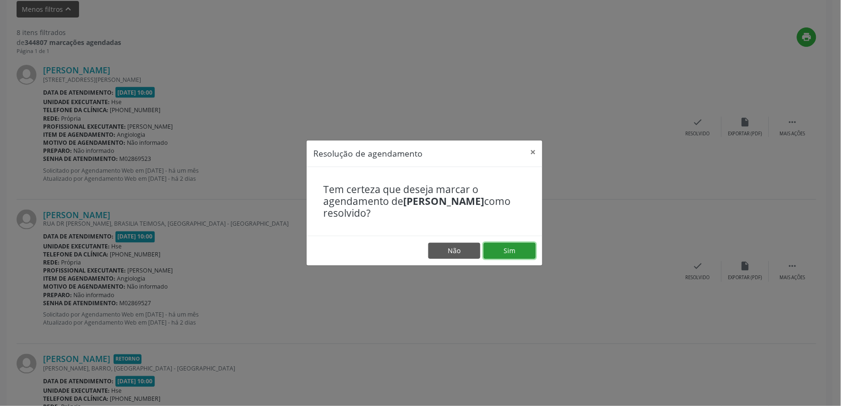
click at [521, 247] on button "Sim" at bounding box center [510, 251] width 52 height 16
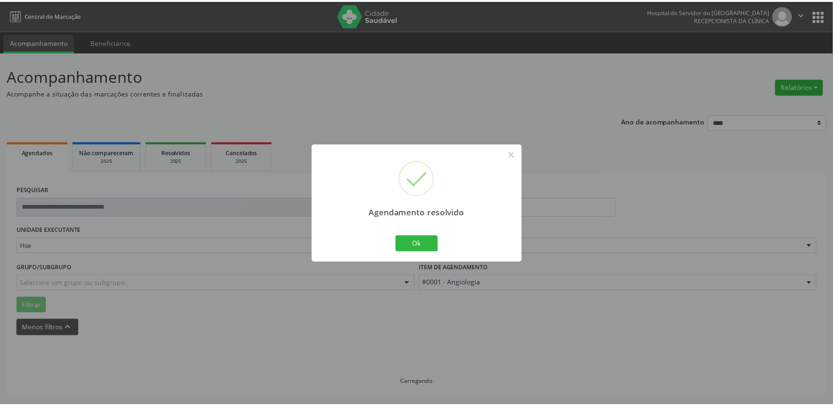
scroll to position [0, 0]
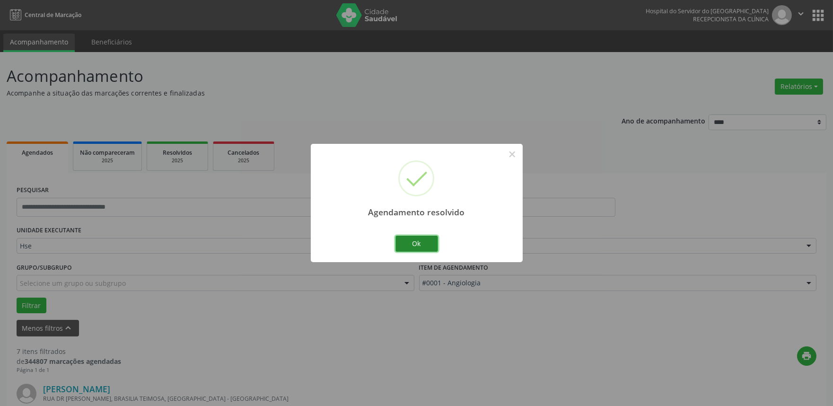
click at [434, 238] on button "Ok" at bounding box center [417, 244] width 43 height 16
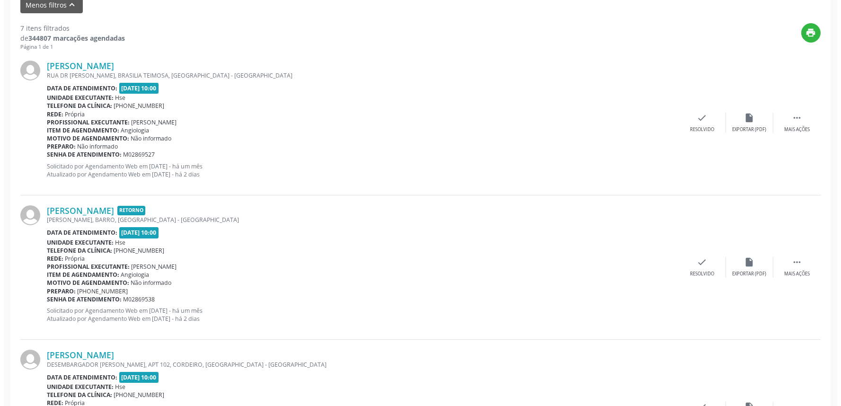
scroll to position [325, 0]
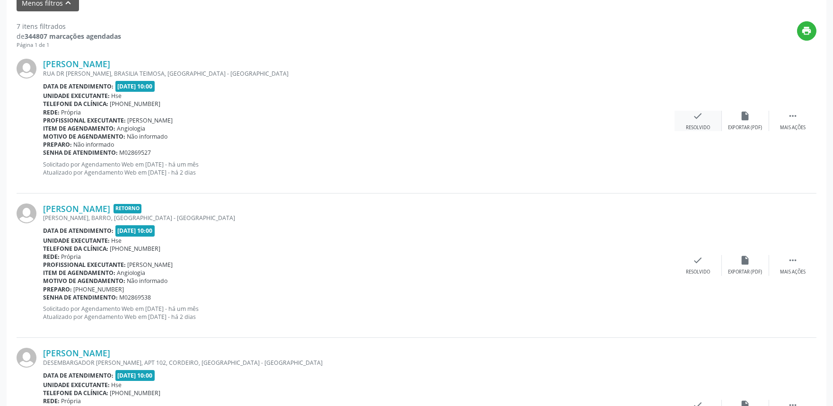
click at [698, 120] on icon "check" at bounding box center [698, 116] width 10 height 10
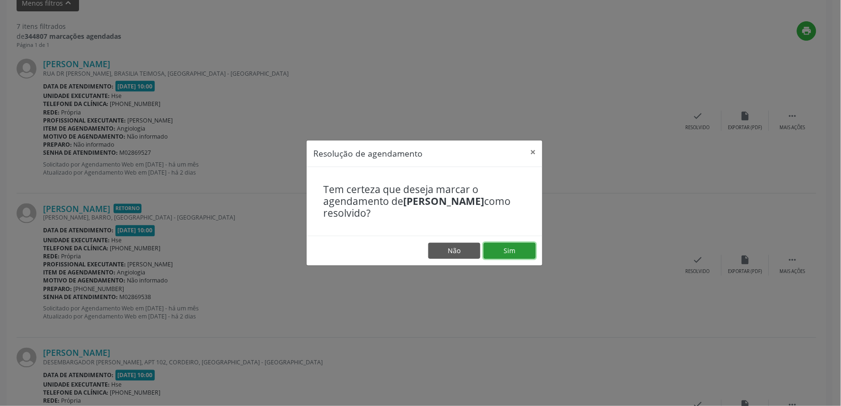
click at [505, 248] on button "Sim" at bounding box center [510, 251] width 52 height 16
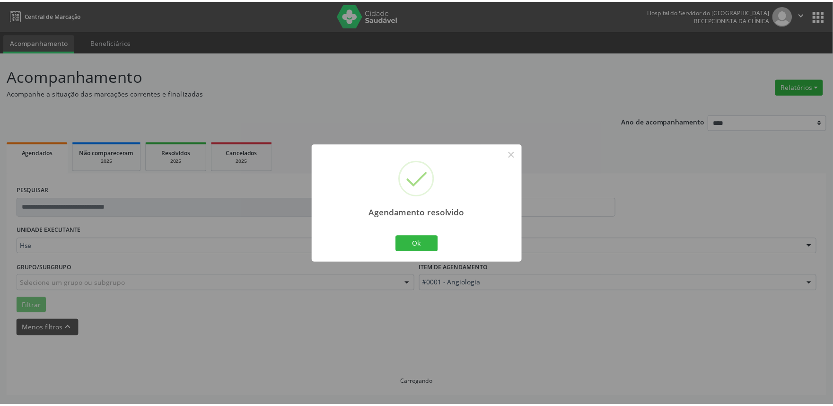
scroll to position [0, 0]
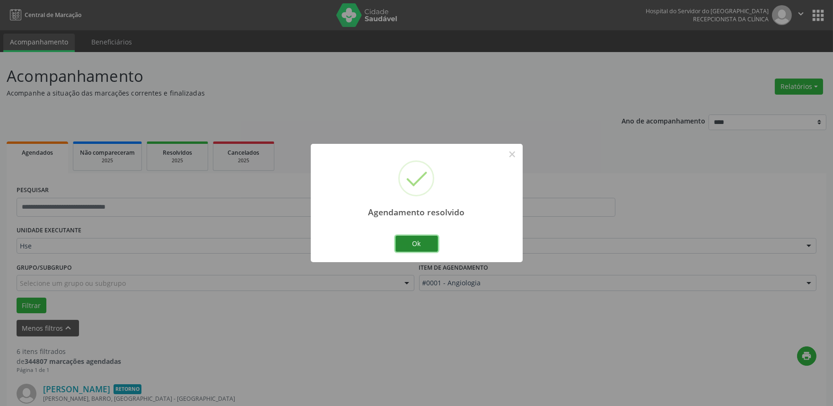
click at [423, 242] on button "Ok" at bounding box center [417, 244] width 43 height 16
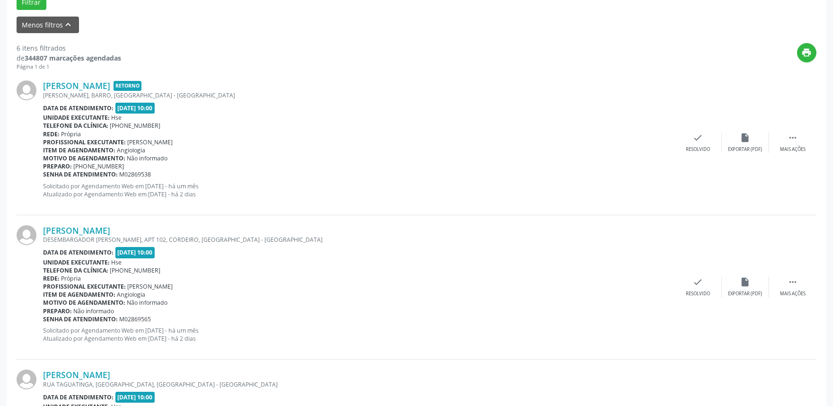
scroll to position [310, 0]
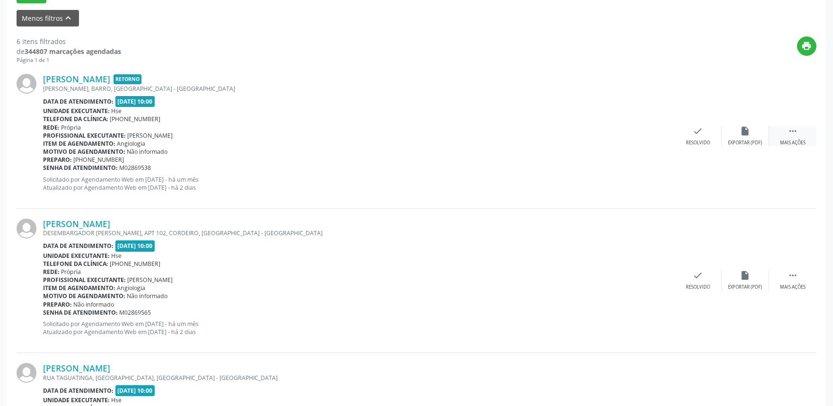
click at [787, 134] on div " Mais ações" at bounding box center [793, 136] width 47 height 20
click at [749, 134] on icon "alarm_off" at bounding box center [746, 131] width 10 height 10
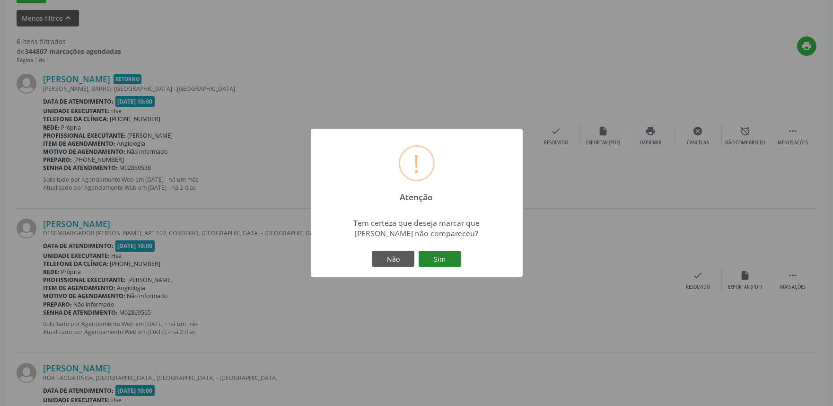
click at [442, 261] on button "Sim" at bounding box center [440, 259] width 43 height 16
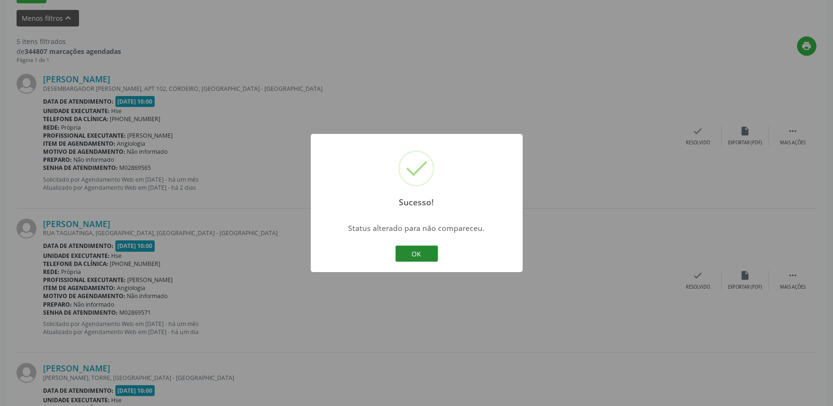
click at [420, 248] on button "OK" at bounding box center [417, 254] width 43 height 16
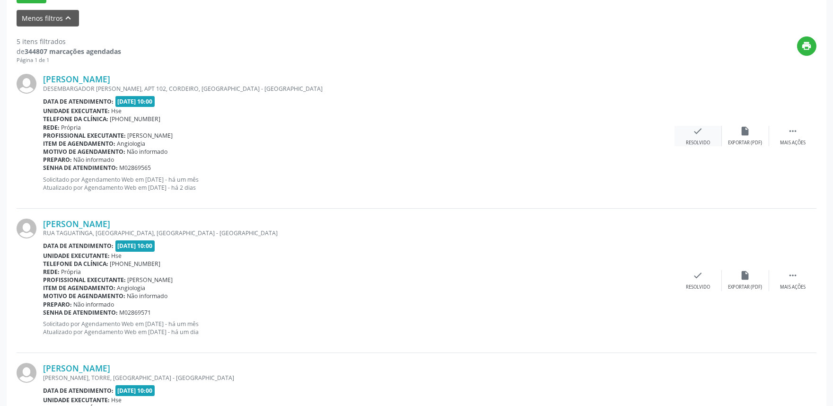
click at [696, 130] on icon "check" at bounding box center [698, 131] width 10 height 10
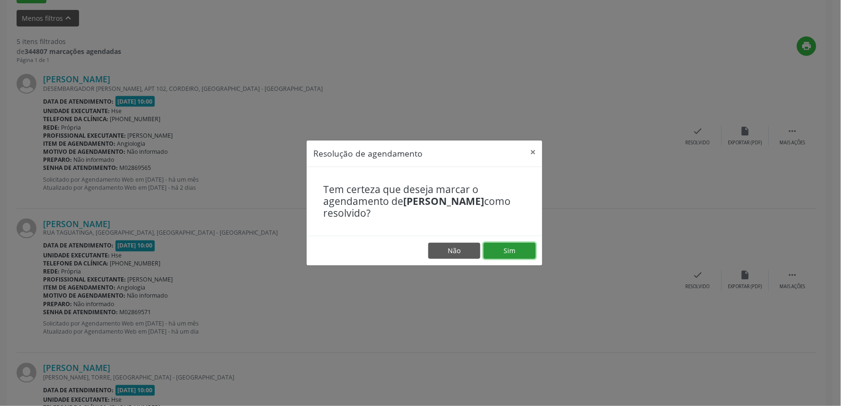
click at [501, 247] on button "Sim" at bounding box center [510, 251] width 52 height 16
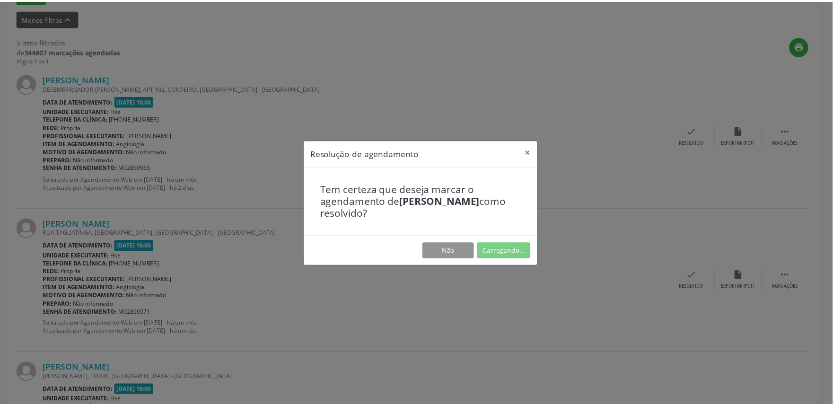
scroll to position [0, 0]
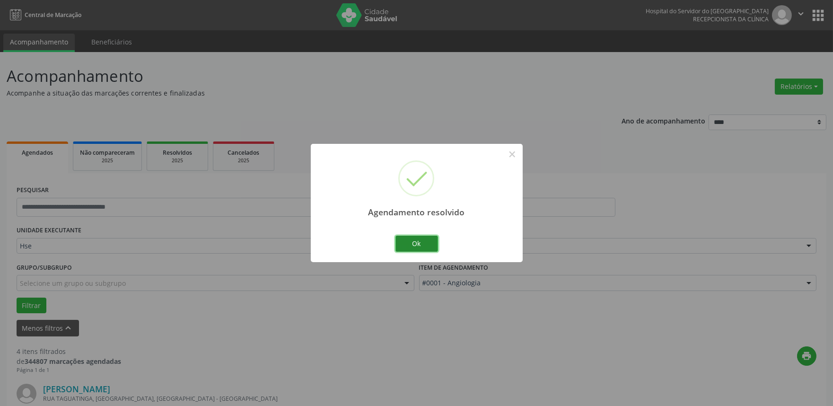
click at [424, 241] on button "Ok" at bounding box center [417, 244] width 43 height 16
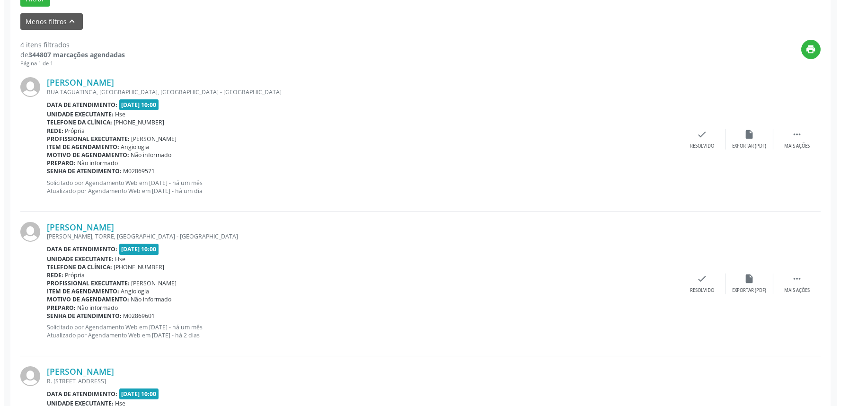
scroll to position [308, 0]
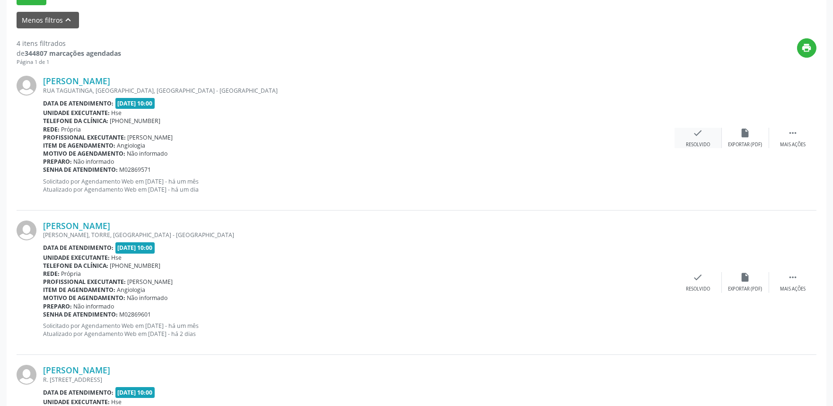
click at [699, 131] on icon "check" at bounding box center [698, 133] width 10 height 10
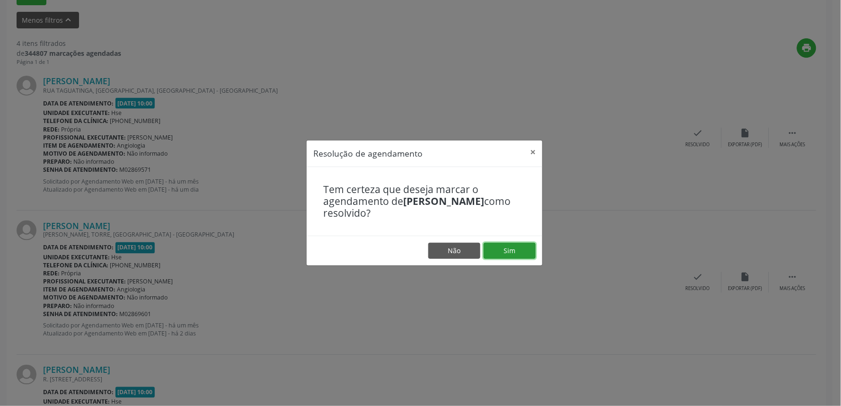
click at [514, 245] on button "Sim" at bounding box center [510, 251] width 52 height 16
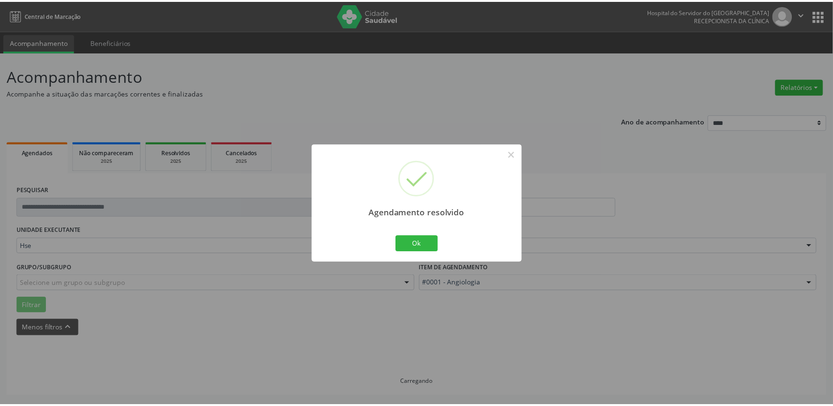
scroll to position [0, 0]
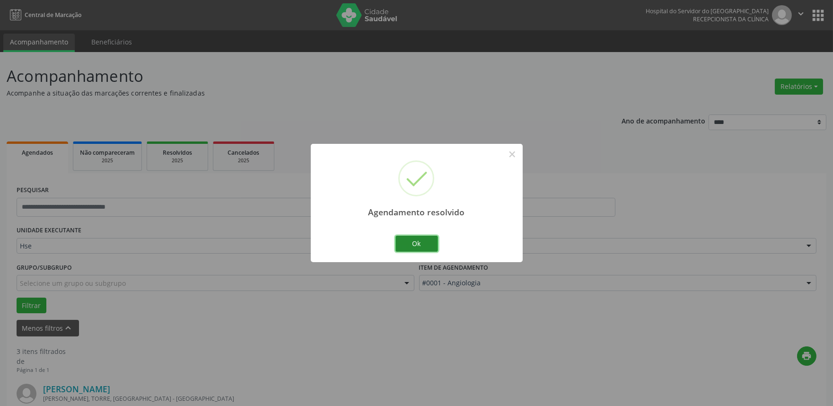
click at [429, 241] on button "Ok" at bounding box center [417, 244] width 43 height 16
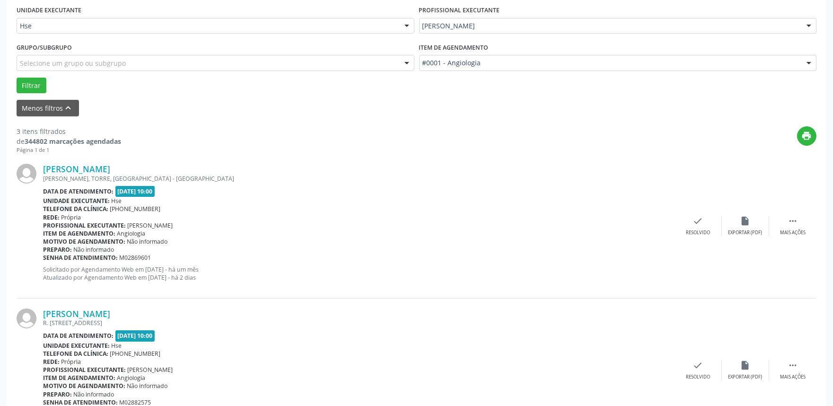
scroll to position [221, 0]
click at [794, 218] on icon "" at bounding box center [793, 220] width 10 height 10
click at [750, 215] on icon "alarm_off" at bounding box center [746, 220] width 10 height 10
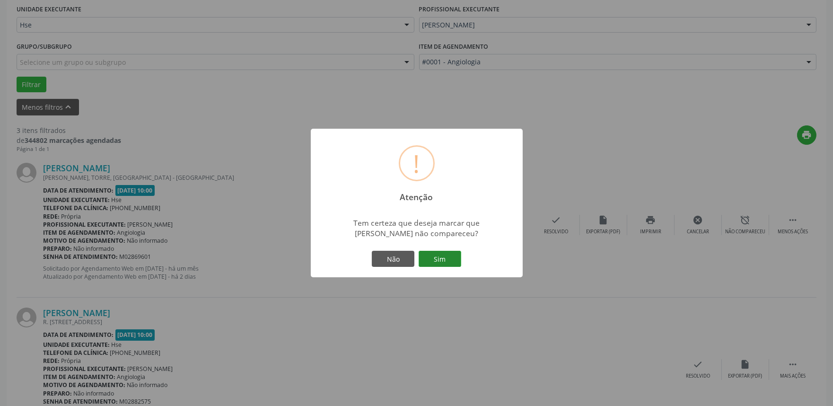
click at [439, 257] on button "Sim" at bounding box center [440, 259] width 43 height 16
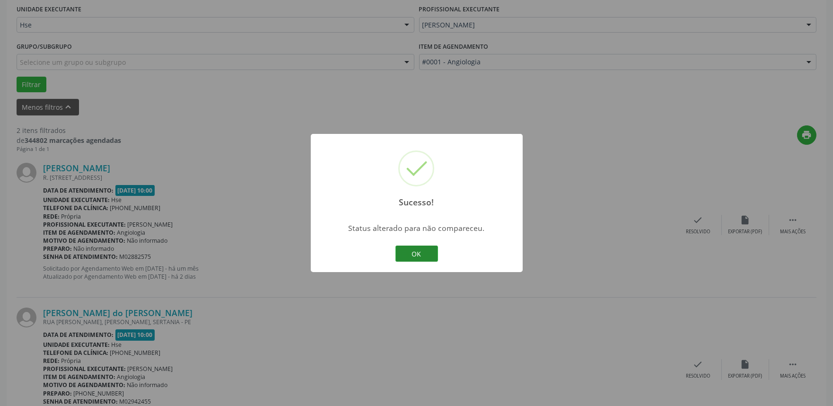
click at [418, 249] on button "OK" at bounding box center [417, 254] width 43 height 16
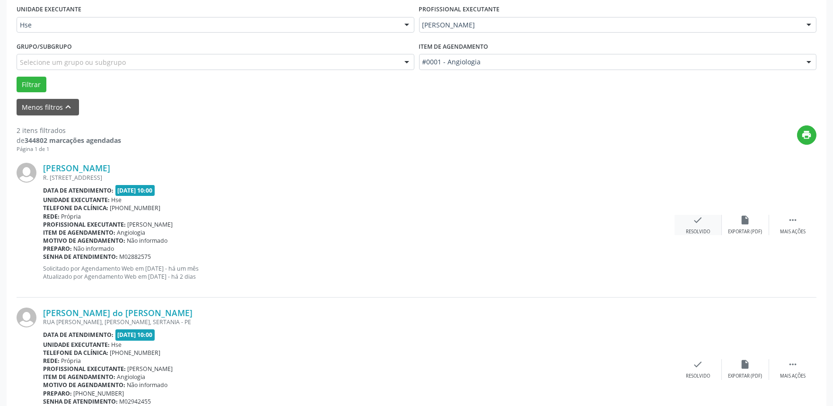
click at [696, 225] on div "check Resolvido" at bounding box center [698, 225] width 47 height 20
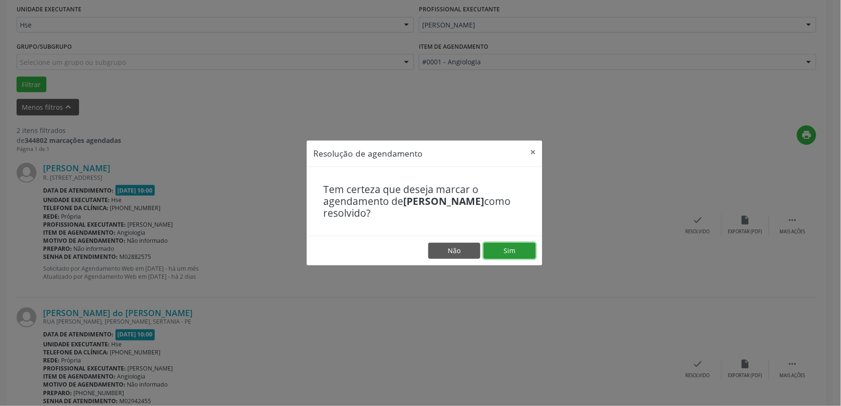
click at [523, 251] on button "Sim" at bounding box center [510, 251] width 52 height 16
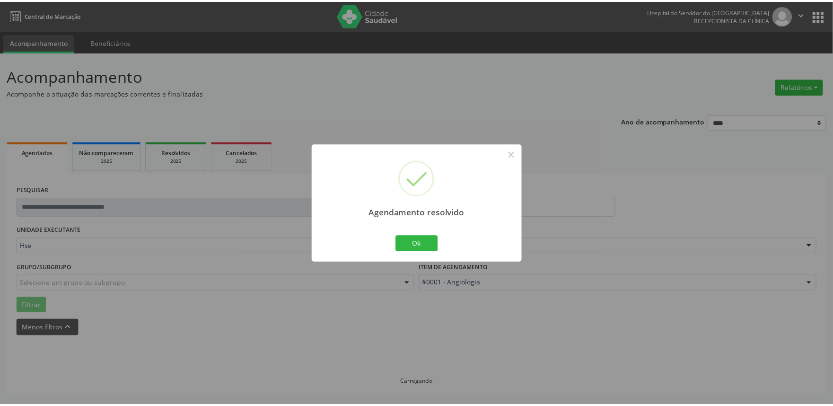
scroll to position [0, 0]
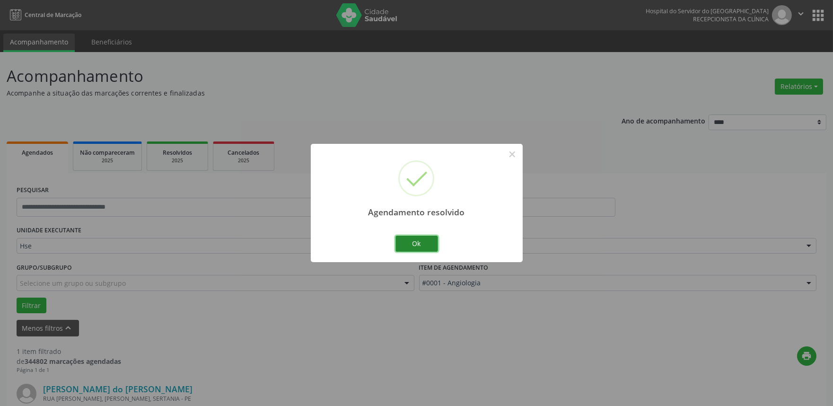
click at [410, 238] on button "Ok" at bounding box center [417, 244] width 43 height 16
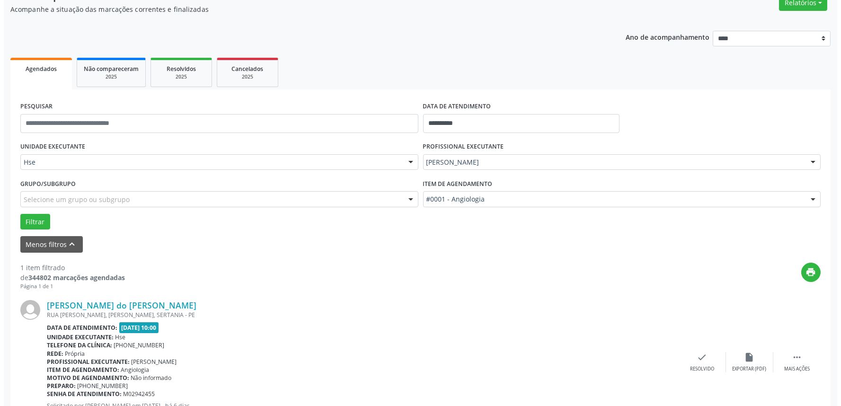
scroll to position [128, 0]
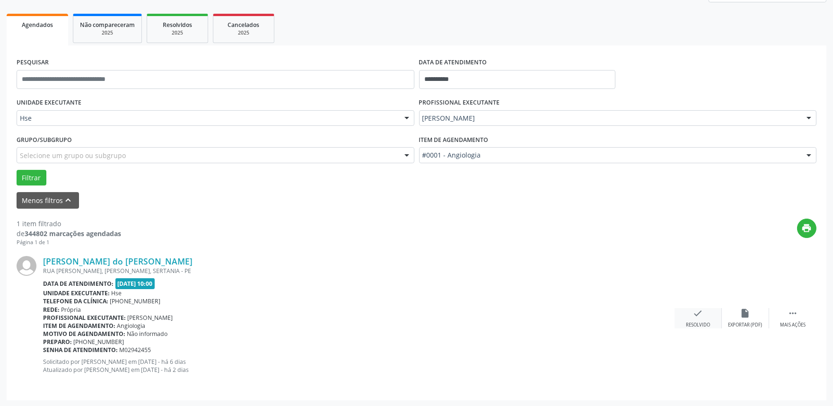
click at [703, 312] on icon "check" at bounding box center [698, 313] width 10 height 10
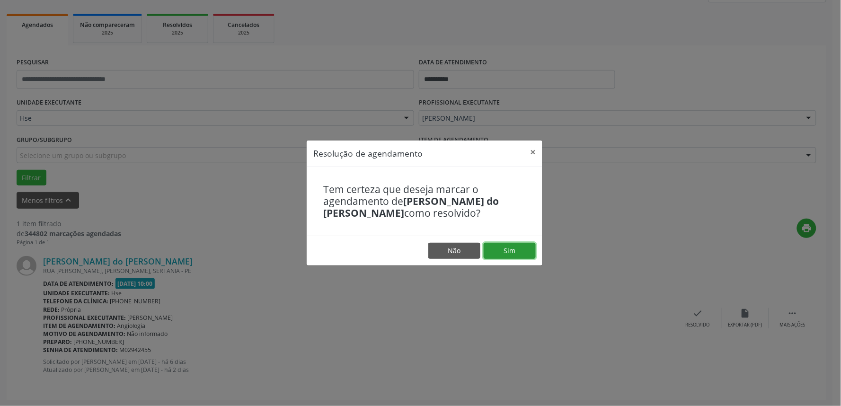
click at [510, 243] on button "Sim" at bounding box center [510, 251] width 52 height 16
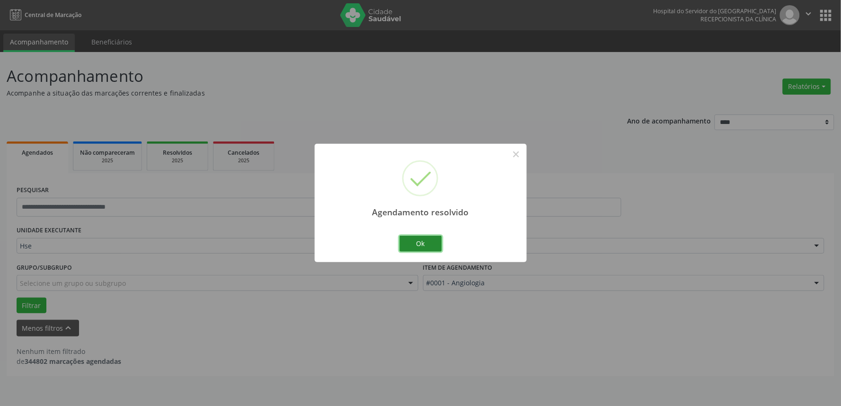
click at [424, 244] on button "Ok" at bounding box center [420, 244] width 43 height 16
